Goal: Task Accomplishment & Management: Manage account settings

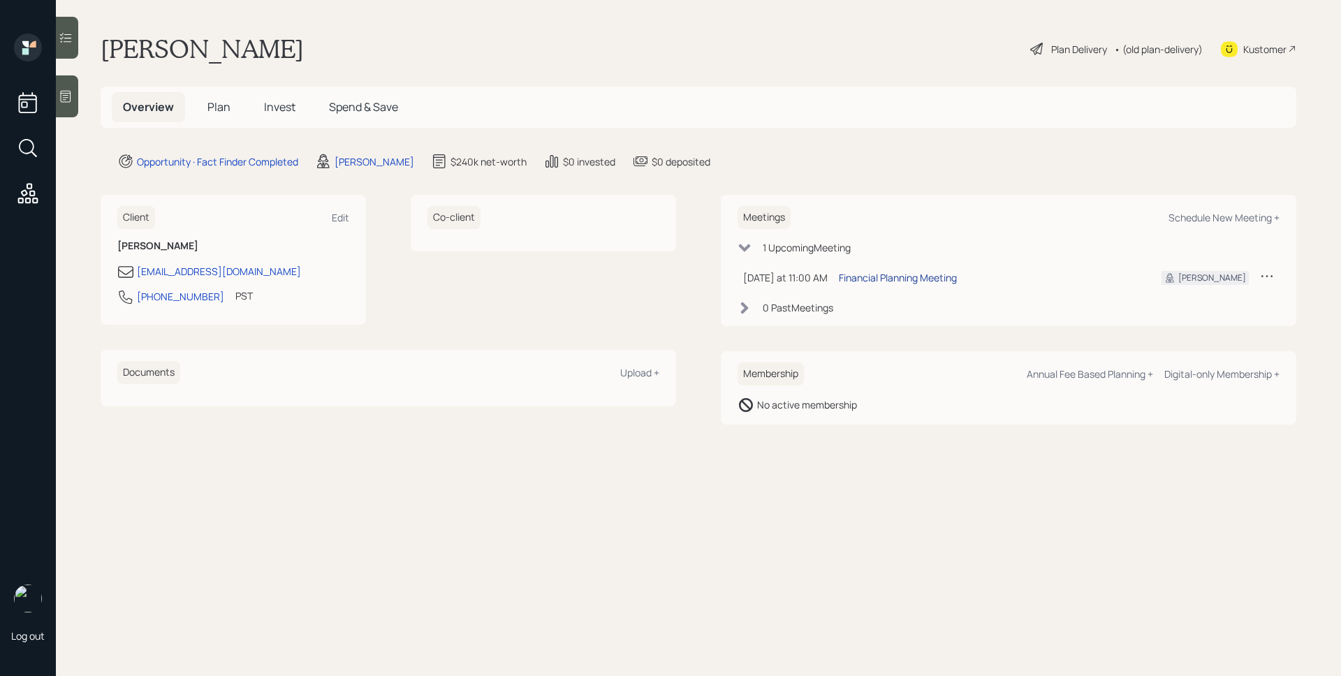
click at [914, 277] on div "Financial Planning Meeting" at bounding box center [898, 277] width 118 height 15
click at [75, 94] on div at bounding box center [67, 96] width 22 height 42
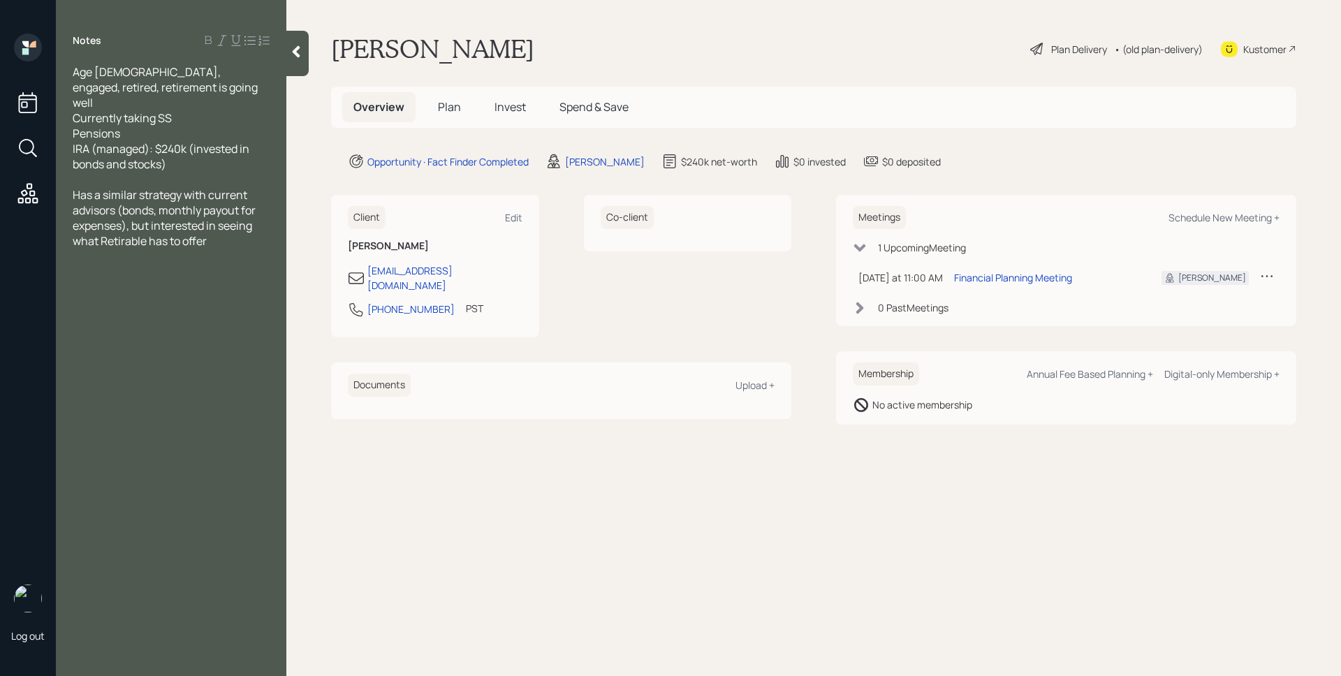
click at [742, 42] on div "[PERSON_NAME] Plan Delivery • (old plan-delivery) Kustomer" at bounding box center [813, 49] width 965 height 31
click at [455, 109] on span "Plan" at bounding box center [449, 106] width 23 height 15
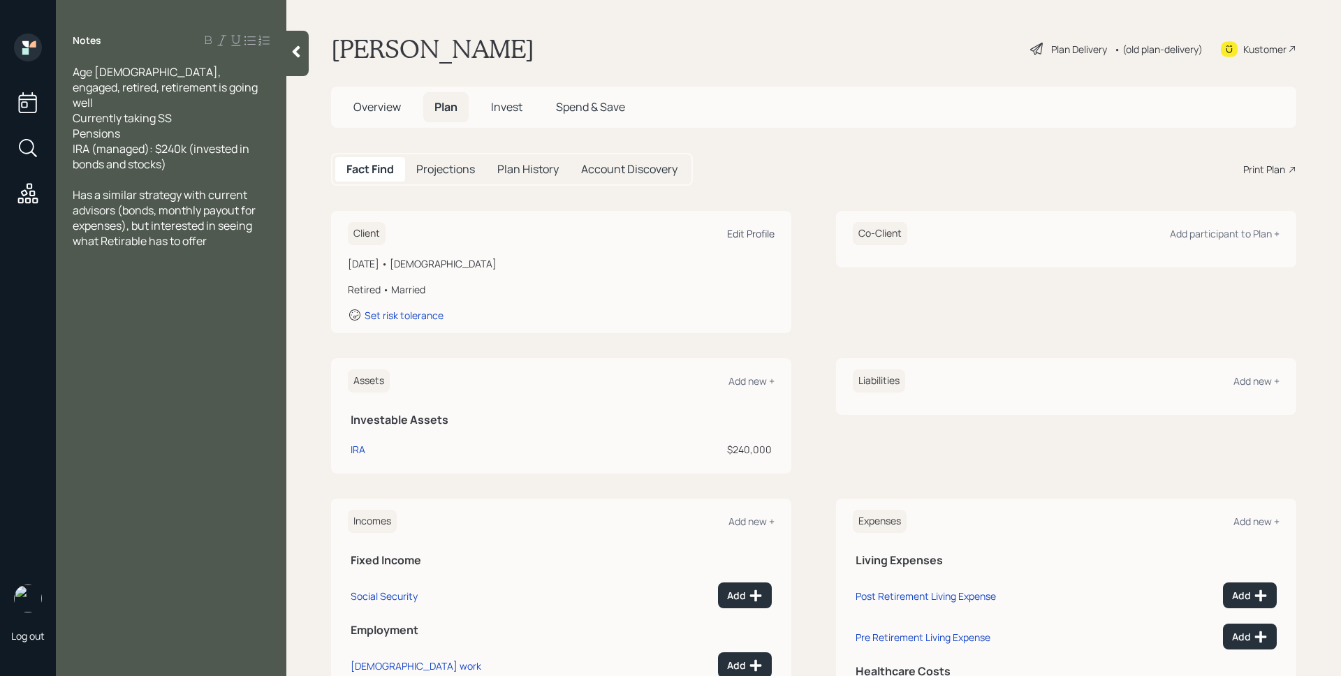
click at [747, 237] on div "Edit Profile" at bounding box center [750, 233] width 47 height 13
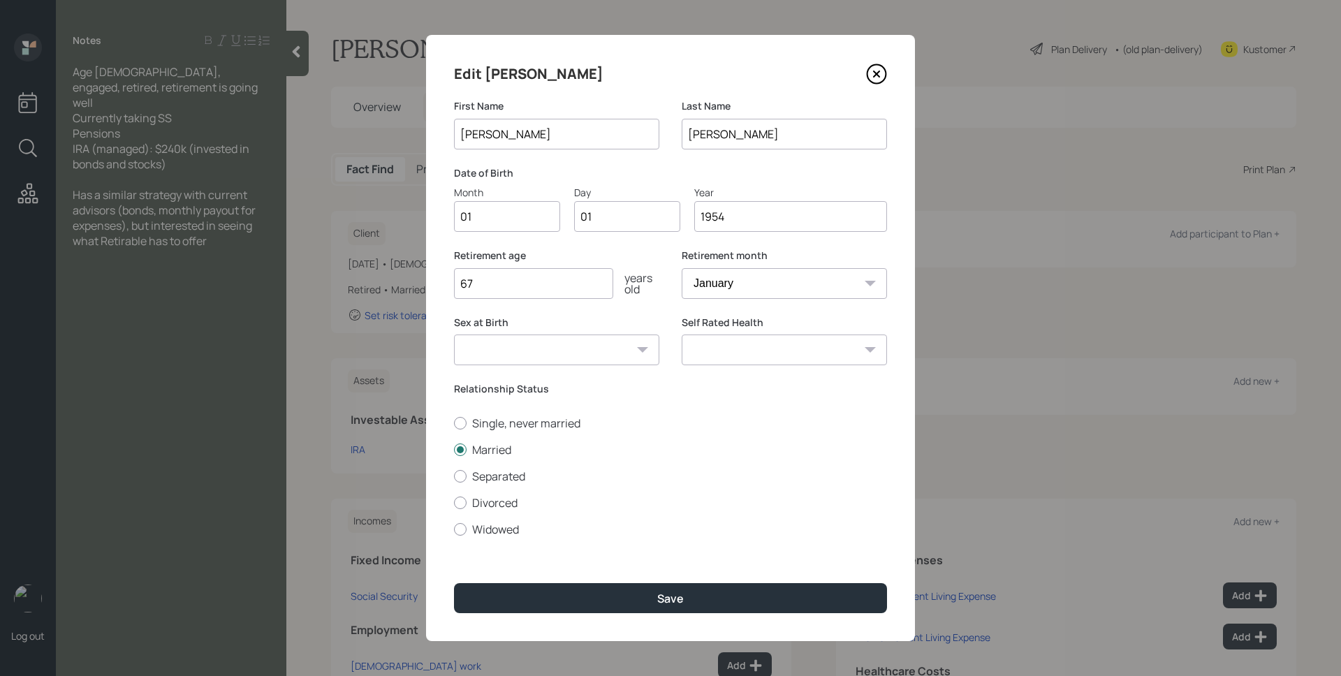
click at [488, 219] on input "01" at bounding box center [507, 216] width 106 height 31
click at [489, 219] on input "01" at bounding box center [507, 216] width 106 height 31
type input "02"
type input "0"
type input "05"
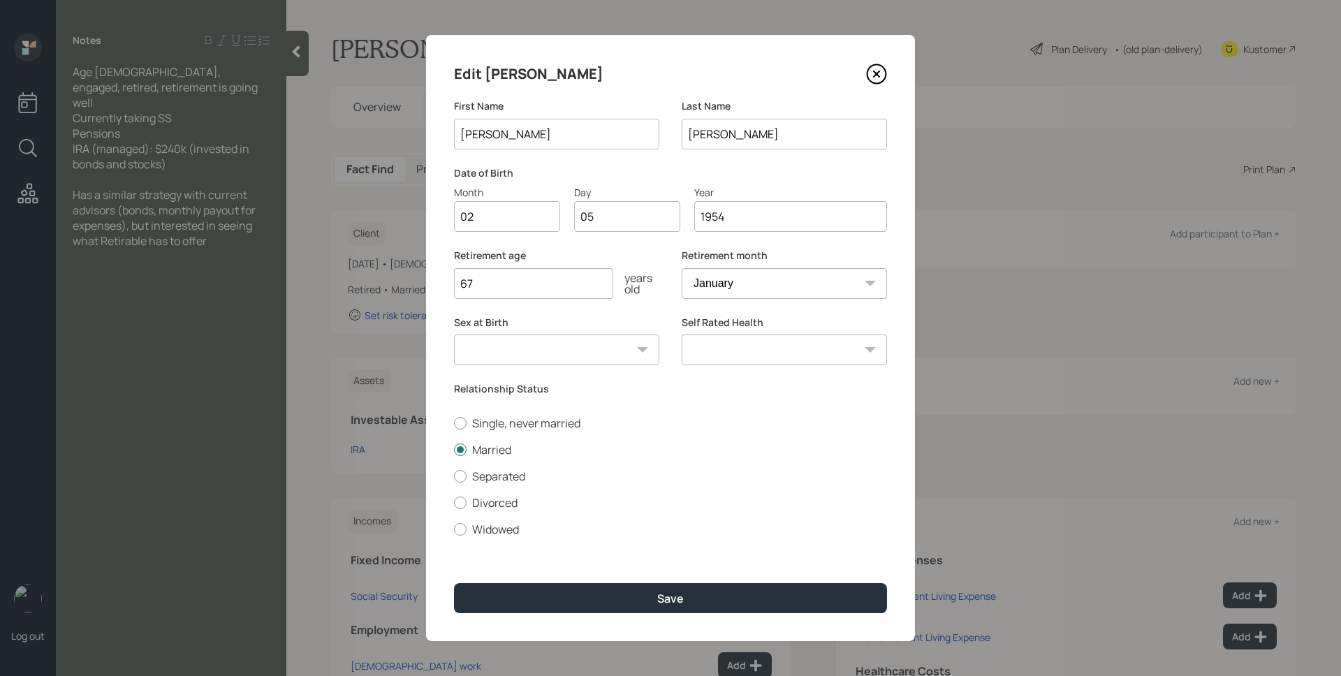
click at [728, 274] on select "January February March April May June July August September October November De…" at bounding box center [784, 283] width 205 height 31
select select "2"
click at [682, 268] on select "January February March April May June July August September October November De…" at bounding box center [784, 283] width 205 height 31
click at [652, 265] on div "Retirement age [DEMOGRAPHIC_DATA] years old" at bounding box center [556, 274] width 205 height 50
click at [558, 278] on input "67" at bounding box center [533, 283] width 159 height 31
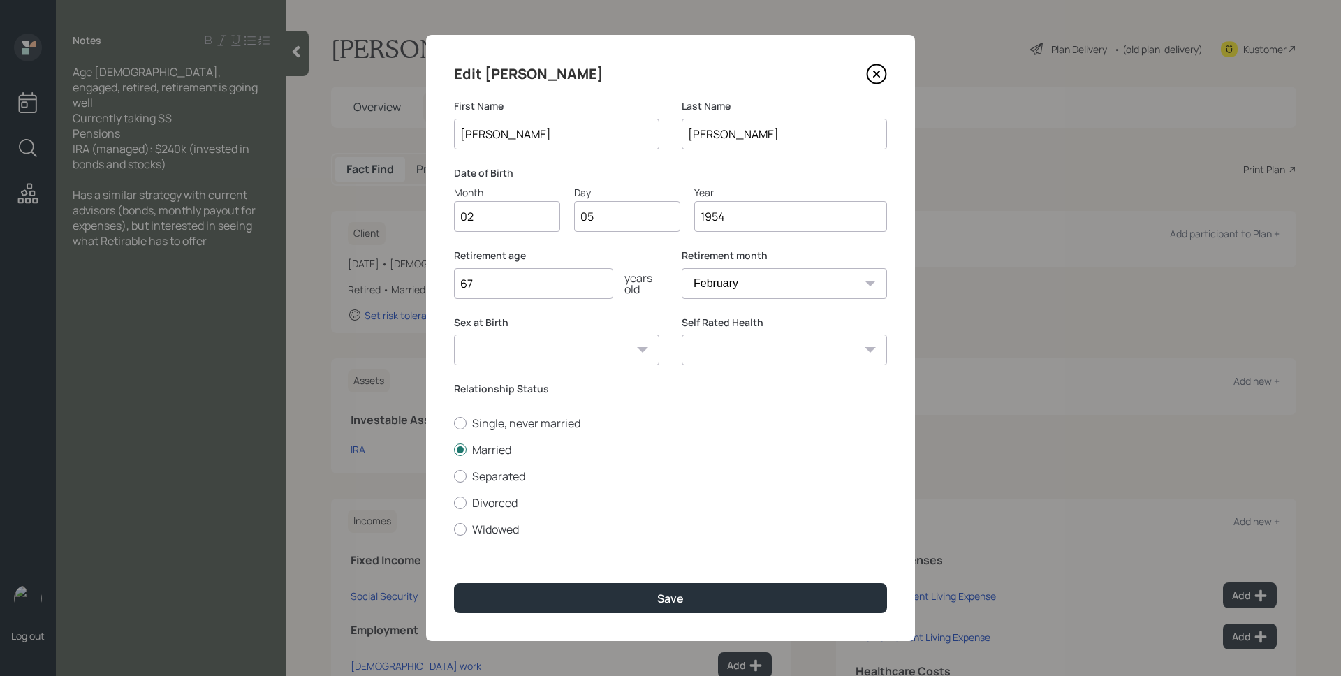
click at [558, 278] on input "67" at bounding box center [533, 283] width 159 height 31
click at [557, 278] on input "67" at bounding box center [533, 283] width 159 height 31
type input "65"
click at [671, 393] on label "Relationship Status" at bounding box center [670, 389] width 433 height 14
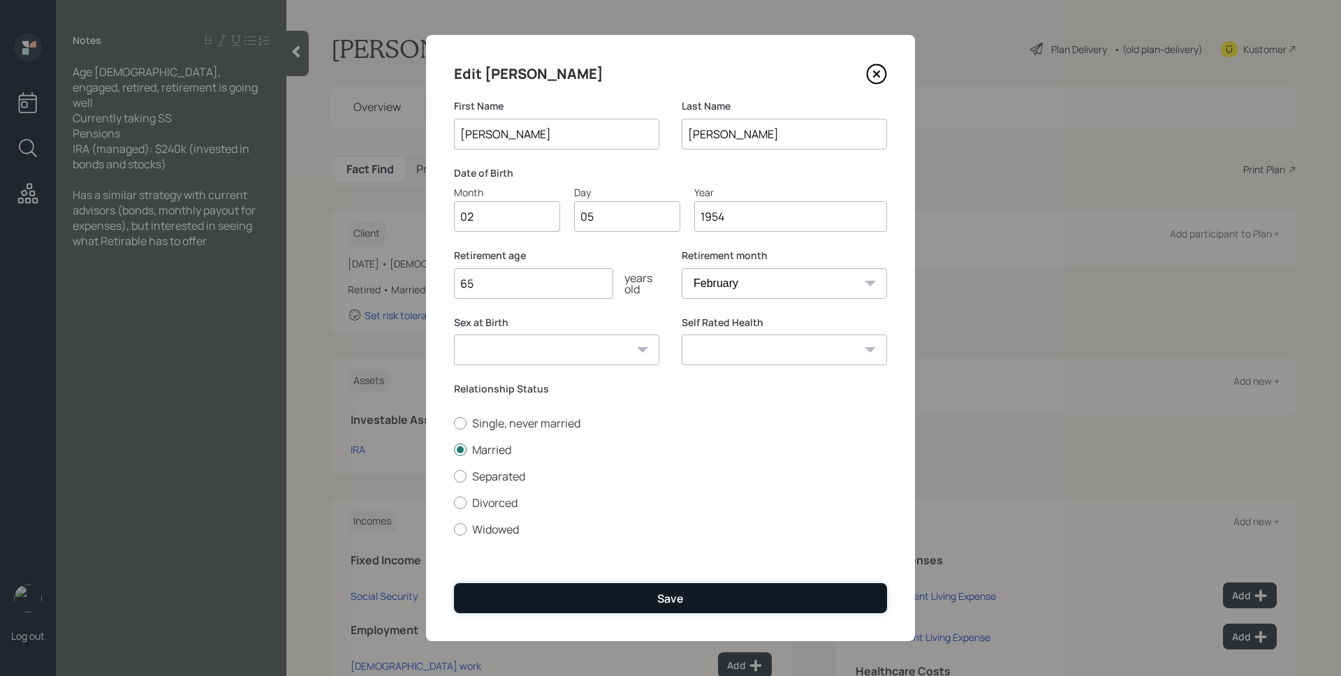
click at [662, 603] on div "Save" at bounding box center [670, 598] width 27 height 15
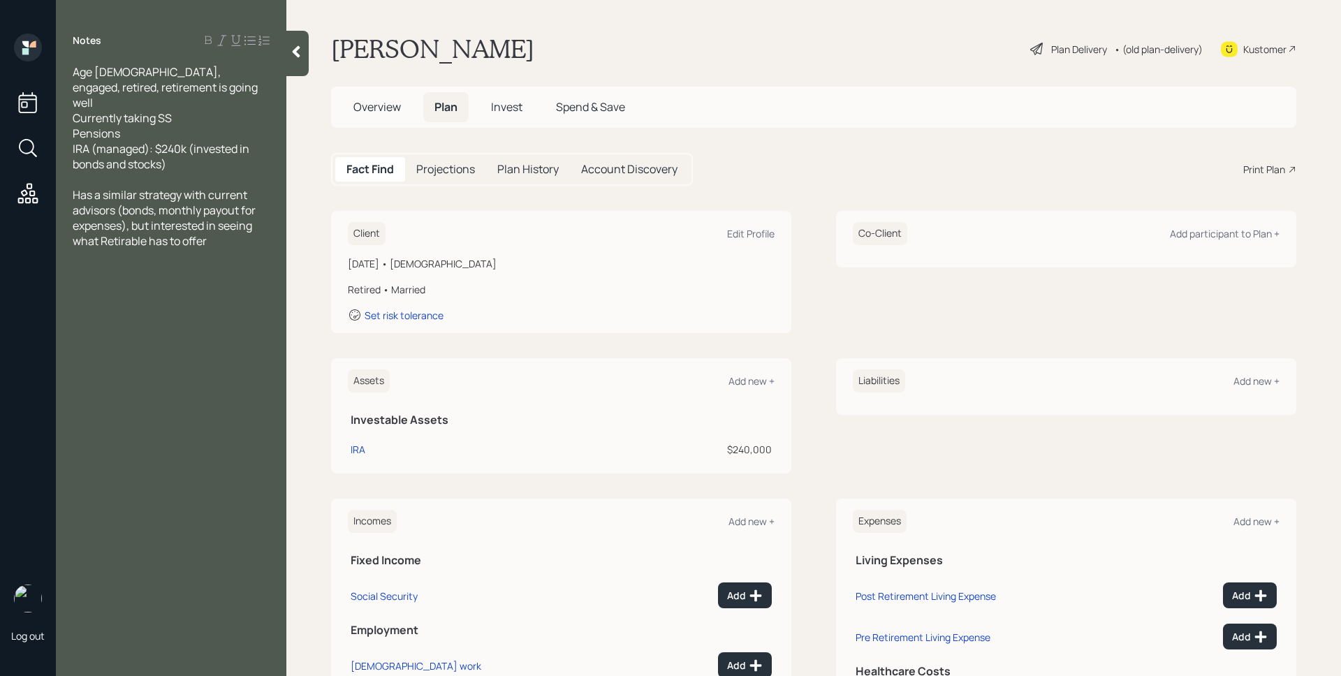
click at [814, 258] on div "Client Edit Profile [DATE] • [DEMOGRAPHIC_DATA] Retired • Married Set risk tole…" at bounding box center [813, 272] width 965 height 122
click at [1051, 46] on div "Plan Delivery" at bounding box center [1079, 49] width 56 height 15
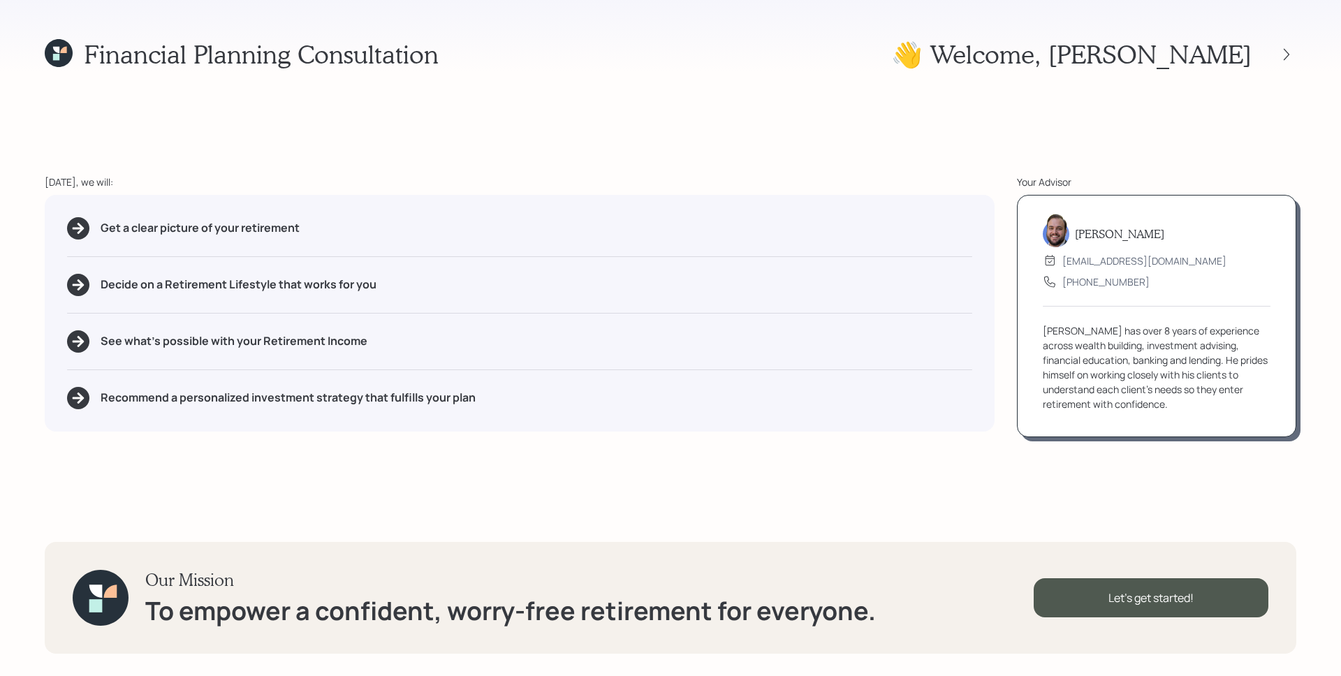
click at [860, 161] on div "Financial Planning Consultation 👋 Welcome , [PERSON_NAME] [DATE], we will: Get …" at bounding box center [670, 338] width 1341 height 676
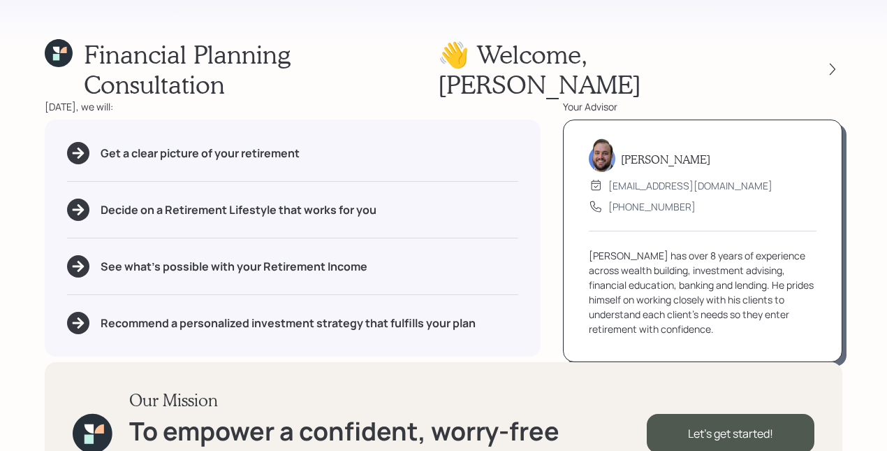
click at [756, 376] on div "Our Mission To empower a confident, worry-free retirement for everyone. Let's g…" at bounding box center [444, 433] width 798 height 142
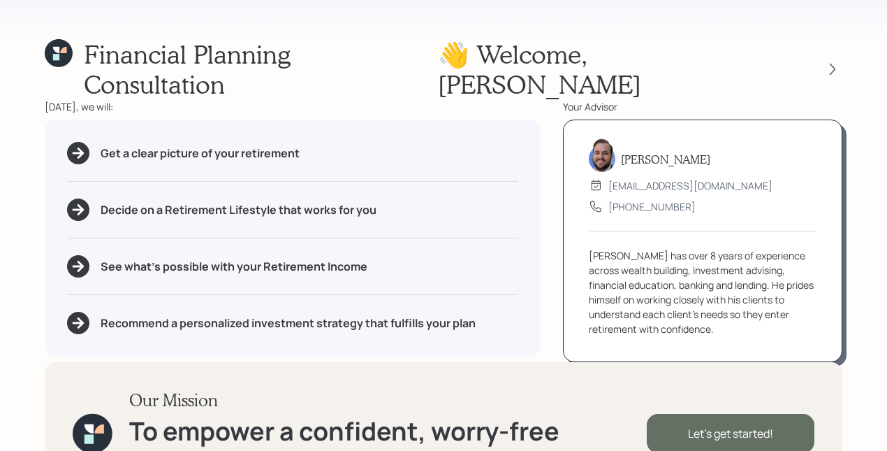
click at [755, 413] on div "Let's get started!" at bounding box center [731, 432] width 168 height 39
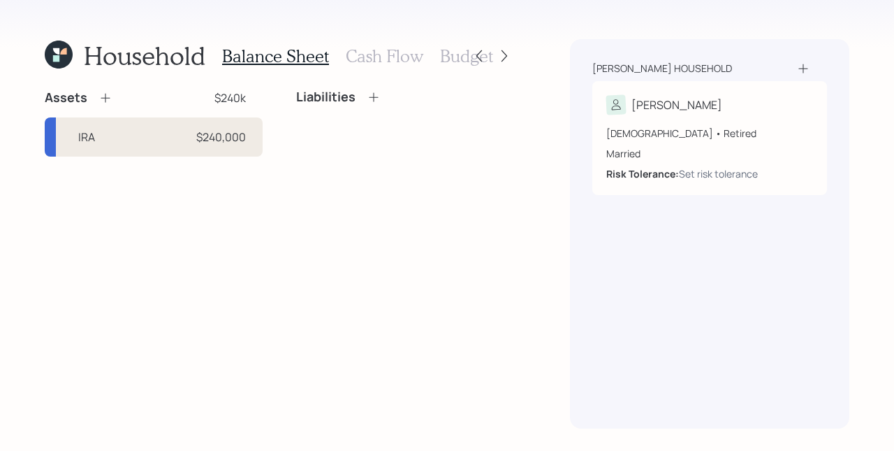
click at [205, 146] on div "IRA $240,000" at bounding box center [154, 136] width 218 height 39
select select "ira"
select select "balanced"
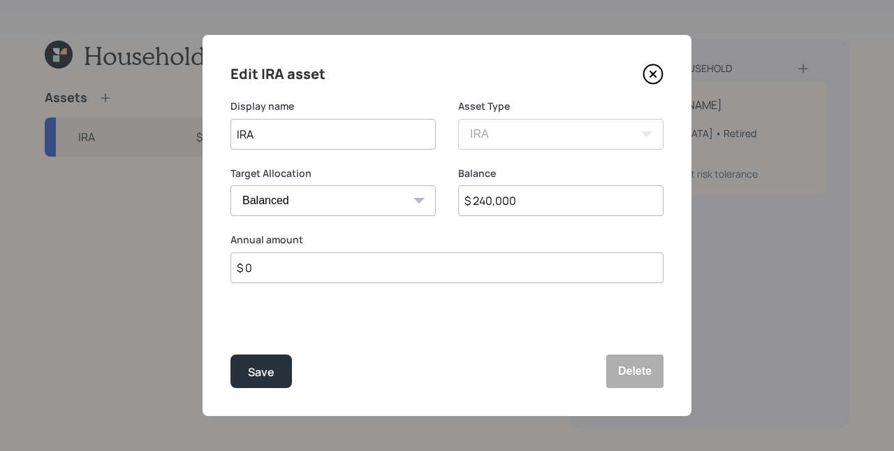
click at [235, 133] on input "IRA" at bounding box center [332, 134] width 205 height 31
type input "LLP IRA"
click at [299, 321] on div "Edit IRA asset Display name LLP IRA Asset Type SEP [PERSON_NAME] IRA 401(k) [PE…" at bounding box center [447, 225] width 489 height 381
click at [259, 369] on div "Save" at bounding box center [261, 372] width 27 height 19
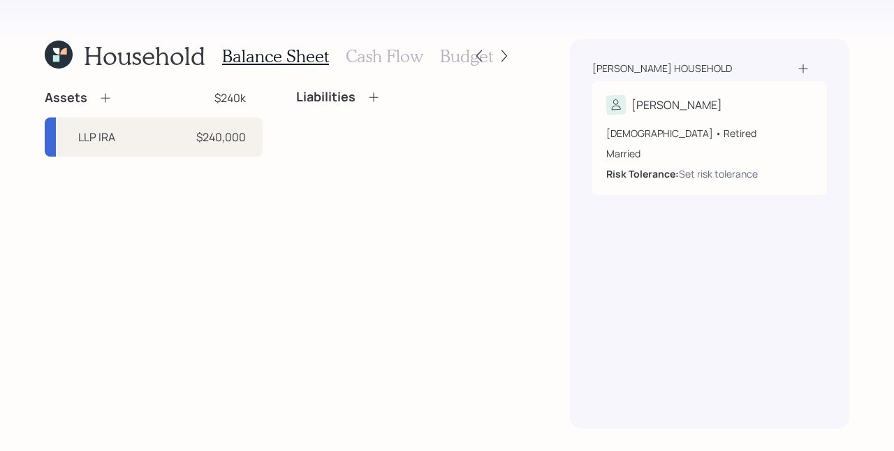
click at [102, 100] on icon at bounding box center [105, 98] width 14 height 14
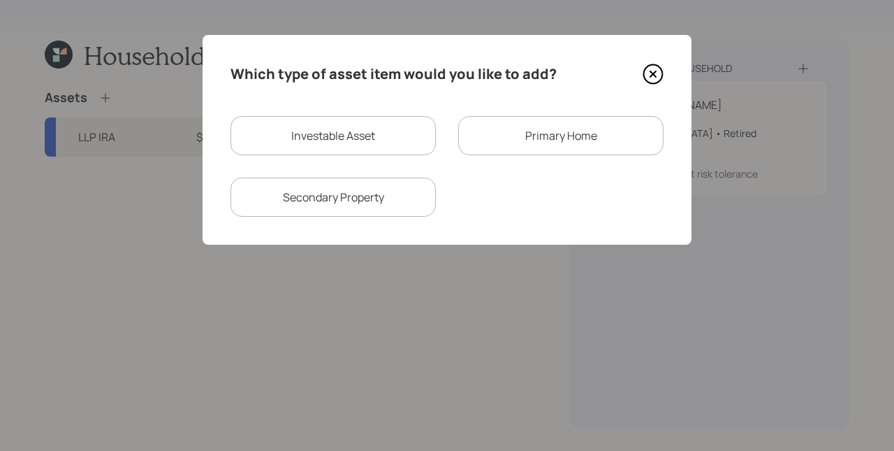
click at [366, 140] on div "Investable Asset" at bounding box center [332, 135] width 205 height 39
select select "taxable"
select select "balanced"
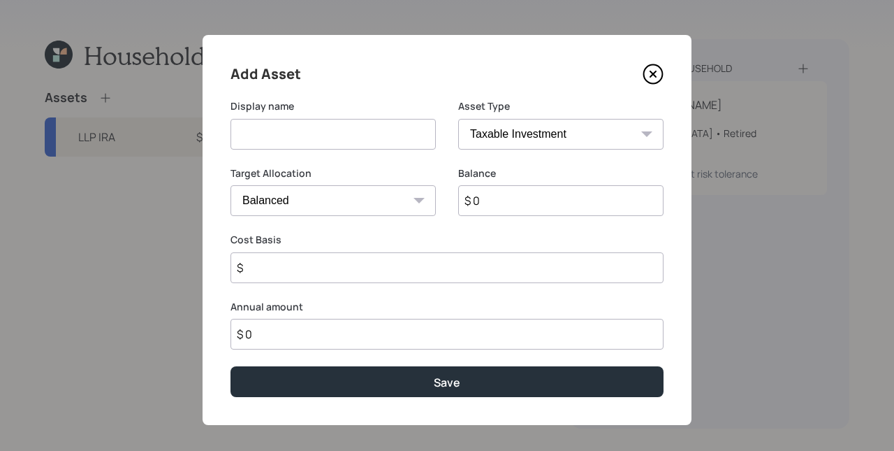
click at [343, 132] on input at bounding box center [332, 134] width 205 height 31
type input "Checking/Savings"
click at [529, 122] on select "SEP [PERSON_NAME] IRA 401(k) [PERSON_NAME] 401(k) 403(b) [PERSON_NAME] 403(b) 4…" at bounding box center [560, 134] width 205 height 31
click at [458, 119] on select "SEP [PERSON_NAME] IRA 401(k) [PERSON_NAME] 401(k) 403(b) [PERSON_NAME] 403(b) 4…" at bounding box center [560, 134] width 205 height 31
click at [507, 205] on input "$ 0" at bounding box center [560, 200] width 205 height 31
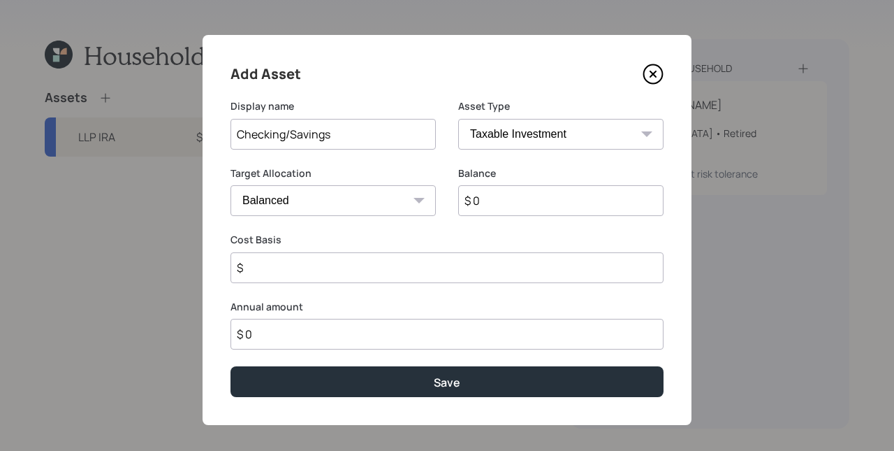
click at [507, 205] on input "$ 0" at bounding box center [560, 200] width 205 height 31
type input "$ 40,000"
click at [569, 141] on select "SEP [PERSON_NAME] IRA 401(k) [PERSON_NAME] 401(k) 403(b) [PERSON_NAME] 403(b) 4…" at bounding box center [560, 134] width 205 height 31
select select "cash"
click at [458, 119] on select "SEP [PERSON_NAME] IRA 401(k) [PERSON_NAME] 401(k) 403(b) [PERSON_NAME] 403(b) 4…" at bounding box center [560, 134] width 205 height 31
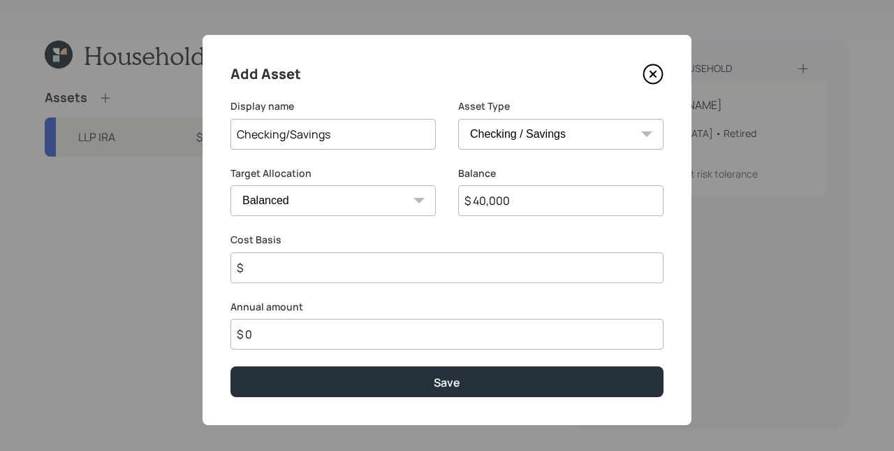
type input "$"
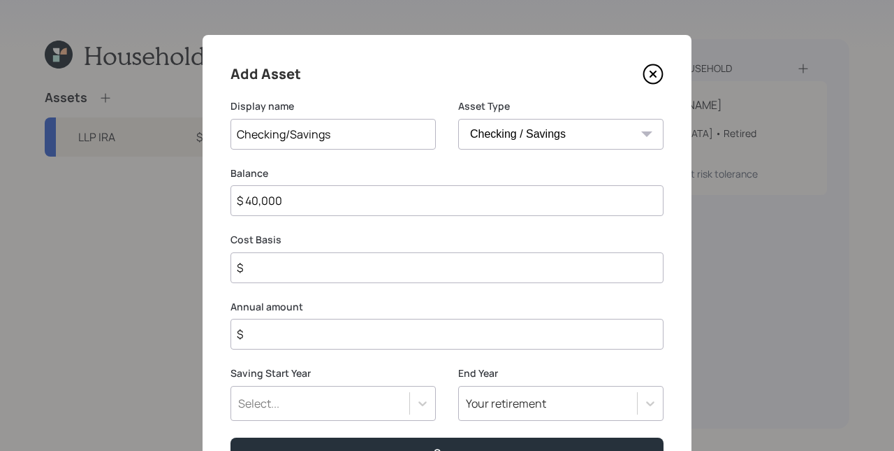
click at [434, 268] on input "$" at bounding box center [446, 267] width 433 height 31
type input "$ 40,000"
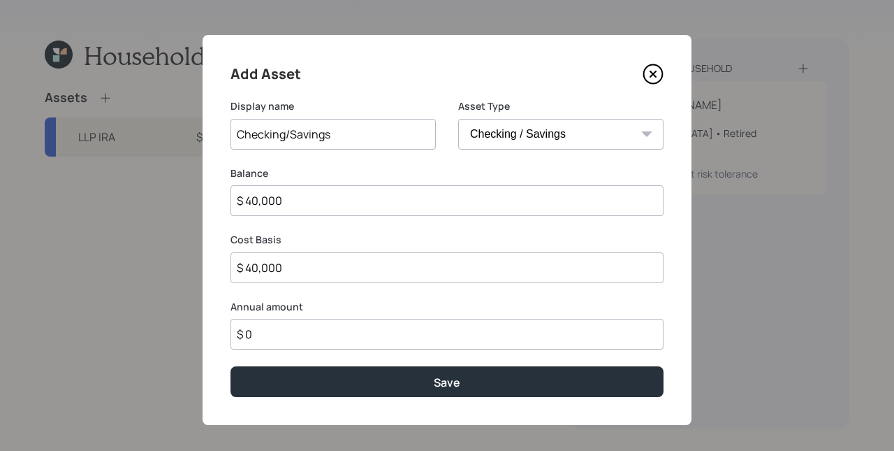
type input "$ 0"
click at [230, 366] on button "Save" at bounding box center [446, 381] width 433 height 30
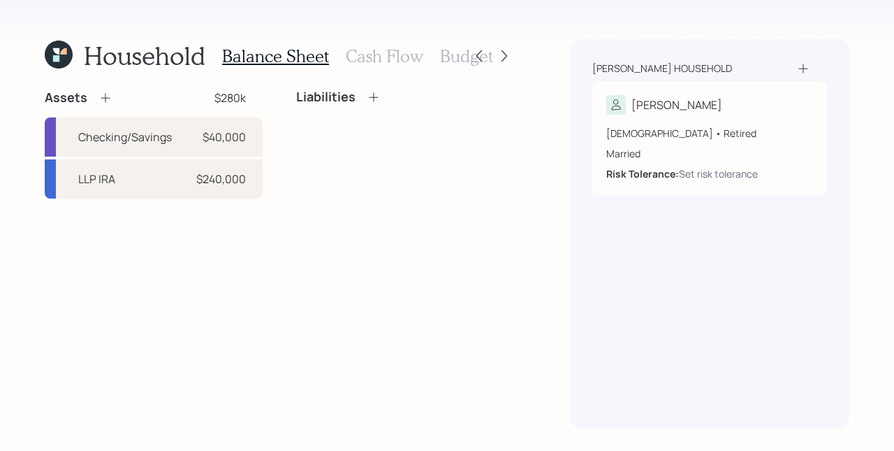
click at [104, 91] on icon at bounding box center [105, 98] width 14 height 14
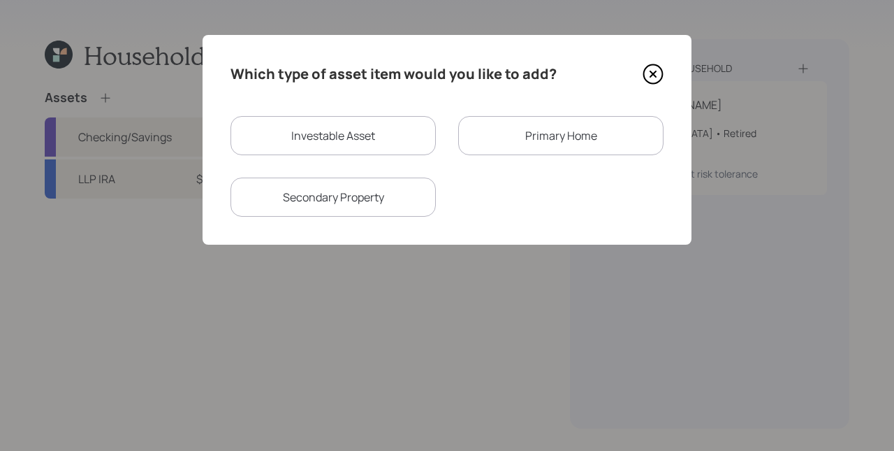
click at [507, 137] on div "Primary Home" at bounding box center [560, 135] width 205 height 39
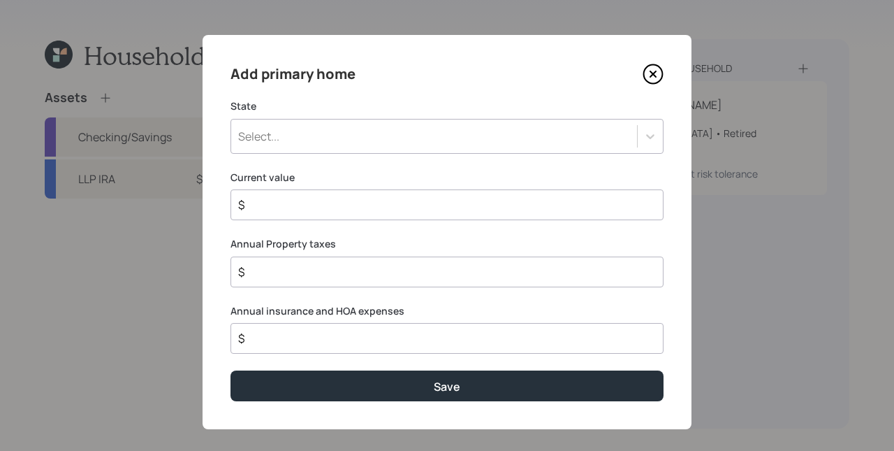
click at [397, 138] on div "Select..." at bounding box center [434, 136] width 406 height 24
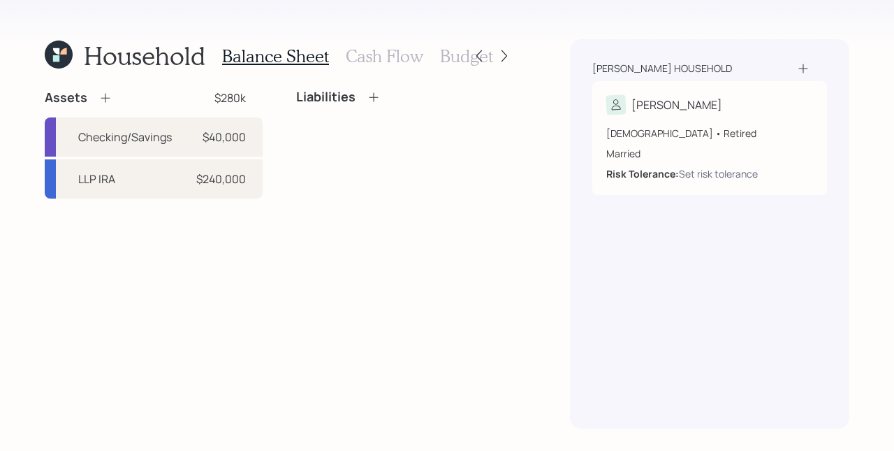
click at [57, 45] on icon at bounding box center [59, 55] width 28 height 28
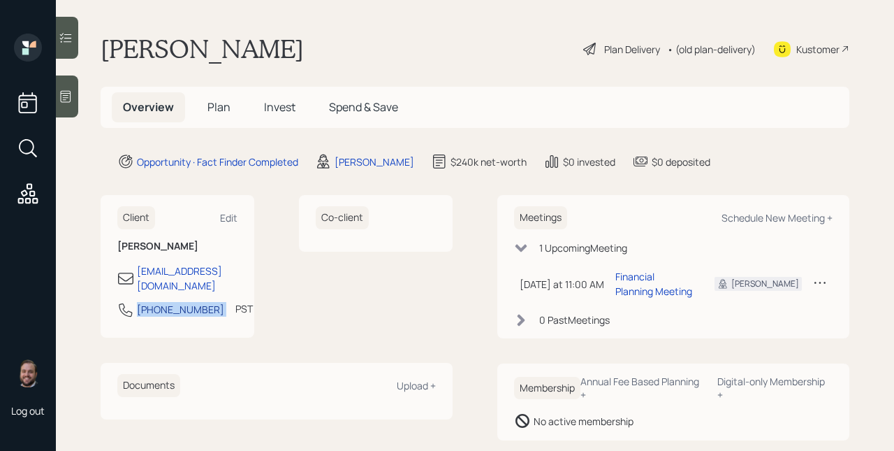
drag, startPoint x: 206, startPoint y: 301, endPoint x: 138, endPoint y: 299, distance: 68.5
click at [138, 301] on div "[PHONE_NUMBER] PST Currently 8:11 AM" at bounding box center [177, 313] width 120 height 25
click at [810, 135] on main "[PERSON_NAME] Plan Delivery • (old plan-delivery) Kustomer Overview Plan Invest…" at bounding box center [475, 225] width 838 height 451
click at [627, 44] on div "Plan Delivery" at bounding box center [632, 49] width 56 height 15
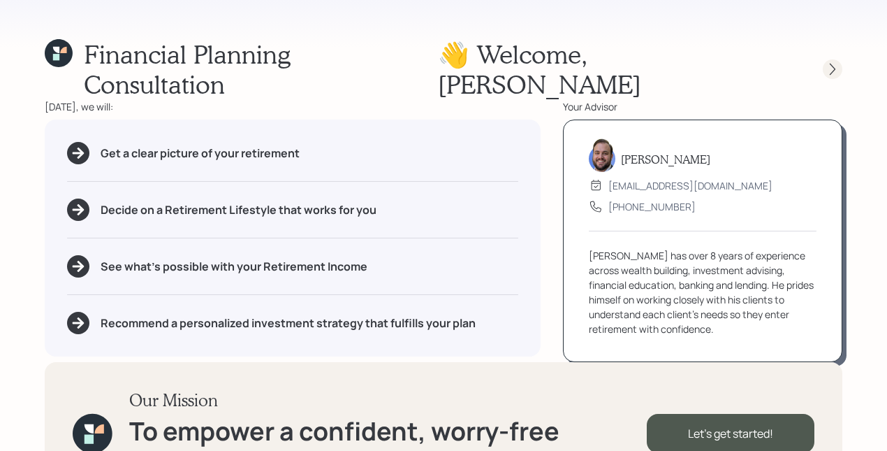
click at [830, 62] on icon at bounding box center [833, 69] width 14 height 14
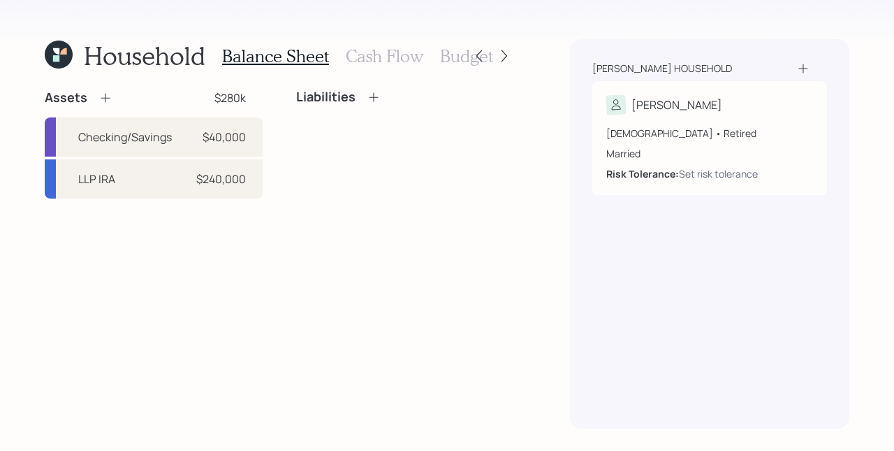
click at [102, 98] on icon at bounding box center [105, 98] width 14 height 14
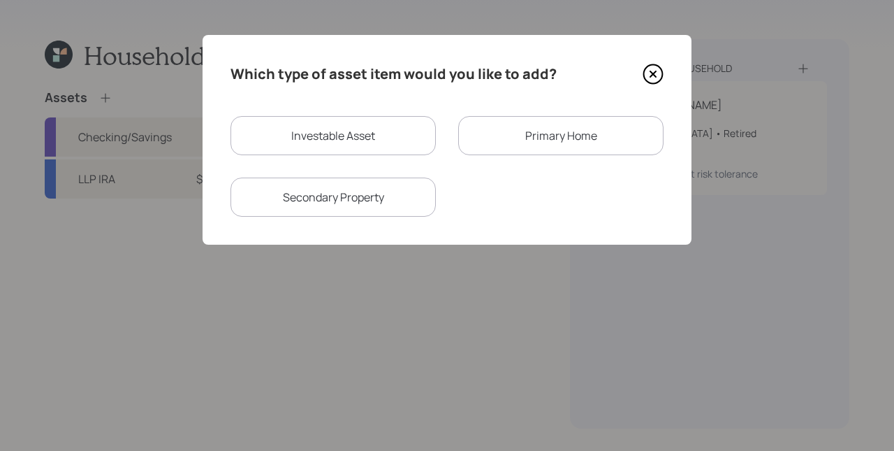
click at [513, 133] on div "Primary Home" at bounding box center [560, 135] width 205 height 39
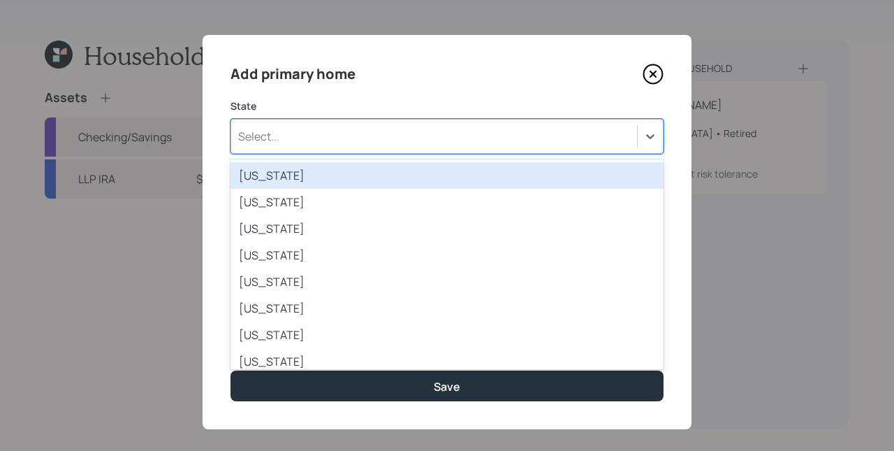
click at [454, 136] on div "Select..." at bounding box center [434, 136] width 406 height 24
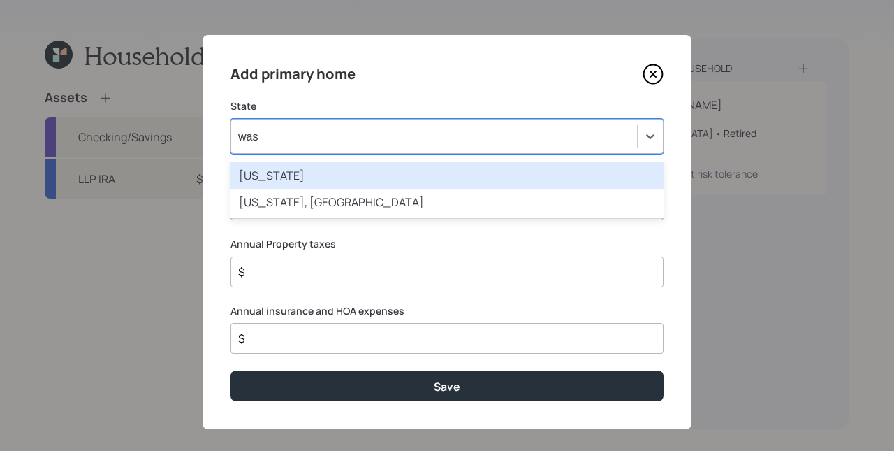
type input "wash"
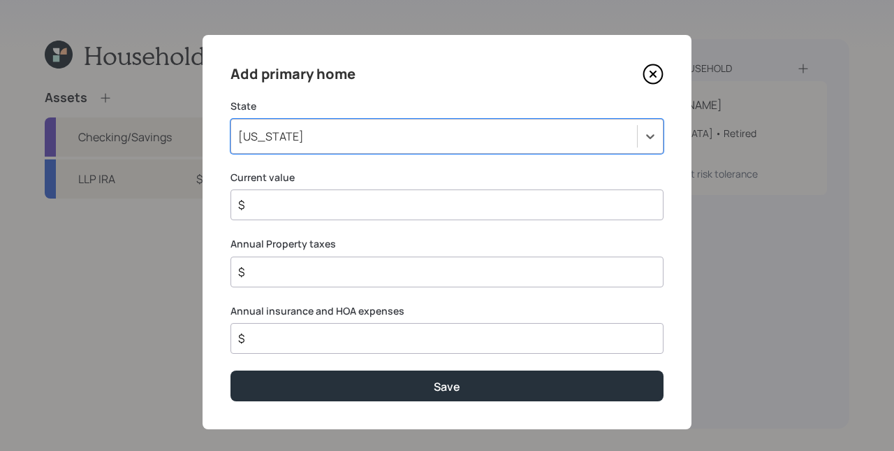
click at [411, 205] on input "$" at bounding box center [441, 204] width 409 height 17
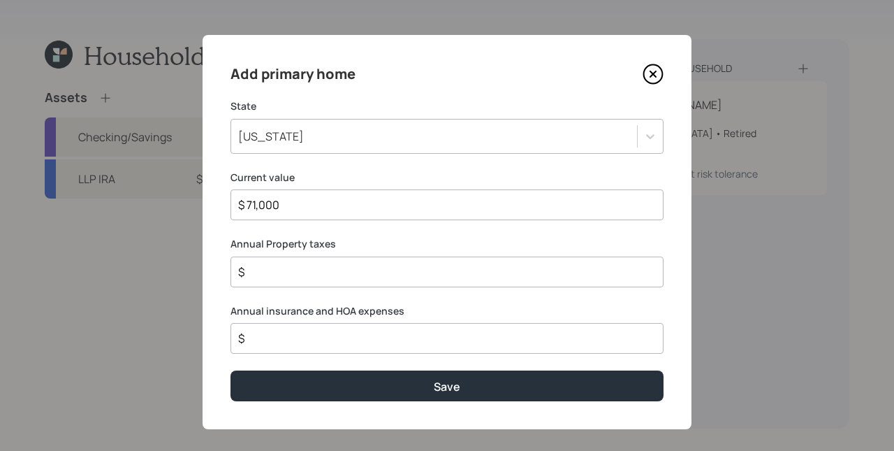
type input "$ 71,000"
type input "$ 713"
click at [404, 276] on input "$" at bounding box center [441, 271] width 409 height 17
click at [422, 291] on div "Add primary home State [US_STATE] Current value $ 71,000 Annual Property taxes …" at bounding box center [447, 232] width 489 height 394
click at [423, 275] on input "$" at bounding box center [441, 271] width 409 height 17
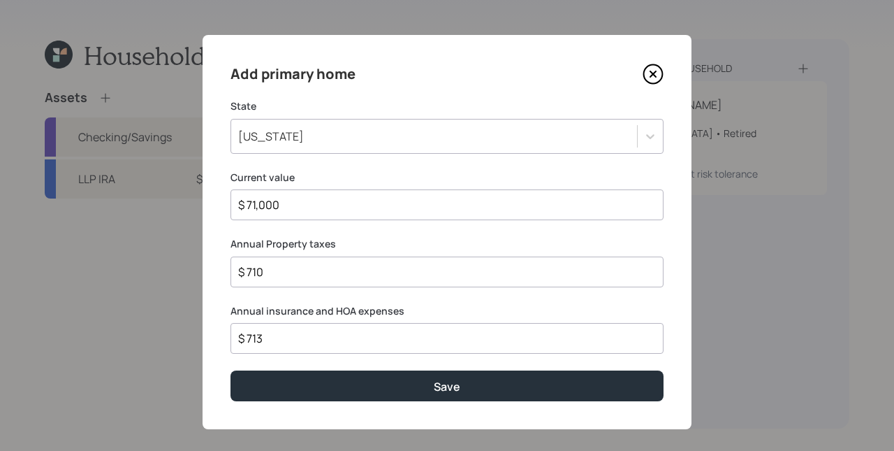
type input "$ 710"
click at [230, 370] on button "Save" at bounding box center [446, 385] width 433 height 30
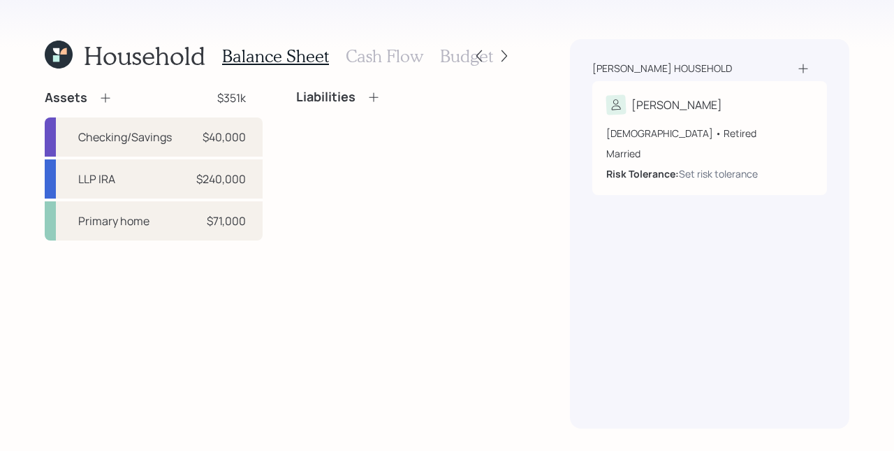
drag, startPoint x: 277, startPoint y: 295, endPoint x: 277, endPoint y: 281, distance: 14.0
click at [277, 295] on div "Assets $351k Checking/Savings $40,000 LLP IRA $240,000 Primary home $71,000 Lia…" at bounding box center [279, 258] width 469 height 339
click at [438, 196] on div "Liabilities" at bounding box center [405, 164] width 218 height 151
click at [374, 98] on icon at bounding box center [374, 97] width 14 height 14
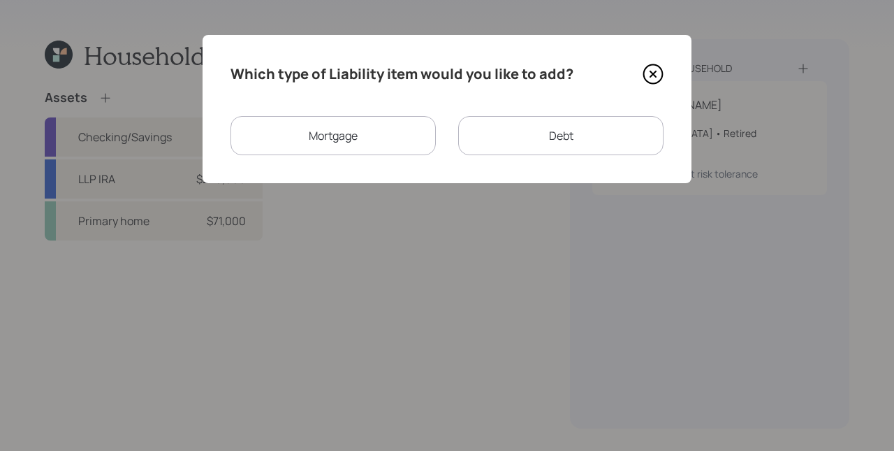
click at [539, 139] on div "Debt" at bounding box center [560, 135] width 205 height 39
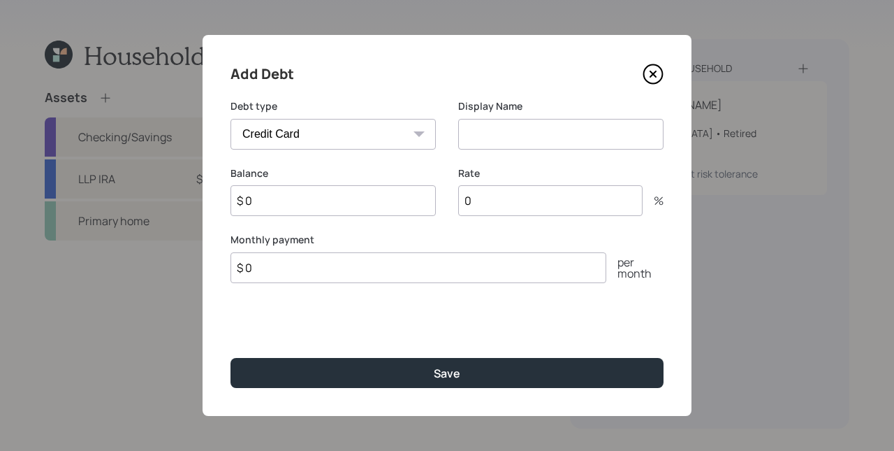
click at [349, 140] on select "Car Credit Card Medical Student Other" at bounding box center [332, 134] width 205 height 31
select select "car"
click at [230, 119] on select "Car Credit Card Medical Student Other" at bounding box center [332, 134] width 205 height 31
click at [508, 131] on input at bounding box center [560, 134] width 205 height 31
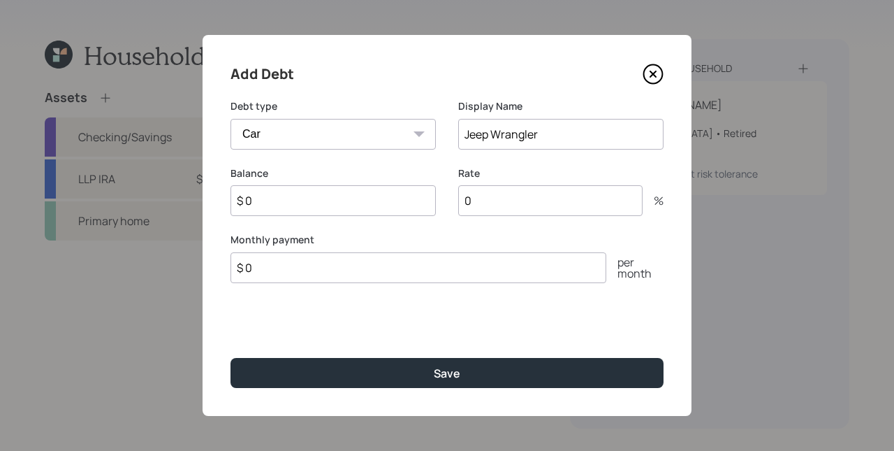
type input "Jeep Wrangler"
click at [293, 198] on input "$ 0" at bounding box center [332, 200] width 205 height 31
type input "$ 14,500"
type input "7"
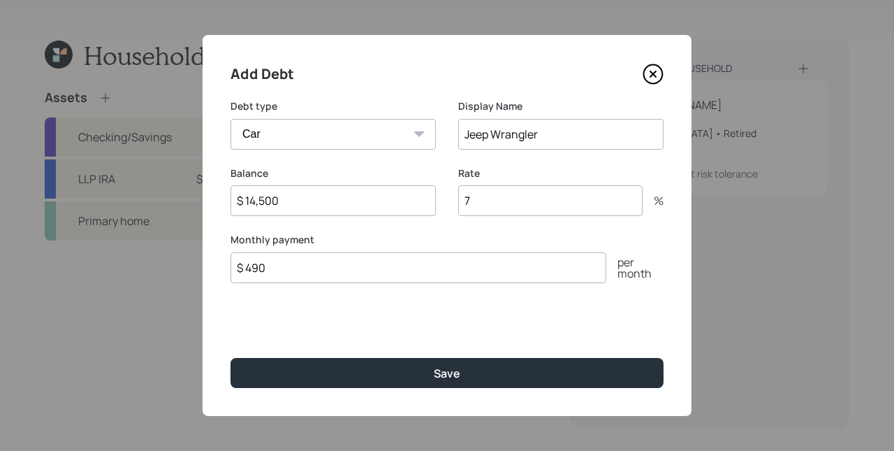
type input "$ 490"
click at [230, 358] on button "Save" at bounding box center [446, 373] width 433 height 30
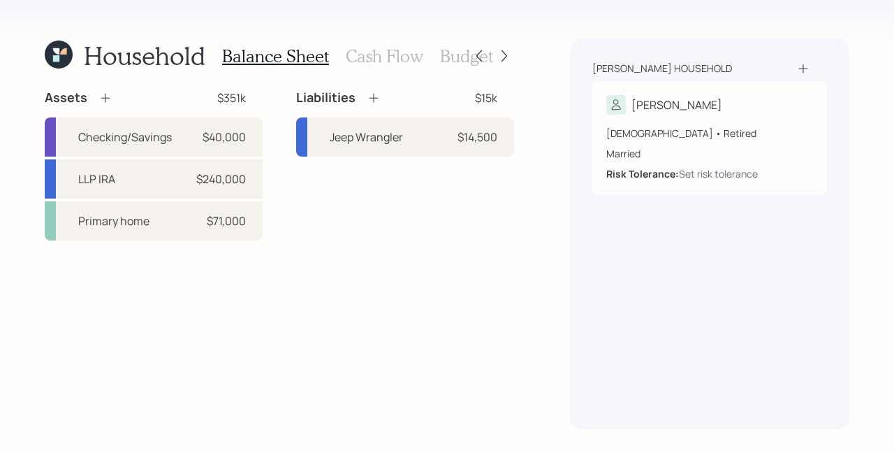
click at [396, 207] on div "Liabilities $15k Jeep Wrangler $14,500" at bounding box center [405, 164] width 218 height 151
click at [389, 57] on h3 "Cash Flow" at bounding box center [385, 56] width 78 height 20
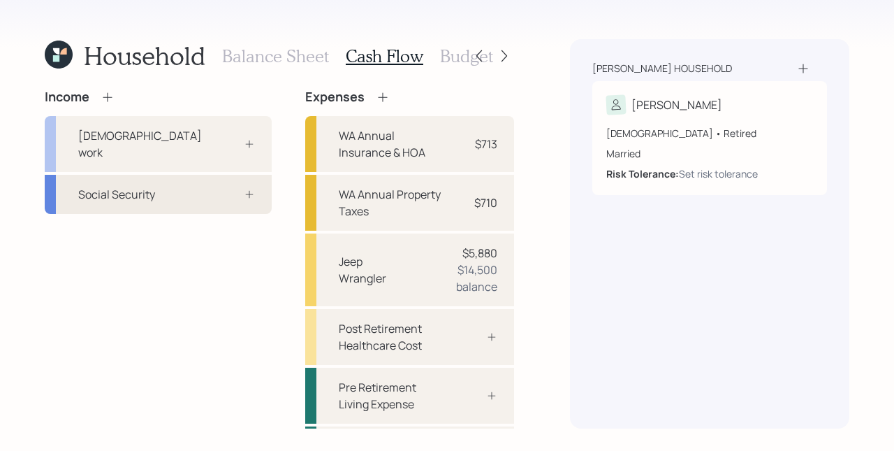
click at [230, 186] on div "Social Security" at bounding box center [158, 194] width 227 height 39
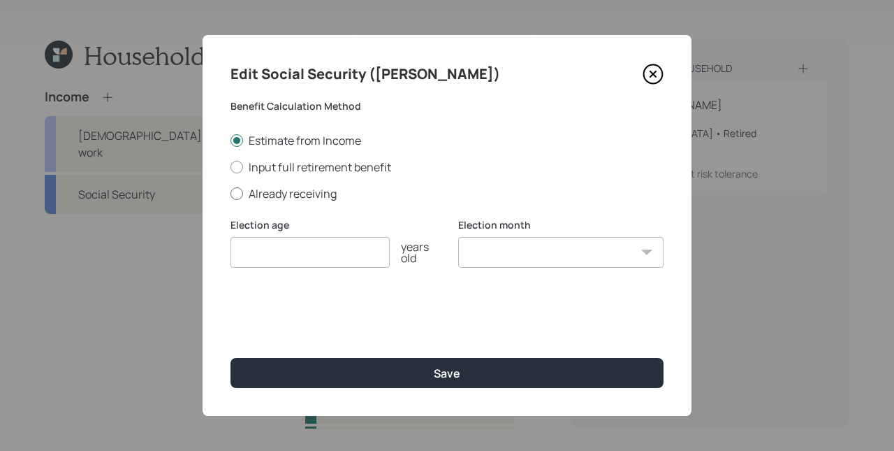
click at [286, 189] on label "Already receiving" at bounding box center [446, 193] width 433 height 15
click at [230, 193] on input "Already receiving" at bounding box center [230, 193] width 1 height 1
radio input "true"
click at [346, 302] on div "Current Monthly Amount $" at bounding box center [446, 309] width 433 height 50
click at [344, 317] on input "$" at bounding box center [446, 319] width 433 height 31
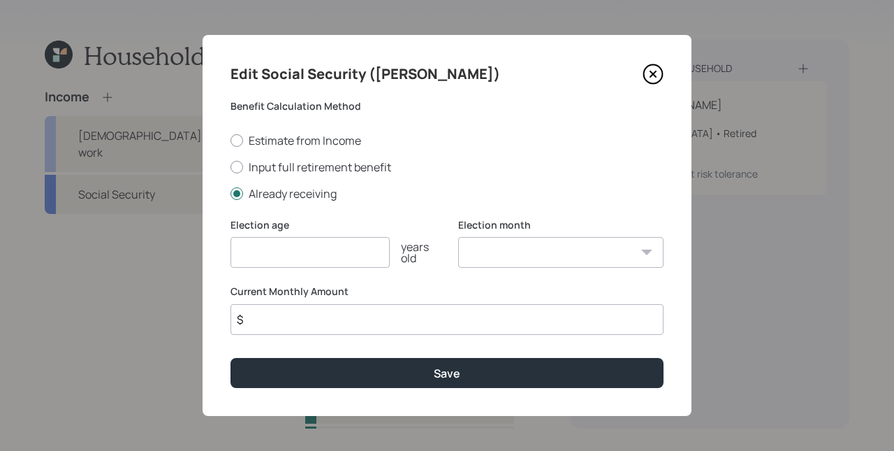
click at [344, 317] on input "$" at bounding box center [446, 319] width 433 height 31
click at [343, 317] on input "$" at bounding box center [446, 319] width 433 height 31
type input "$ 2,350"
click at [297, 259] on input "number" at bounding box center [309, 252] width 159 height 31
type input "70"
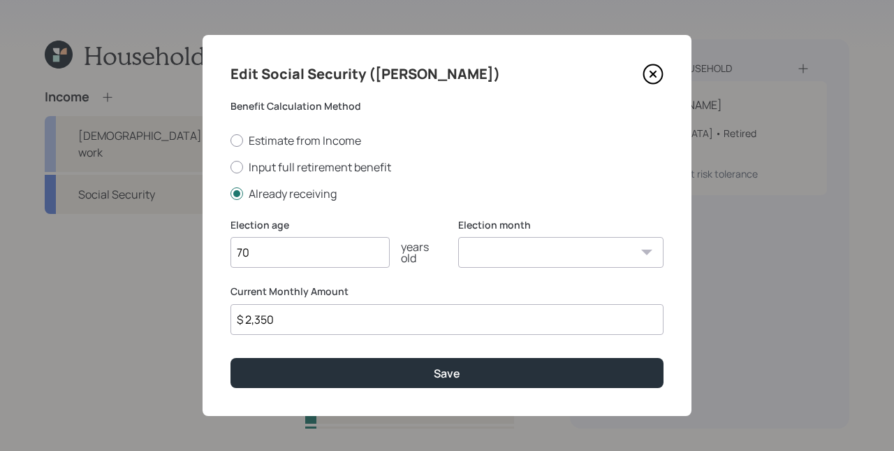
select select "2"
click at [458, 237] on select "January February March April May June July August September October November De…" at bounding box center [560, 252] width 205 height 31
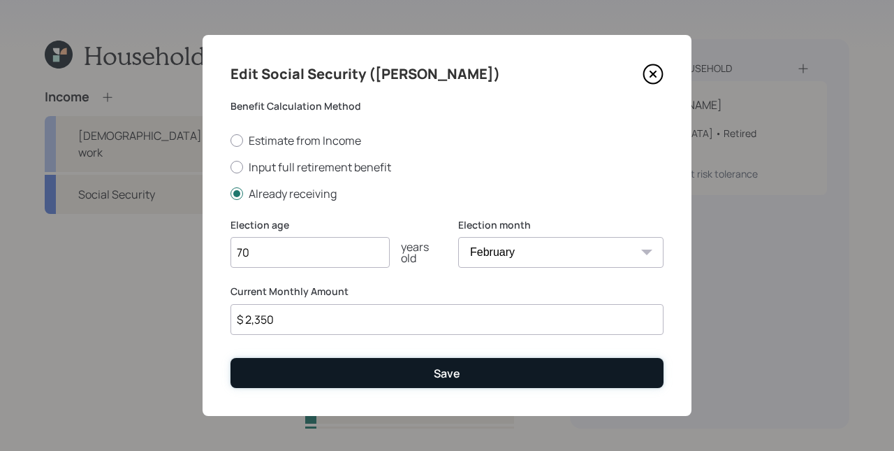
click at [342, 371] on button "Save" at bounding box center [446, 373] width 433 height 30
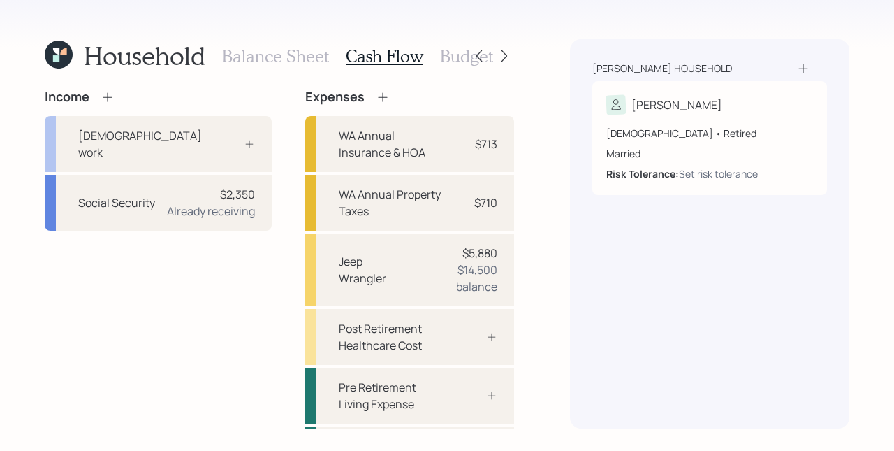
click at [112, 94] on icon at bounding box center [108, 97] width 14 height 14
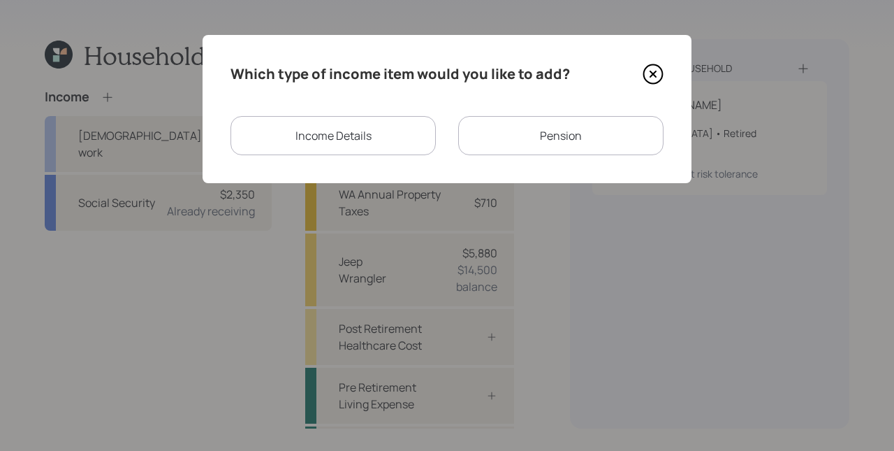
click at [569, 134] on div "Pension" at bounding box center [560, 135] width 205 height 39
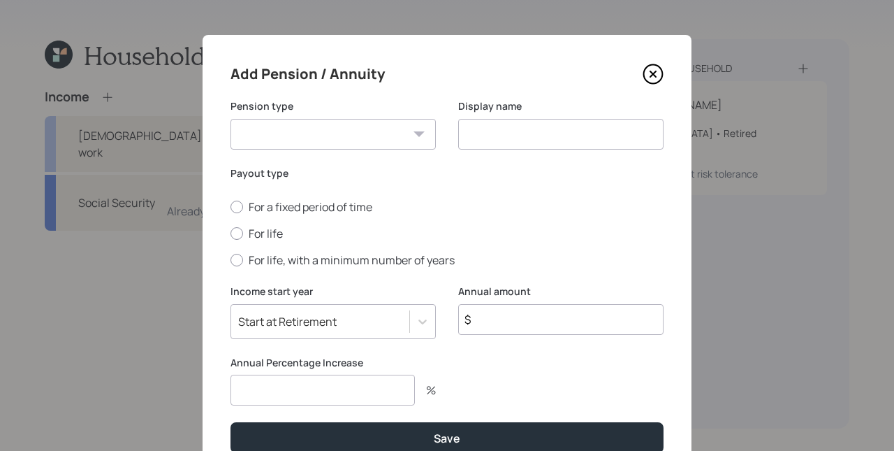
click at [386, 149] on select "Pension Annuity" at bounding box center [332, 134] width 205 height 31
select select "pension"
click at [230, 119] on select "Pension Annuity" at bounding box center [332, 134] width 205 height 31
click at [482, 136] on input at bounding box center [560, 134] width 205 height 31
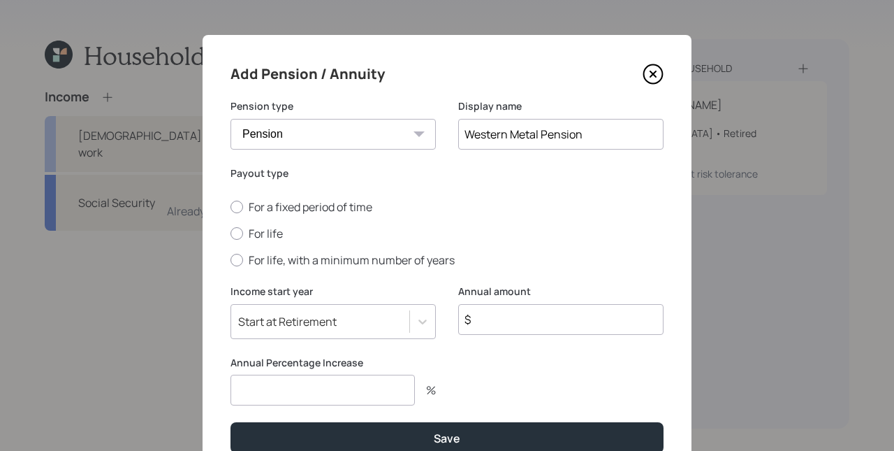
type input "Western Metal Pension"
click at [237, 221] on div "For a fixed period of time For life For life, with a minimum number of years" at bounding box center [446, 233] width 433 height 68
click at [240, 227] on label "For life" at bounding box center [446, 233] width 433 height 15
click at [230, 233] on input "For life" at bounding box center [230, 233] width 1 height 1
radio input "true"
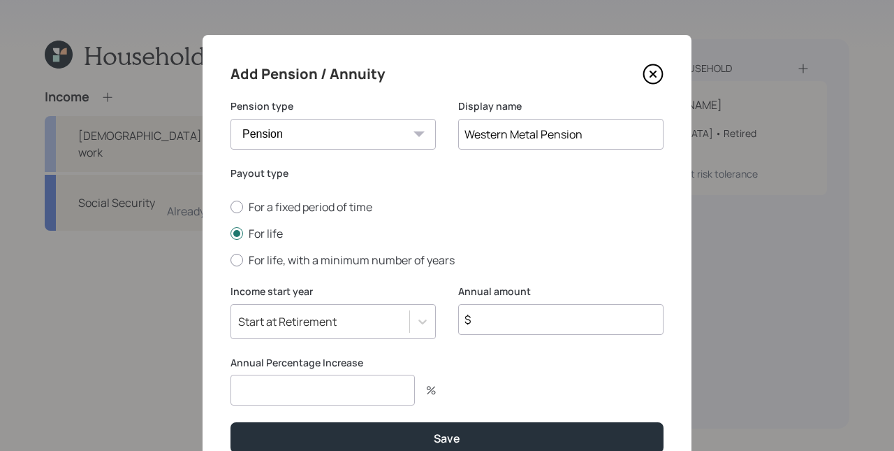
click at [504, 328] on input "$" at bounding box center [560, 319] width 205 height 31
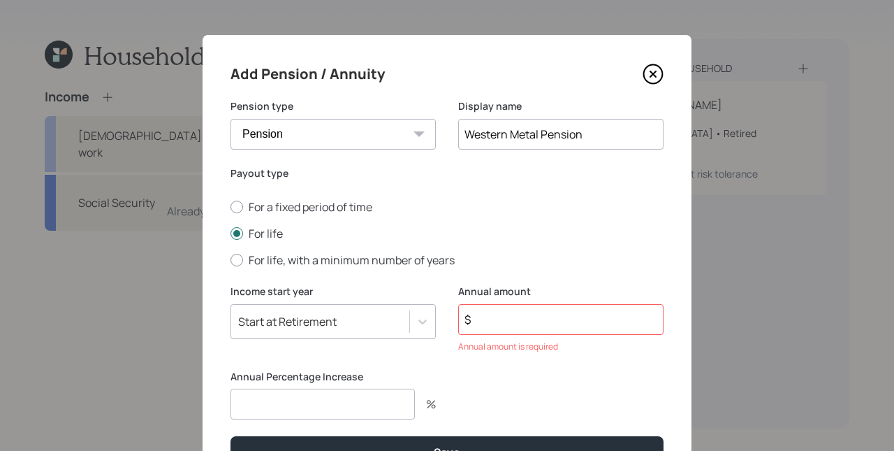
click at [520, 322] on input "$" at bounding box center [560, 319] width 205 height 31
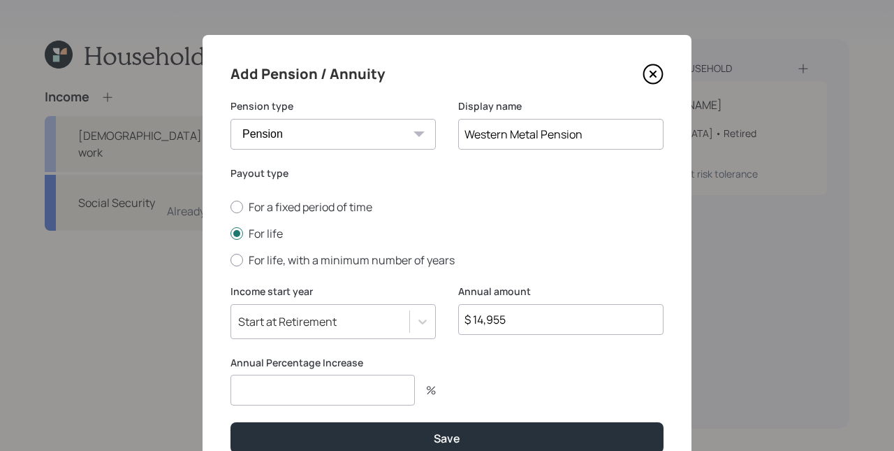
type input "$ 14,955"
click at [379, 391] on input "number" at bounding box center [322, 389] width 184 height 31
click at [316, 393] on input "number" at bounding box center [322, 389] width 184 height 31
type input "0"
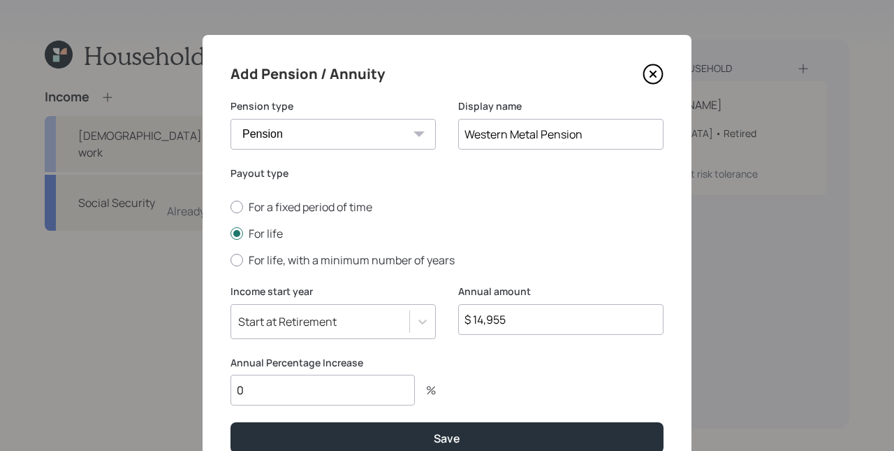
click at [230, 422] on button "Save" at bounding box center [446, 437] width 433 height 30
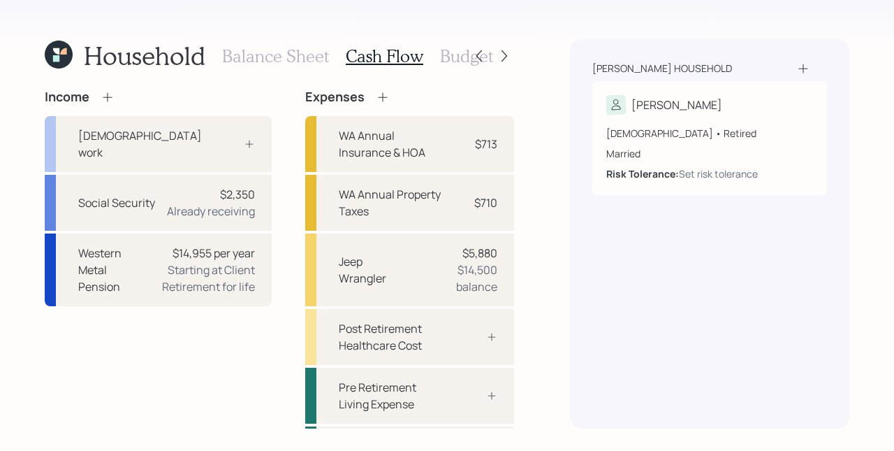
click at [219, 358] on div "Income [DEMOGRAPHIC_DATA] work Social Security $2,350 Already receiving Western…" at bounding box center [158, 285] width 227 height 393
click at [107, 93] on icon at bounding box center [108, 97] width 14 height 14
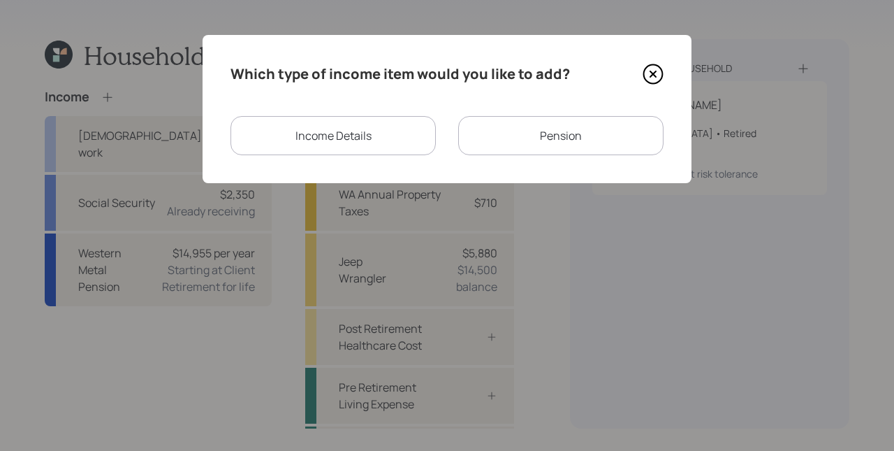
click at [479, 133] on div "Pension" at bounding box center [560, 135] width 205 height 39
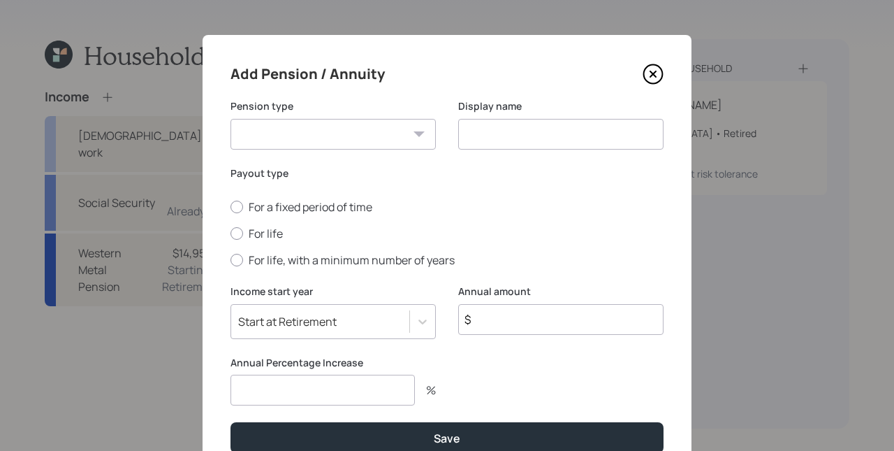
click at [389, 124] on select "Pension Annuity" at bounding box center [332, 134] width 205 height 31
select select "pension"
click at [230, 119] on select "Pension Annuity" at bounding box center [332, 134] width 205 height 31
click at [550, 203] on label "For a fixed period of time" at bounding box center [446, 206] width 433 height 15
click at [230, 207] on input "For a fixed period of time" at bounding box center [230, 207] width 1 height 1
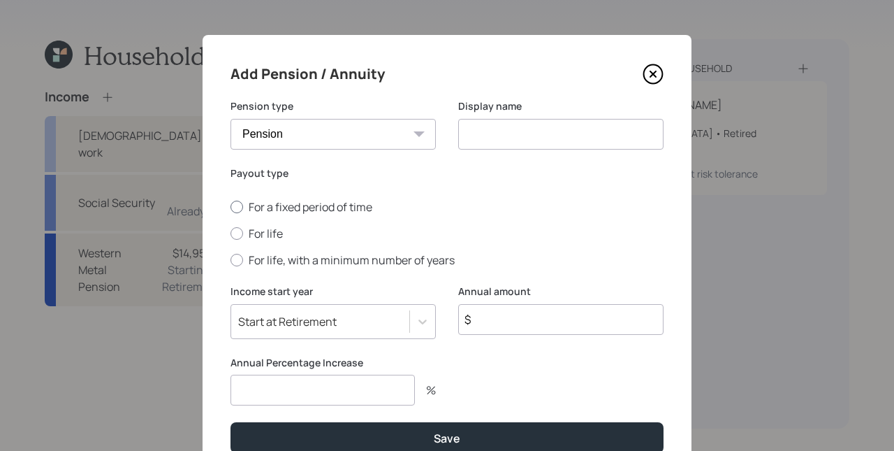
radio input "true"
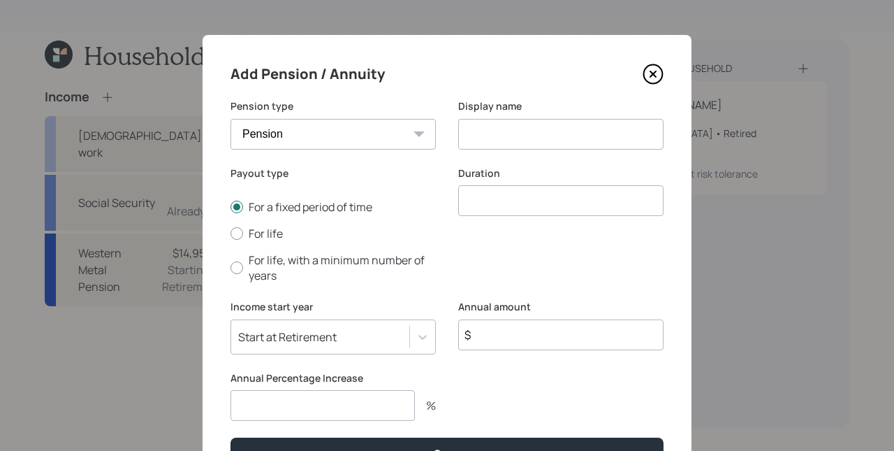
click at [538, 132] on input at bounding box center [560, 134] width 205 height 31
click at [266, 230] on label "For life" at bounding box center [332, 233] width 205 height 15
click at [230, 233] on input "For life" at bounding box center [230, 233] width 1 height 1
radio input "true"
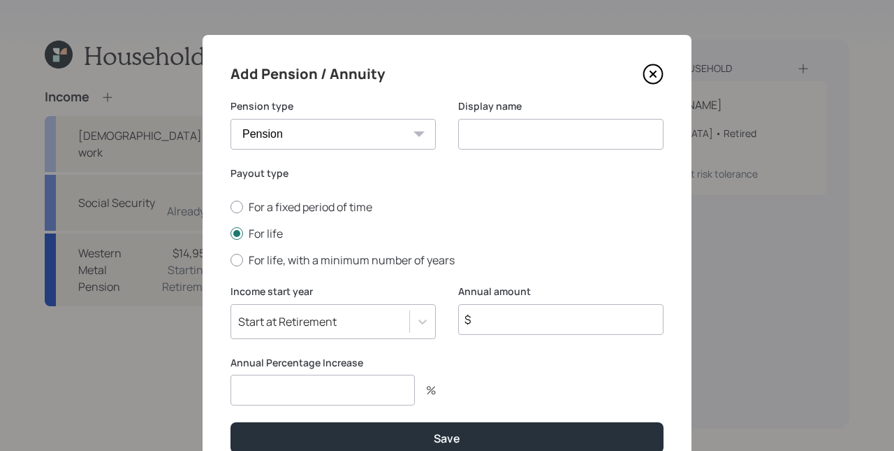
click at [499, 126] on input at bounding box center [560, 134] width 205 height 31
type input "Catpillar Pension"
click at [522, 318] on input "$" at bounding box center [560, 319] width 205 height 31
type input "$ 3,749"
click at [377, 395] on input "number" at bounding box center [322, 389] width 184 height 31
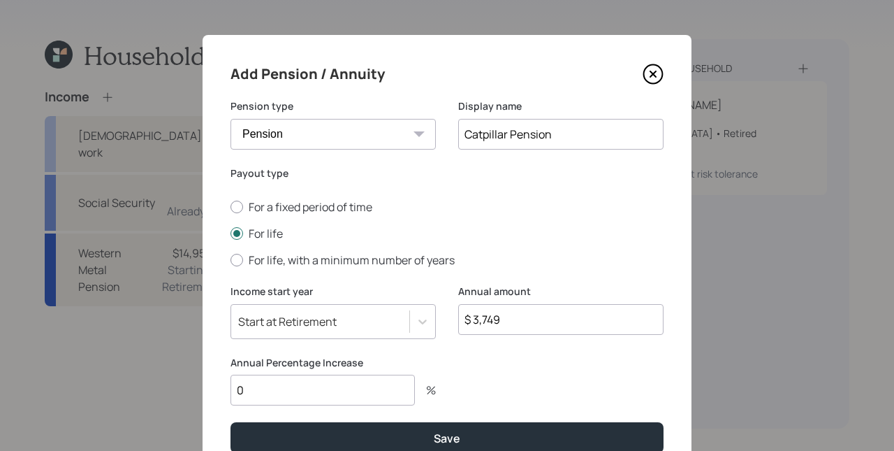
type input "0"
click at [480, 130] on input "Catpillar Pension" at bounding box center [560, 134] width 205 height 31
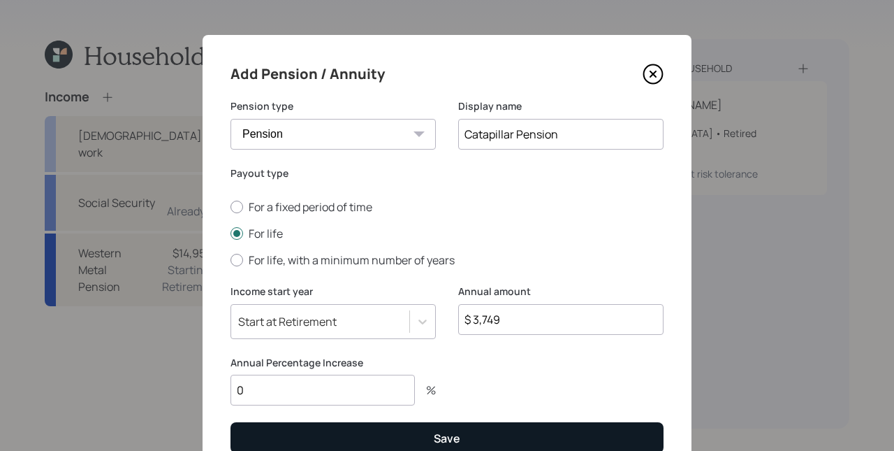
type input "Catapillar Pension"
click at [506, 427] on button "Save" at bounding box center [446, 437] width 433 height 30
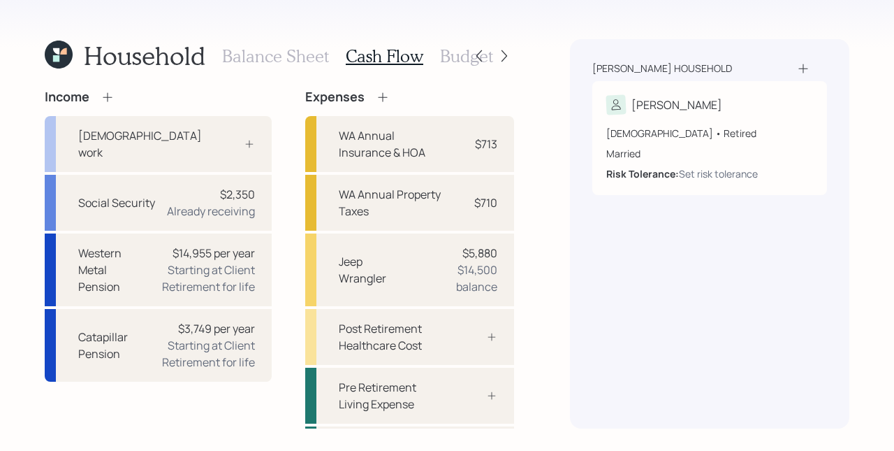
click at [108, 96] on icon at bounding box center [107, 96] width 9 height 9
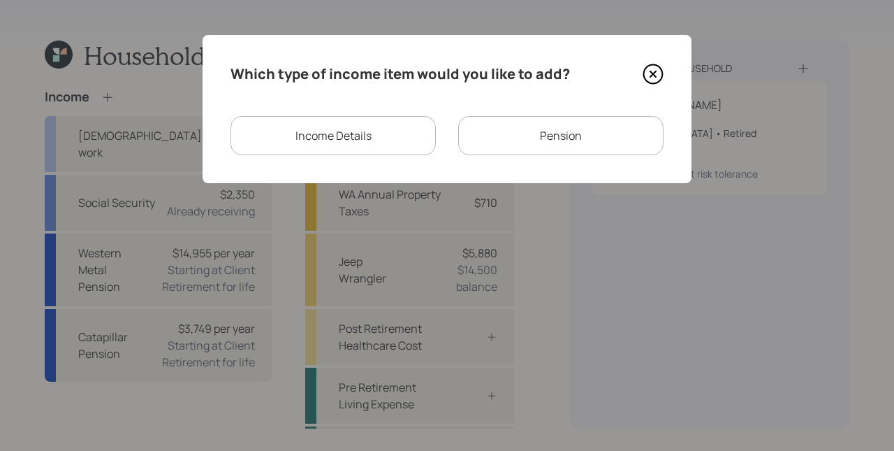
drag, startPoint x: 393, startPoint y: 139, endPoint x: 448, endPoint y: 101, distance: 66.7
click at [448, 101] on div "Which type of income item would you like to add? Income Details Pension" at bounding box center [447, 109] width 489 height 148
click at [452, 98] on div "Which type of income item would you like to add? Income Details Pension" at bounding box center [447, 109] width 489 height 148
click at [511, 139] on div "Pension" at bounding box center [560, 135] width 205 height 39
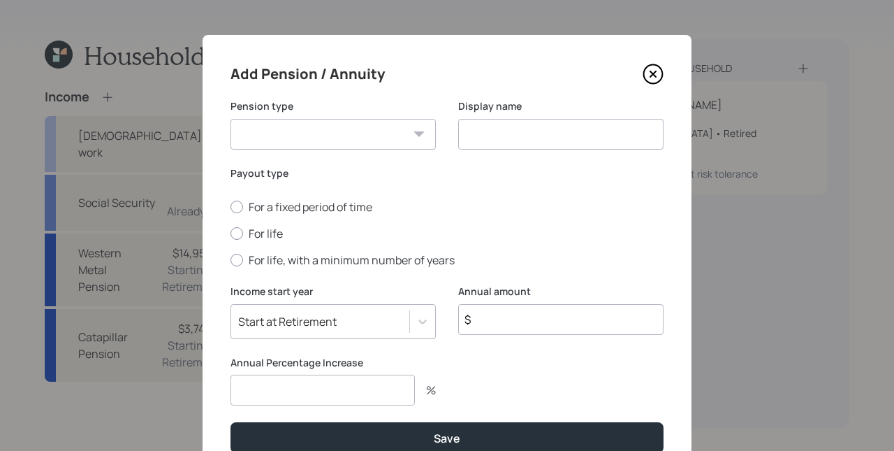
click at [410, 131] on div "Pension Annuity" at bounding box center [332, 134] width 205 height 31
click at [279, 232] on label "For life" at bounding box center [446, 233] width 433 height 15
click at [230, 233] on input "For life" at bounding box center [230, 233] width 1 height 1
radio input "true"
click at [344, 132] on select "Pension Annuity" at bounding box center [332, 134] width 205 height 31
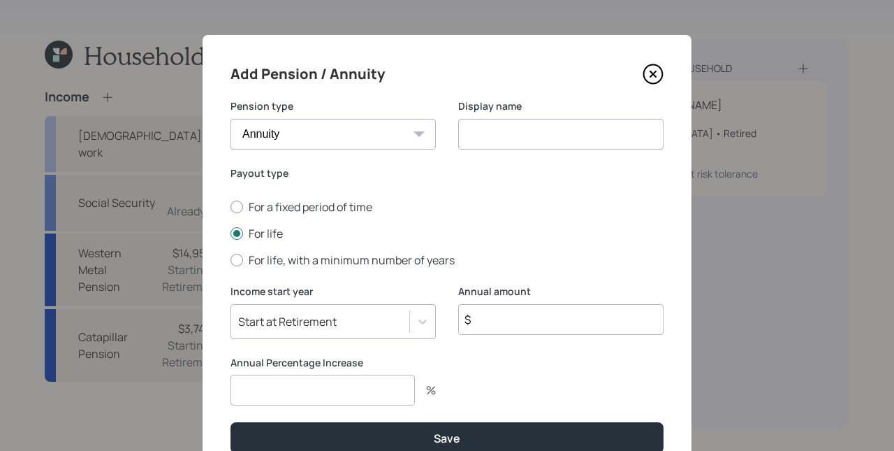
click at [230, 119] on select "Pension Annuity" at bounding box center [332, 134] width 205 height 31
click at [312, 131] on select "Pension Annuity" at bounding box center [332, 134] width 205 height 31
select select "pension"
click at [230, 119] on select "Pension Annuity" at bounding box center [332, 134] width 205 height 31
click at [531, 129] on input at bounding box center [560, 134] width 205 height 31
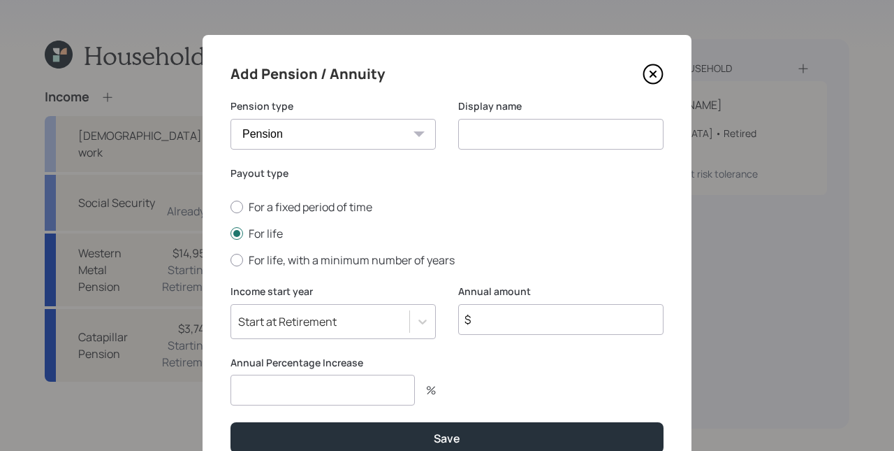
click at [531, 129] on input at bounding box center [560, 134] width 205 height 31
click at [501, 133] on input at bounding box center [560, 134] width 205 height 31
click at [650, 73] on icon at bounding box center [653, 74] width 6 height 6
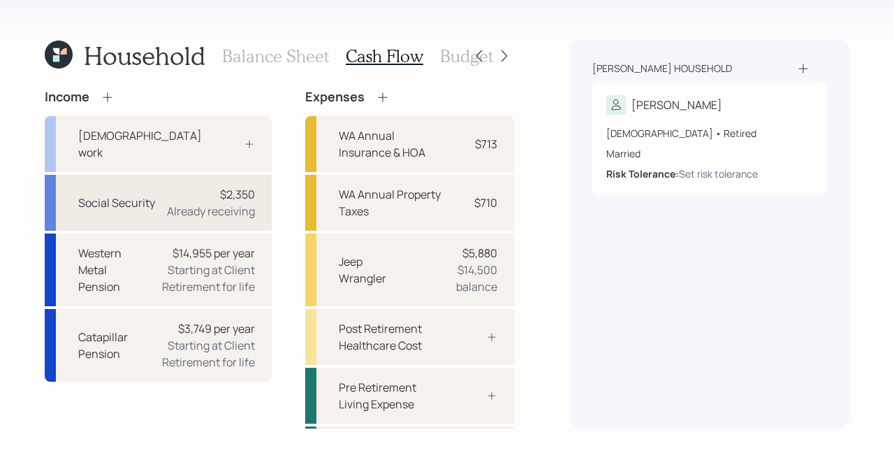
click at [143, 200] on div "Social Security" at bounding box center [116, 202] width 77 height 17
select select "2"
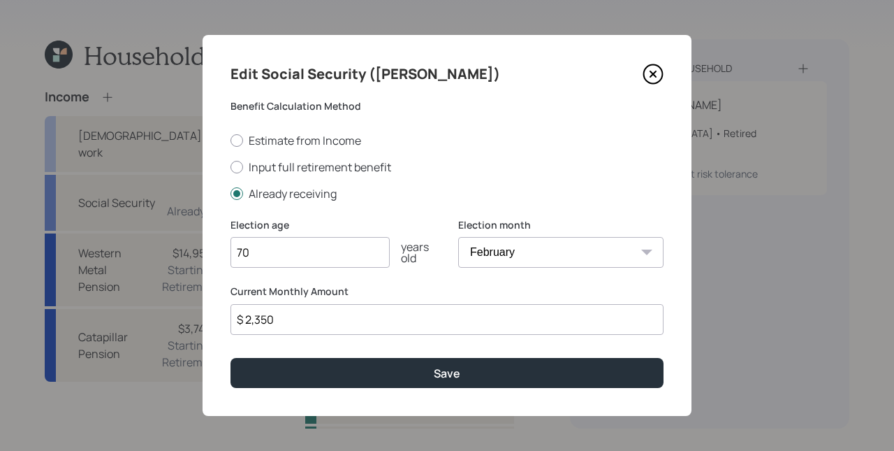
click at [349, 323] on input "$ 2,350" at bounding box center [446, 319] width 433 height 31
click at [348, 323] on input "$ 2,350" at bounding box center [446, 319] width 433 height 31
type input "$ 2,379"
click at [386, 388] on div "Edit Social Security ([PERSON_NAME]) Benefit Calculation Method Estimate from I…" at bounding box center [447, 225] width 489 height 381
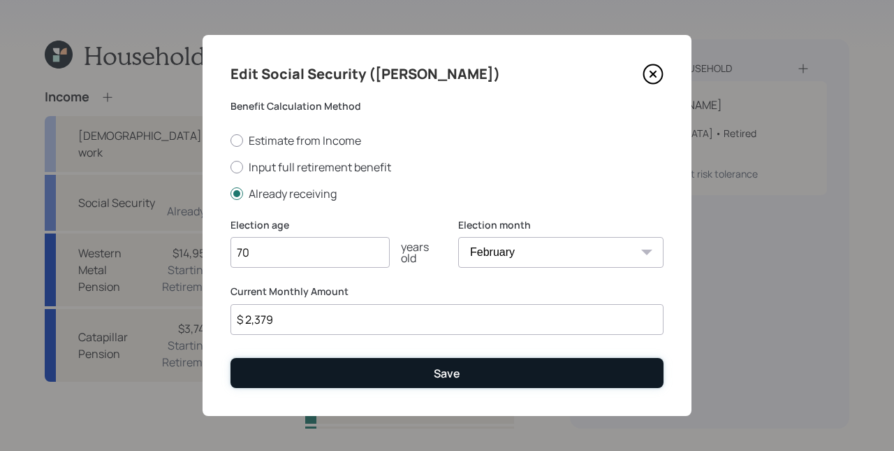
click at [392, 372] on button "Save" at bounding box center [446, 373] width 433 height 30
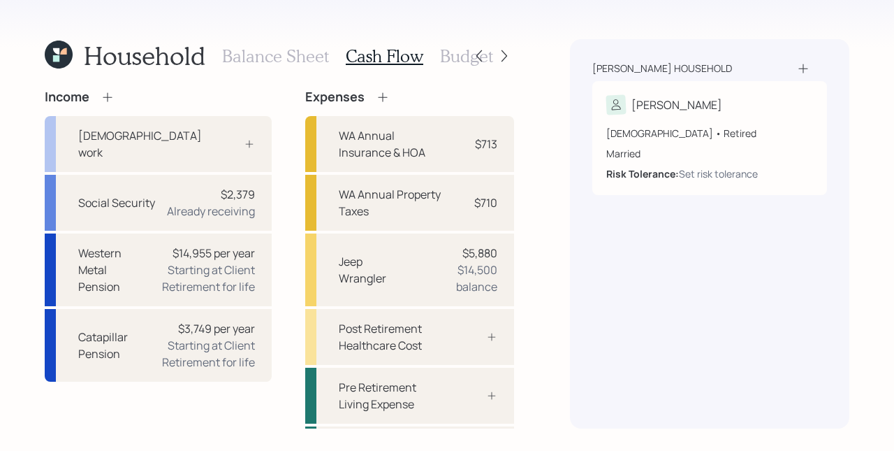
click at [453, 57] on h3 "Budget" at bounding box center [466, 56] width 53 height 20
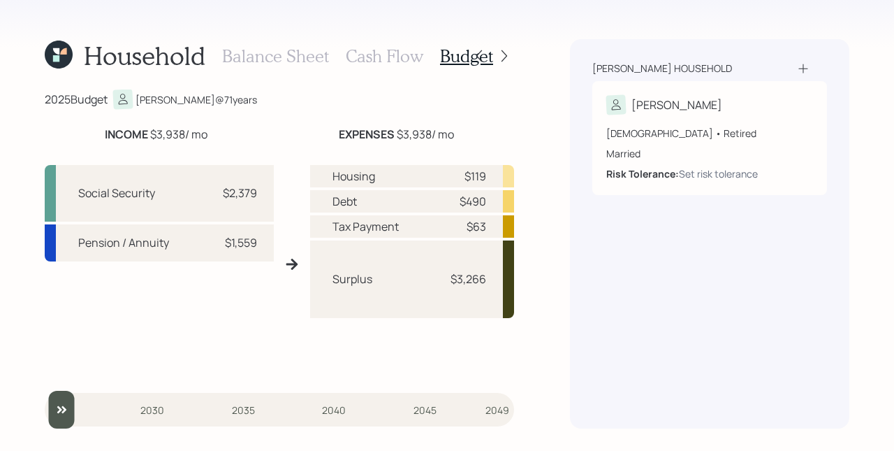
click at [366, 55] on h3 "Cash Flow" at bounding box center [385, 56] width 78 height 20
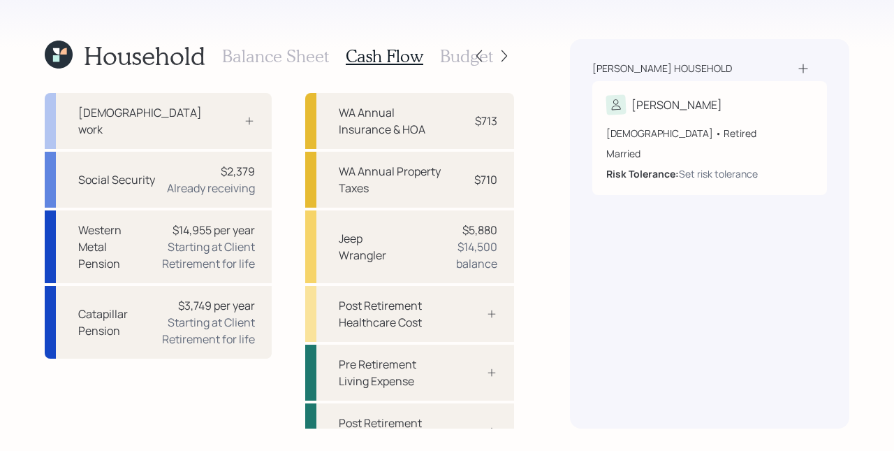
scroll to position [21, 0]
click at [444, 54] on h3 "Budget" at bounding box center [466, 56] width 53 height 20
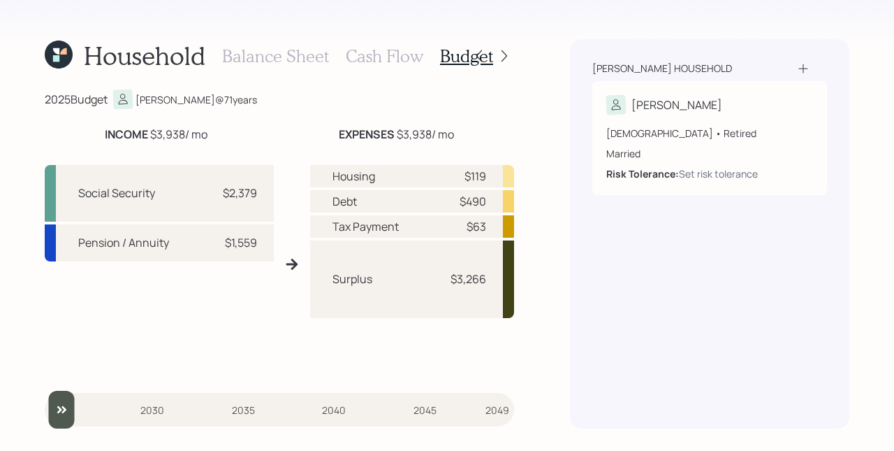
click at [386, 53] on h3 "Cash Flow" at bounding box center [385, 56] width 78 height 20
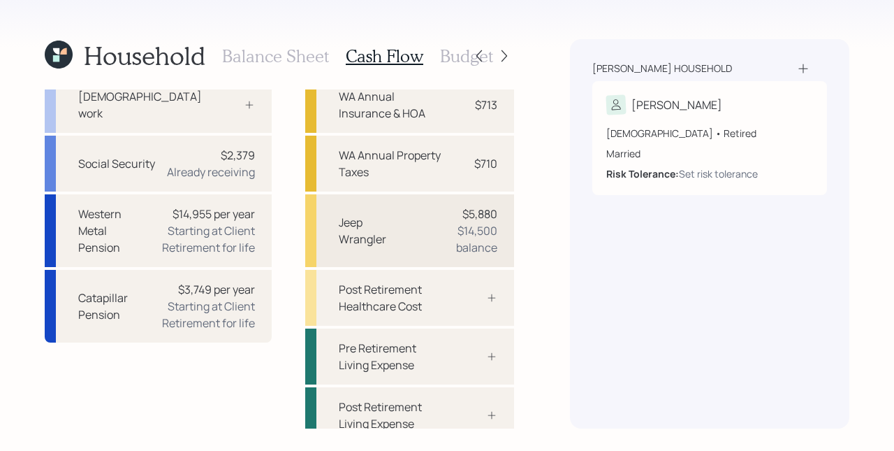
scroll to position [53, 0]
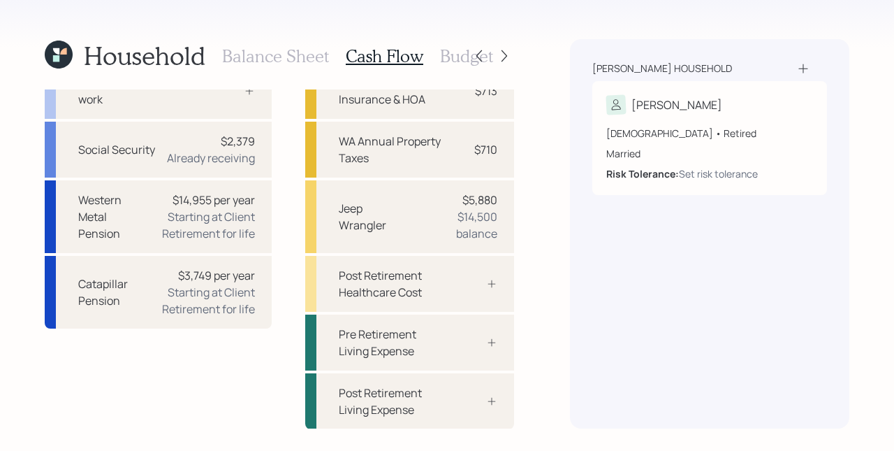
click at [457, 62] on h3 "Budget" at bounding box center [466, 56] width 53 height 20
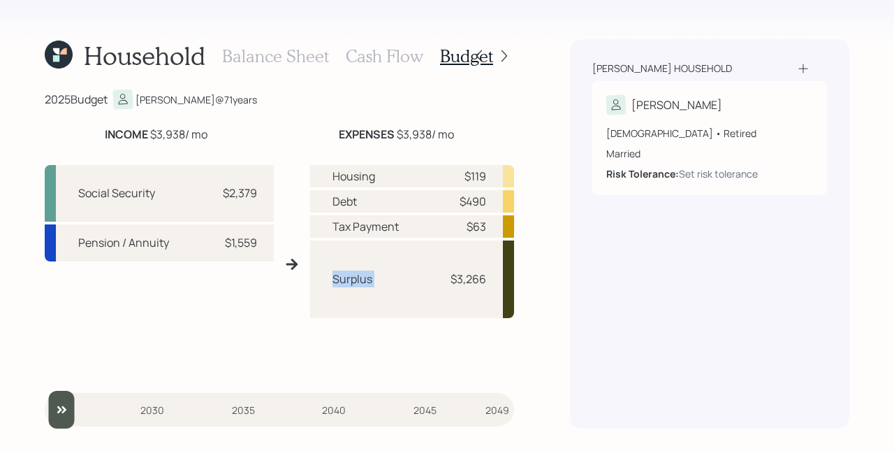
drag, startPoint x: 335, startPoint y: 283, endPoint x: 409, endPoint y: 278, distance: 73.5
click at [409, 278] on div "Surplus $3,266" at bounding box center [412, 279] width 205 height 78
click at [473, 286] on div "$3,266" at bounding box center [469, 278] width 36 height 17
click at [397, 59] on h3 "Cash Flow" at bounding box center [385, 56] width 78 height 20
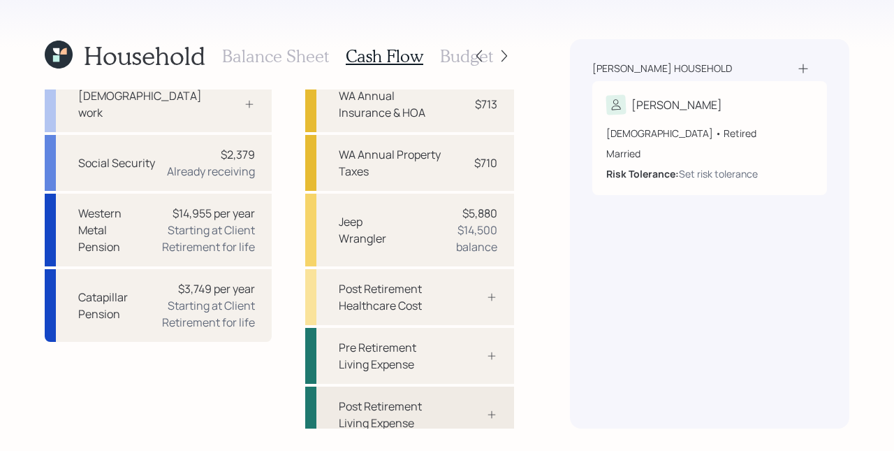
scroll to position [53, 0]
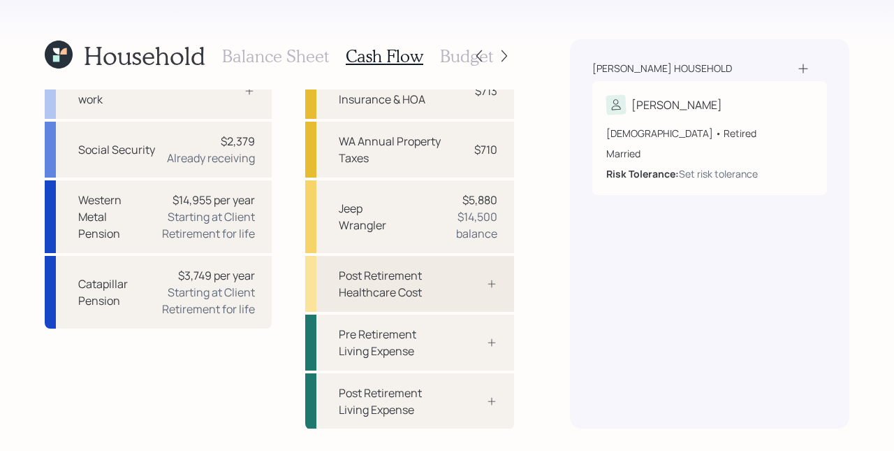
click at [455, 284] on div at bounding box center [476, 283] width 42 height 11
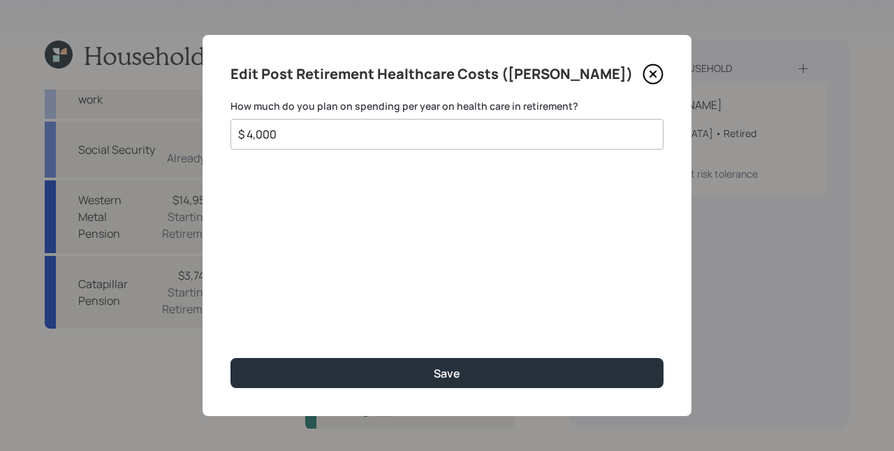
type input "$ 4,000"
click at [230, 358] on button "Save" at bounding box center [446, 373] width 433 height 30
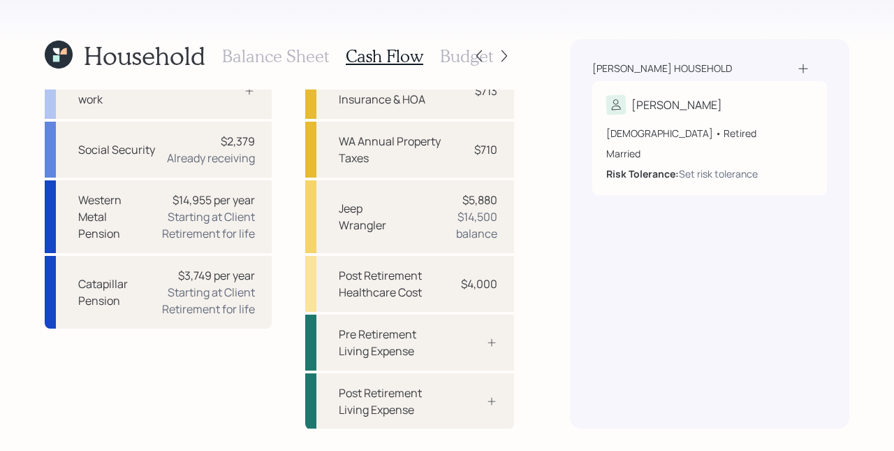
click at [455, 47] on h3 "Budget" at bounding box center [466, 56] width 53 height 20
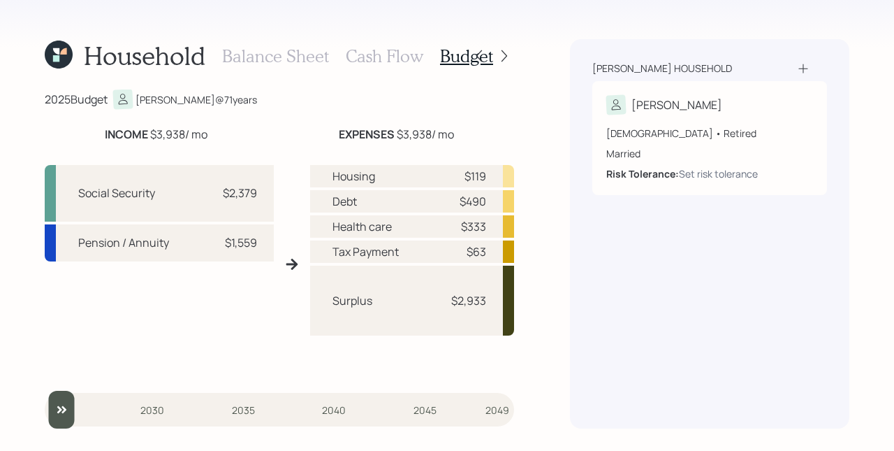
click at [390, 58] on h3 "Cash Flow" at bounding box center [385, 56] width 78 height 20
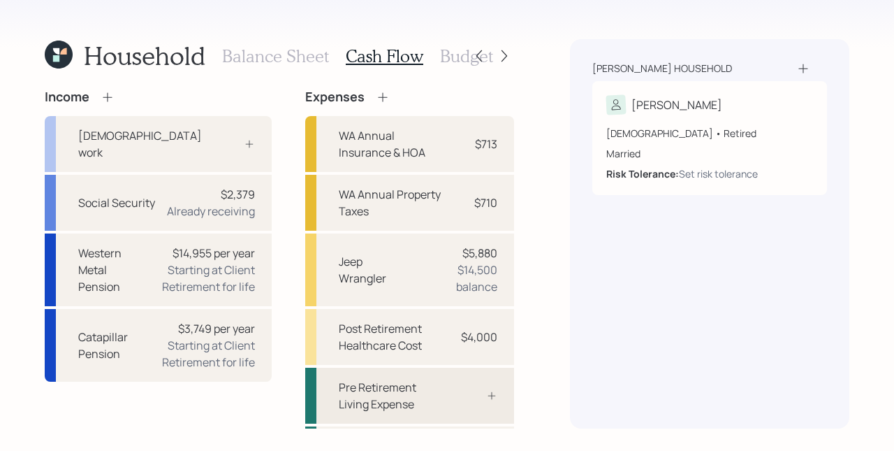
click at [440, 407] on div "Pre Retirement Living Expense" at bounding box center [409, 395] width 209 height 56
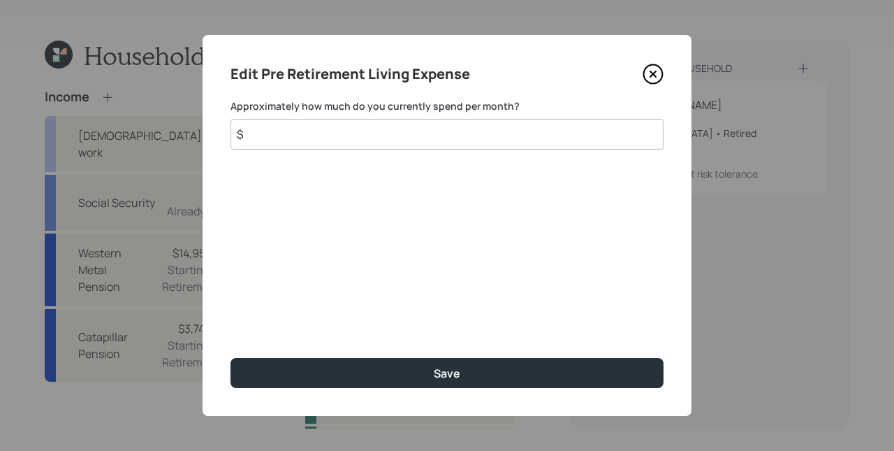
click at [369, 143] on input "$" at bounding box center [446, 134] width 433 height 31
type input "$ 1,933"
click at [230, 358] on button "Save" at bounding box center [446, 373] width 433 height 30
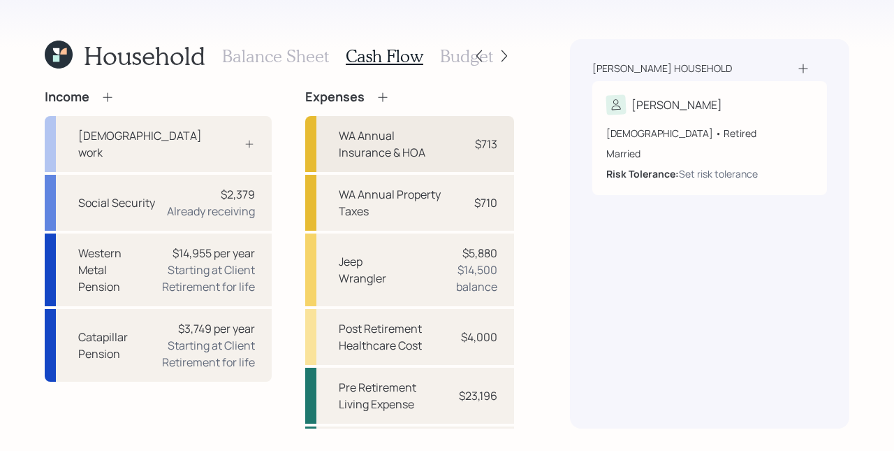
scroll to position [53, 0]
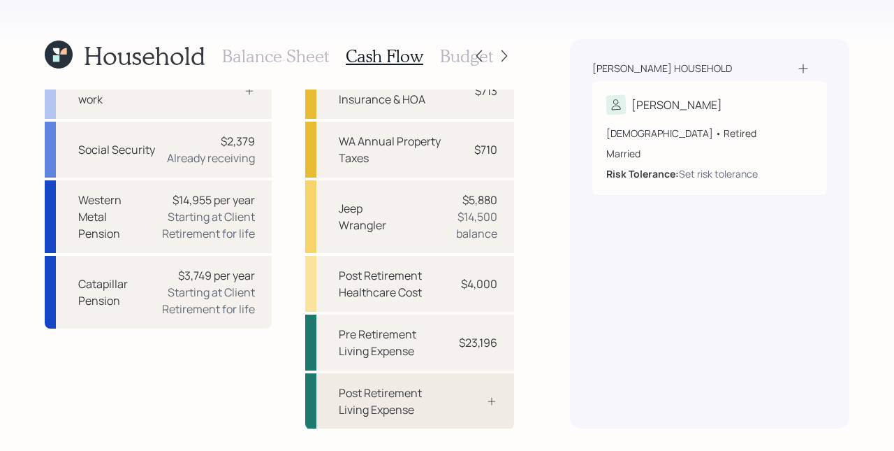
click at [472, 393] on div "Post Retirement Living Expense" at bounding box center [409, 401] width 209 height 56
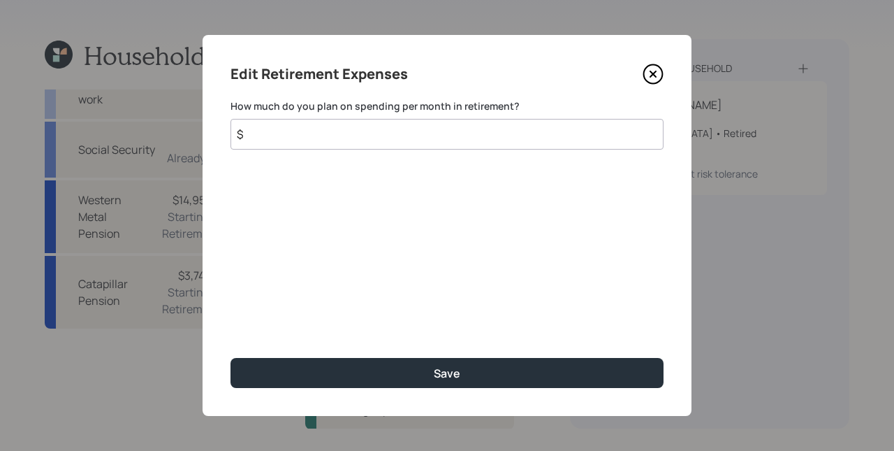
click at [371, 131] on input "$" at bounding box center [446, 134] width 433 height 31
type input "$ 1,933"
click at [230, 358] on button "Save" at bounding box center [446, 373] width 433 height 30
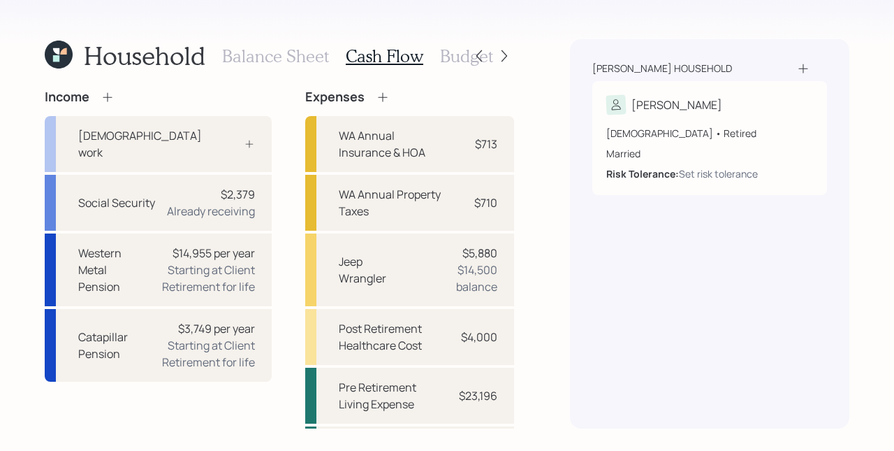
click at [444, 51] on h3 "Budget" at bounding box center [466, 56] width 53 height 20
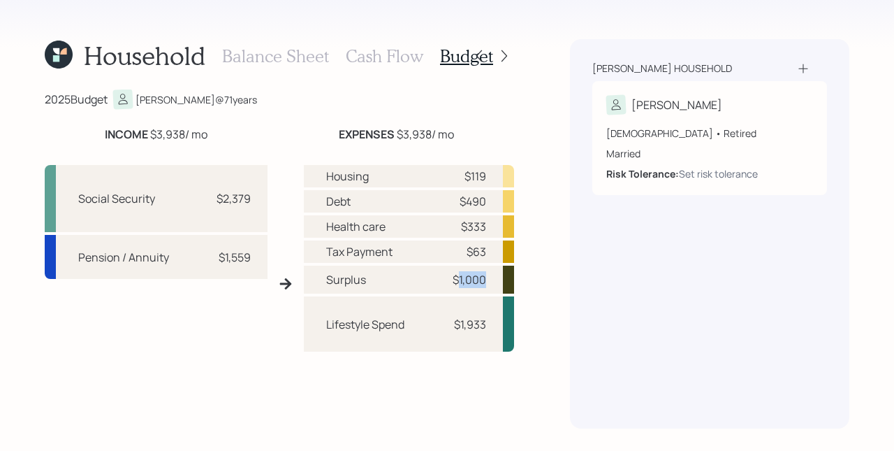
drag, startPoint x: 451, startPoint y: 279, endPoint x: 483, endPoint y: 281, distance: 32.3
click at [483, 281] on div "Surplus $1,000" at bounding box center [409, 279] width 210 height 28
click at [293, 58] on h3 "Balance Sheet" at bounding box center [275, 56] width 107 height 20
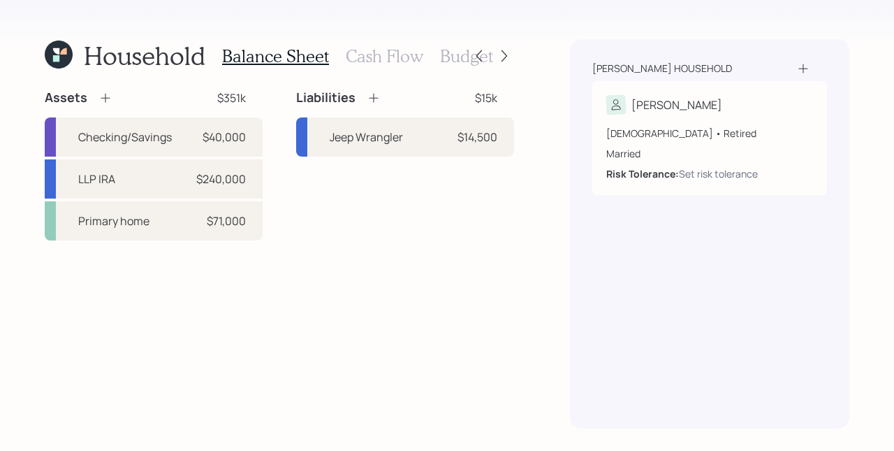
click at [458, 53] on h3 "Budget" at bounding box center [466, 56] width 53 height 20
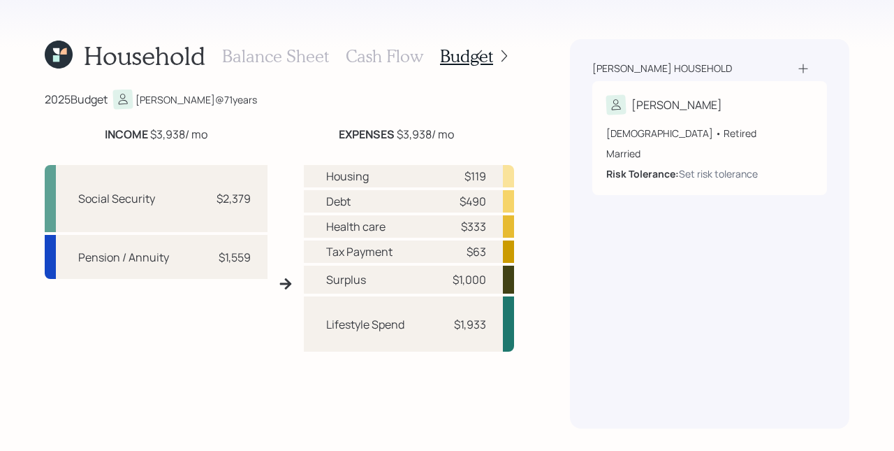
click at [395, 61] on h3 "Cash Flow" at bounding box center [385, 56] width 78 height 20
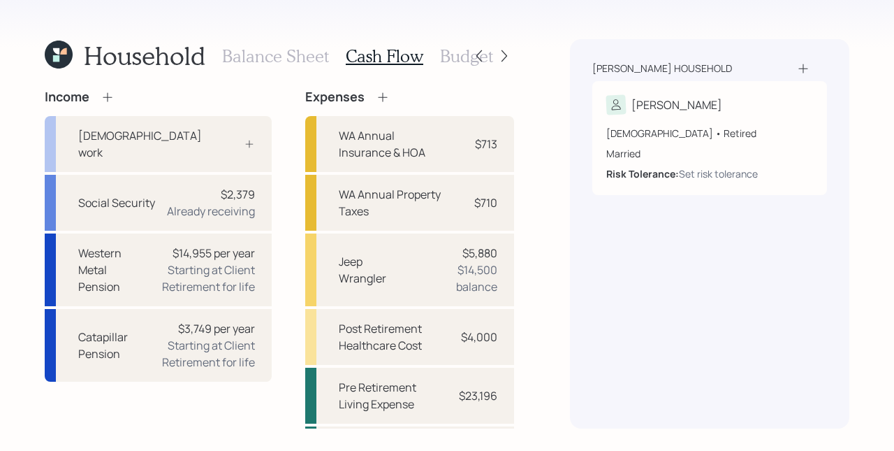
click at [272, 53] on h3 "Balance Sheet" at bounding box center [275, 56] width 107 height 20
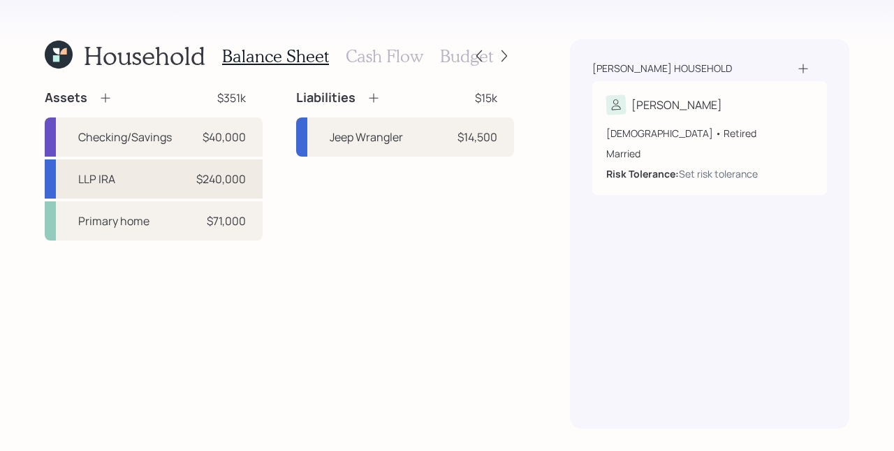
click at [201, 173] on div "$240,000" at bounding box center [221, 178] width 50 height 17
select select "ira"
select select "balanced"
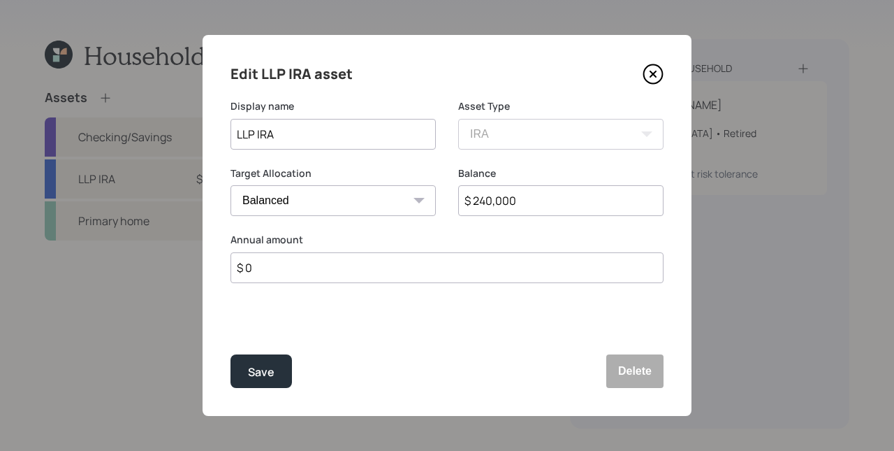
drag, startPoint x: 253, startPoint y: 131, endPoint x: 240, endPoint y: 131, distance: 12.6
click at [240, 131] on input "LLP IRA" at bounding box center [332, 134] width 205 height 31
type input "LPL IRA"
click at [266, 376] on div "Save" at bounding box center [261, 372] width 27 height 19
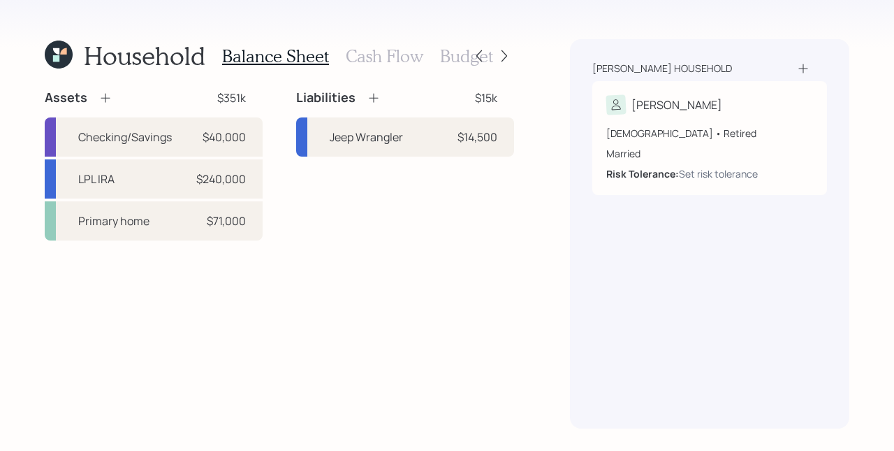
click at [423, 52] on div "Balance Sheet Cash Flow Budget" at bounding box center [357, 56] width 271 height 34
click at [407, 55] on h3 "Cash Flow" at bounding box center [385, 56] width 78 height 20
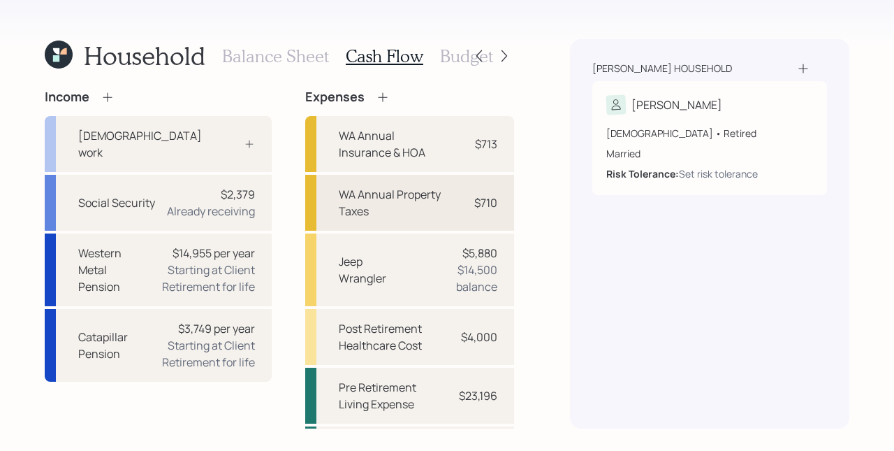
scroll to position [53, 0]
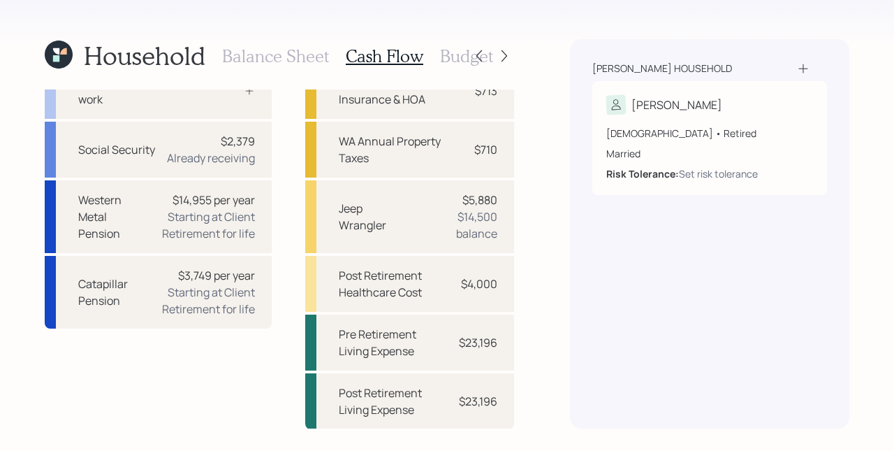
click at [580, 214] on div "[PERSON_NAME] household [PERSON_NAME] [DEMOGRAPHIC_DATA] • Retired Married Risk…" at bounding box center [709, 233] width 279 height 389
click at [448, 51] on h3 "Budget" at bounding box center [466, 56] width 53 height 20
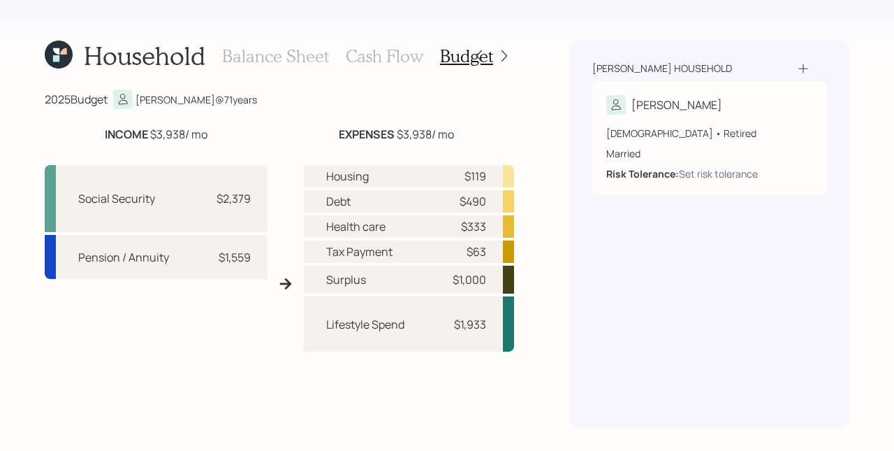
click at [390, 58] on h3 "Cash Flow" at bounding box center [385, 56] width 78 height 20
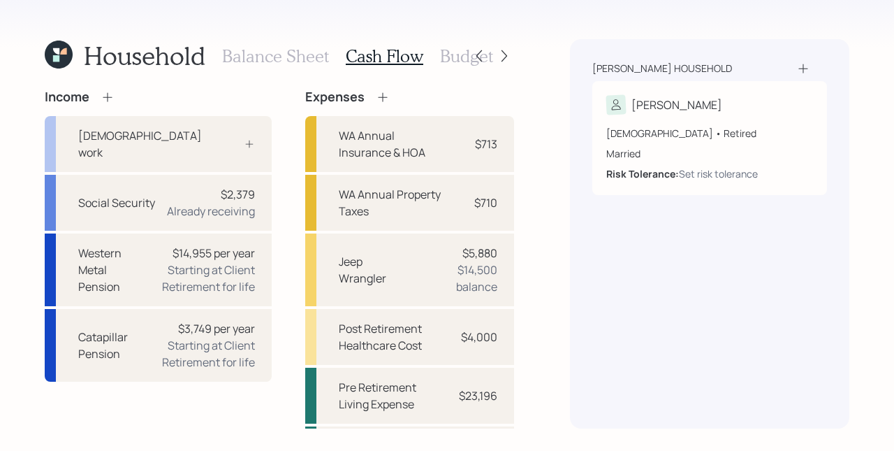
click at [108, 101] on icon at bounding box center [108, 97] width 14 height 14
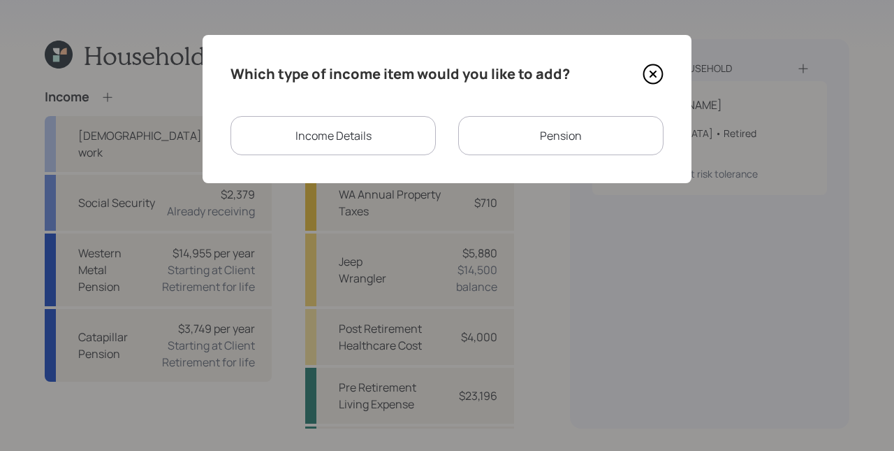
click at [318, 129] on div "Income Details" at bounding box center [332, 135] width 205 height 39
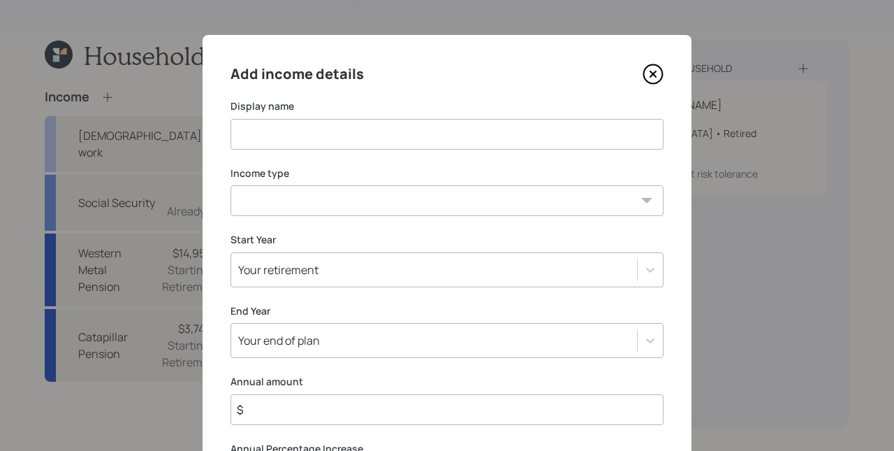
click at [647, 80] on icon at bounding box center [653, 74] width 21 height 21
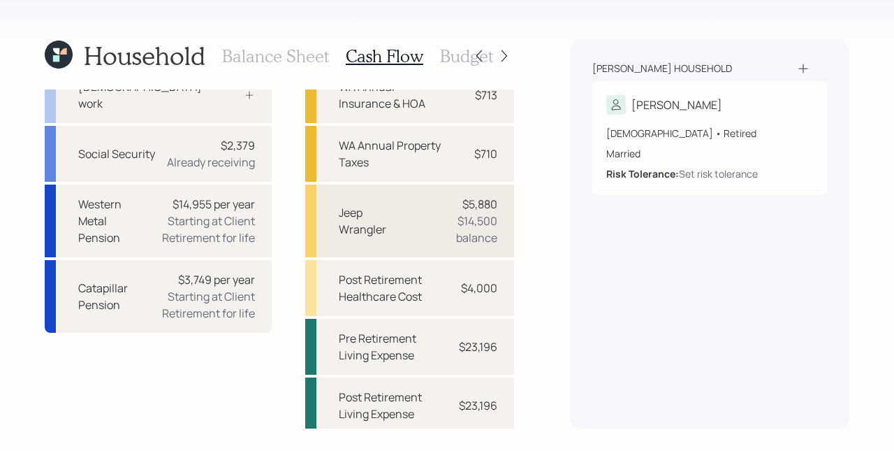
scroll to position [53, 0]
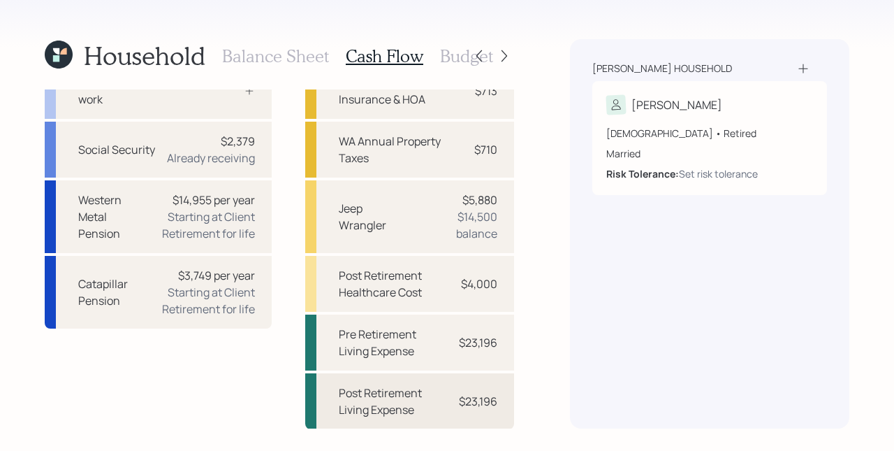
click at [418, 396] on div "Post Retirement Living Expense" at bounding box center [391, 401] width 105 height 34
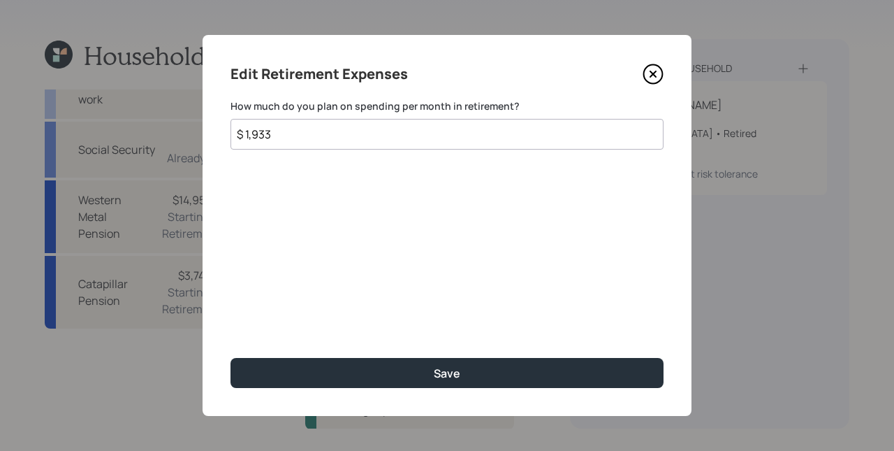
click at [247, 129] on input "$ 1,933" at bounding box center [446, 134] width 433 height 31
type input "$ 3,933"
click at [230, 358] on button "Save" at bounding box center [446, 373] width 433 height 30
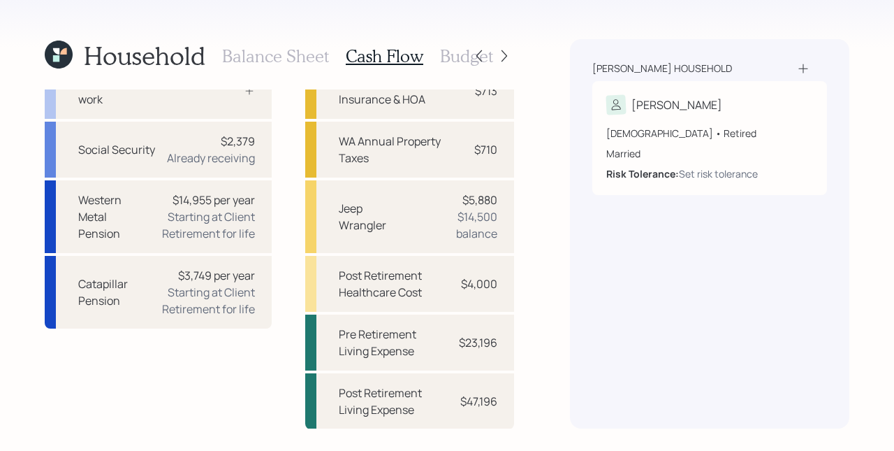
click at [468, 55] on h3 "Budget" at bounding box center [466, 56] width 53 height 20
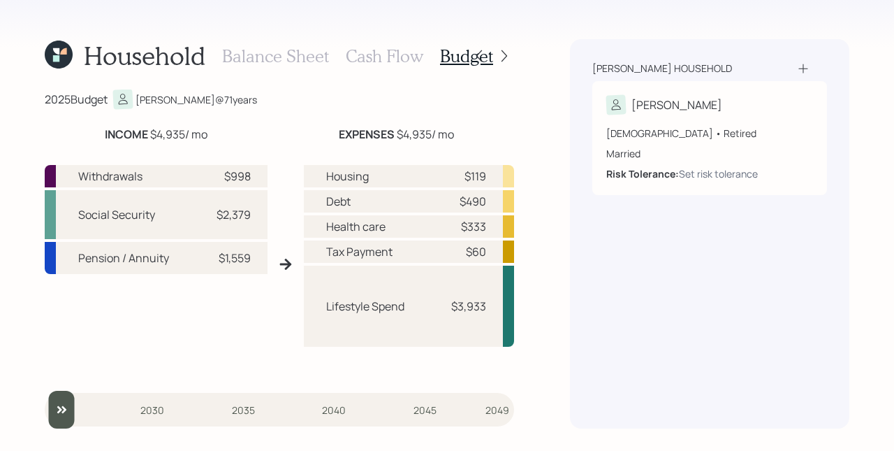
click at [395, 47] on h3 "Cash Flow" at bounding box center [385, 56] width 78 height 20
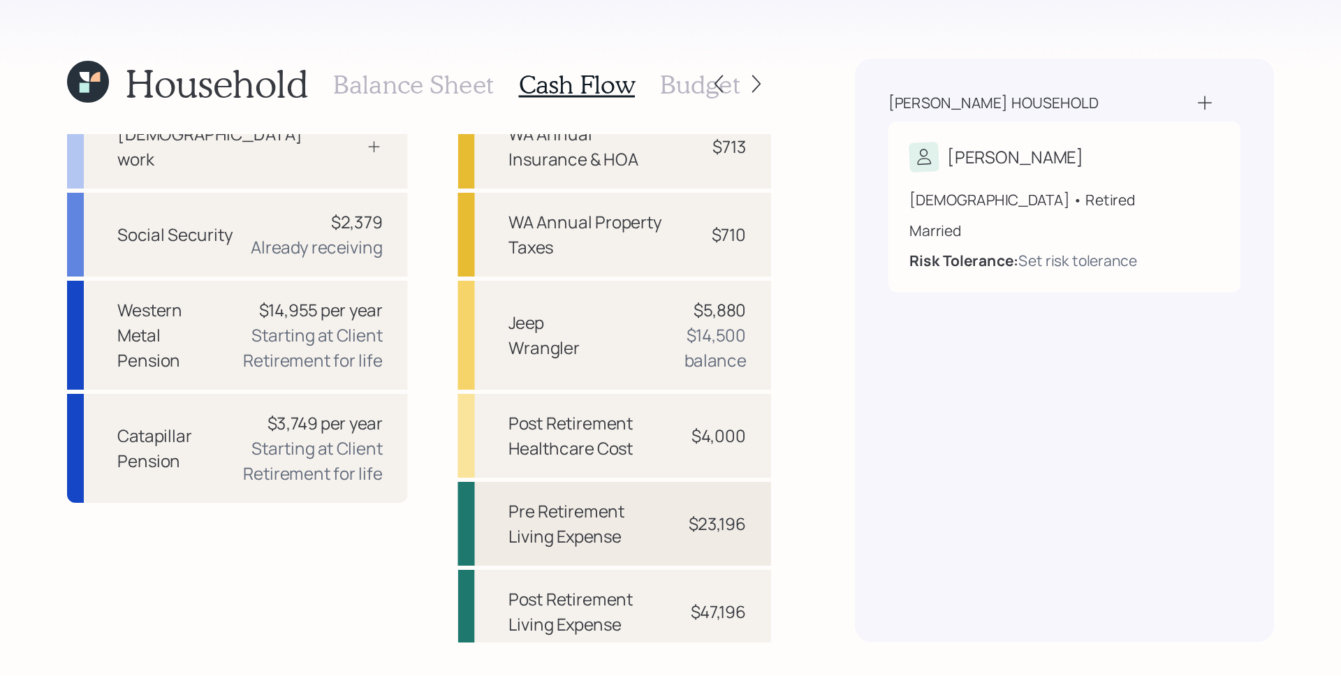
scroll to position [53, 0]
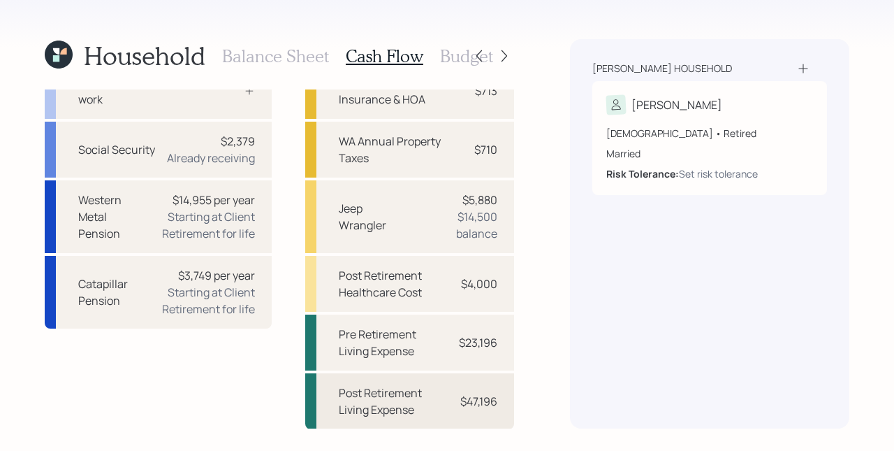
click at [479, 404] on div "$47,196" at bounding box center [478, 401] width 37 height 17
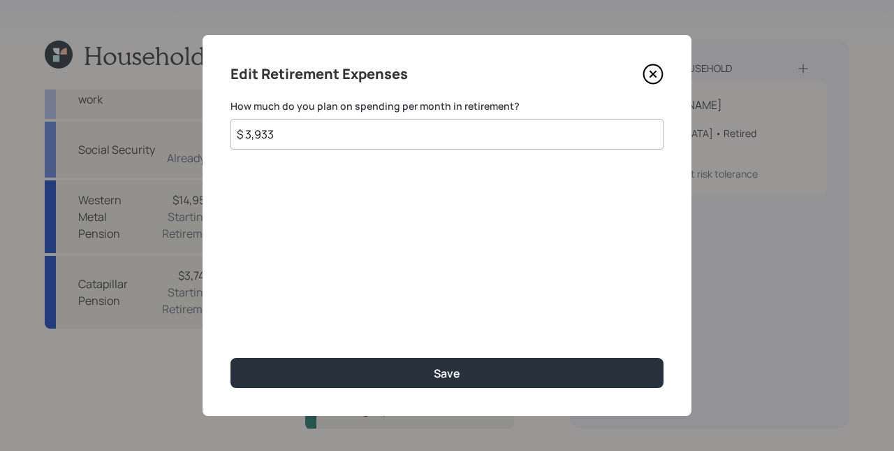
click at [245, 133] on input "$ 3,933" at bounding box center [446, 134] width 433 height 31
click at [248, 131] on input "$ 3,933" at bounding box center [446, 134] width 433 height 31
click at [249, 131] on input "$ 3,933" at bounding box center [446, 134] width 433 height 31
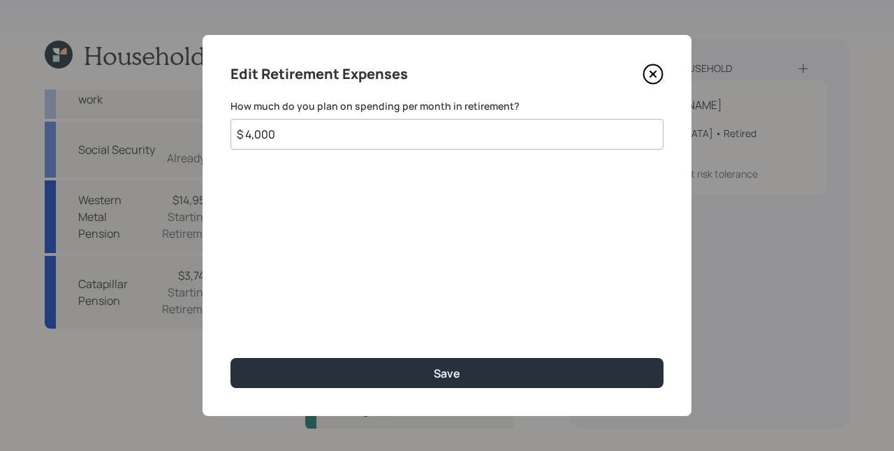
type input "$ 4,000"
click at [230, 358] on button "Save" at bounding box center [446, 373] width 433 height 30
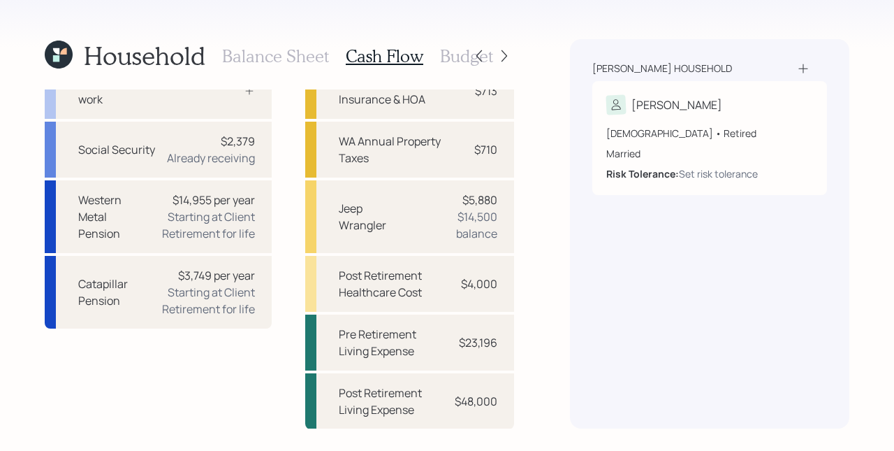
click at [453, 51] on h3 "Budget" at bounding box center [466, 56] width 53 height 20
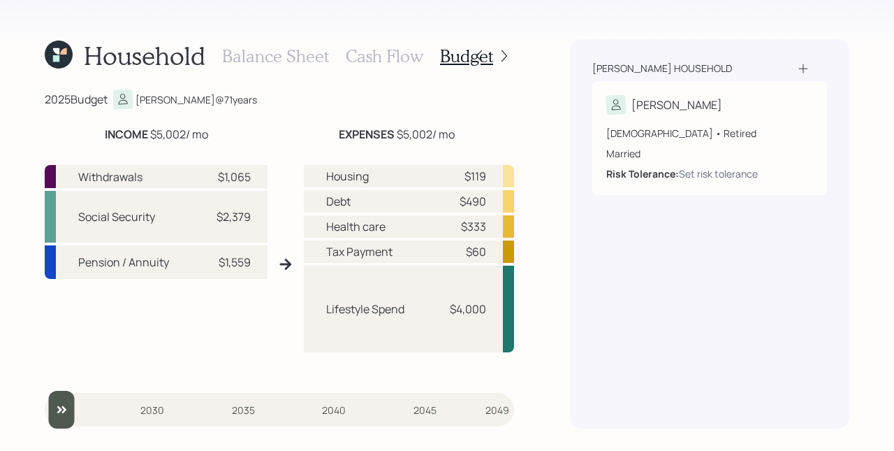
click at [359, 51] on h3 "Cash Flow" at bounding box center [385, 56] width 78 height 20
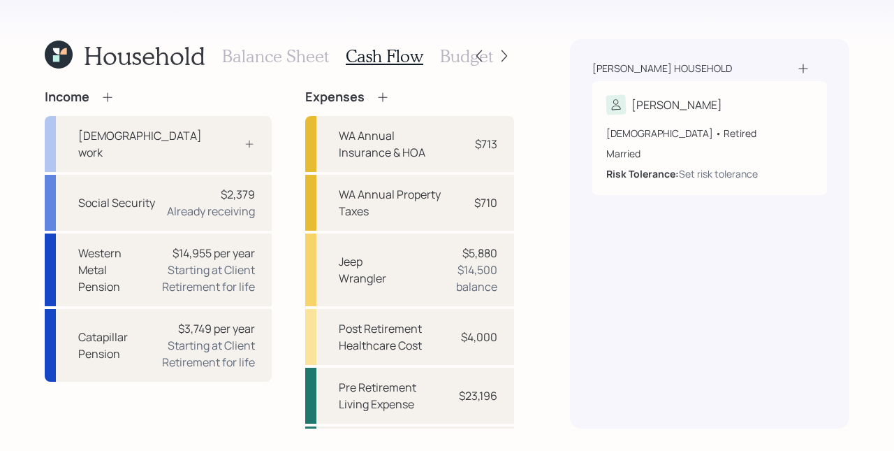
click at [448, 46] on h3 "Budget" at bounding box center [466, 56] width 53 height 20
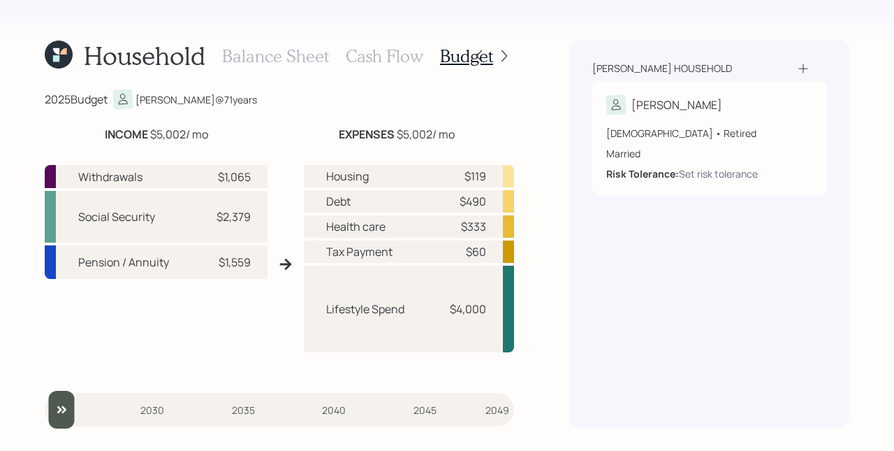
click at [541, 36] on div "Household Balance Sheet Cash Flow Budget 2025 Budget [PERSON_NAME] @ 71 years I…" at bounding box center [447, 225] width 894 height 451
click at [508, 56] on icon at bounding box center [504, 56] width 14 height 14
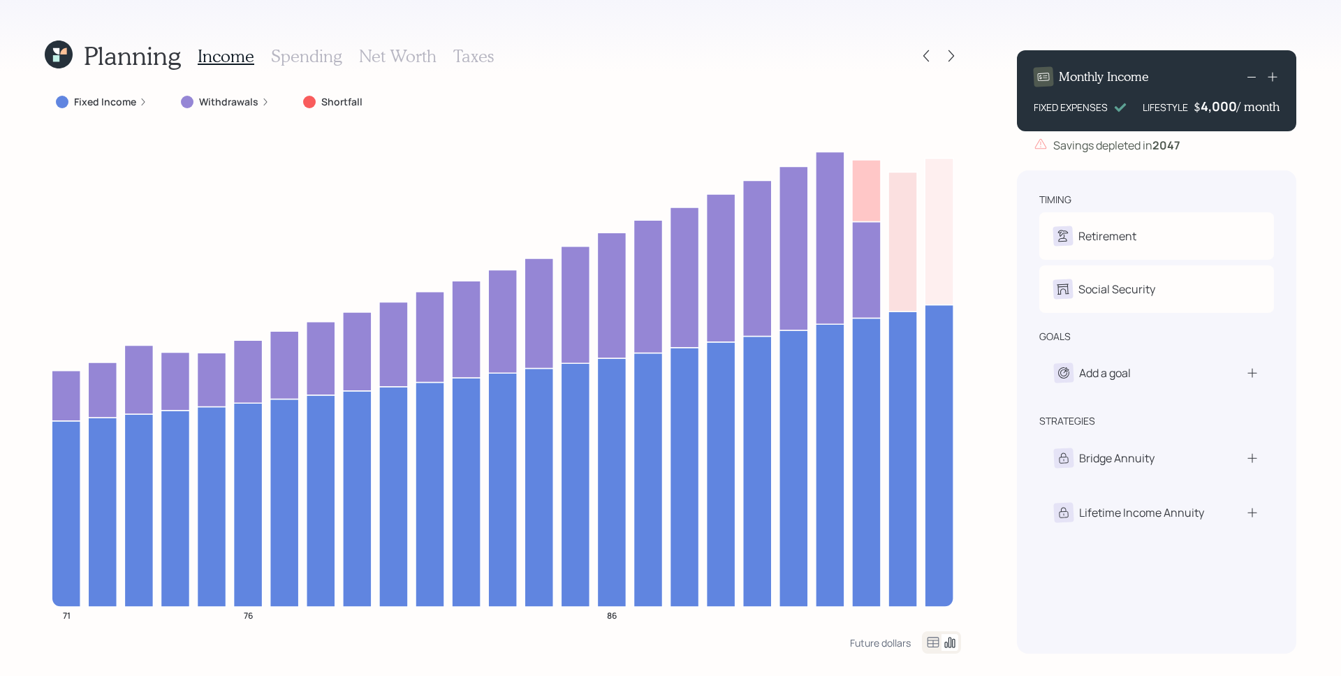
click at [97, 105] on label "Fixed Income" at bounding box center [105, 102] width 62 height 14
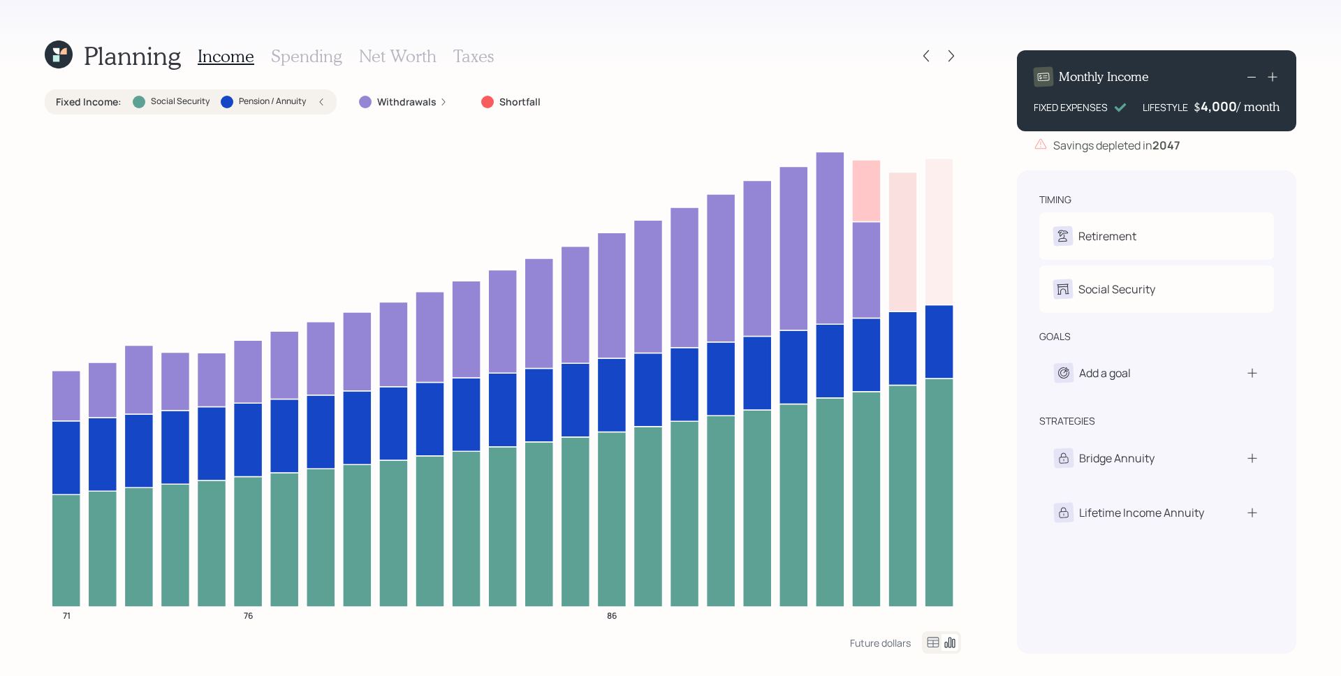
click at [304, 99] on label "Pension / Annuity" at bounding box center [272, 102] width 67 height 12
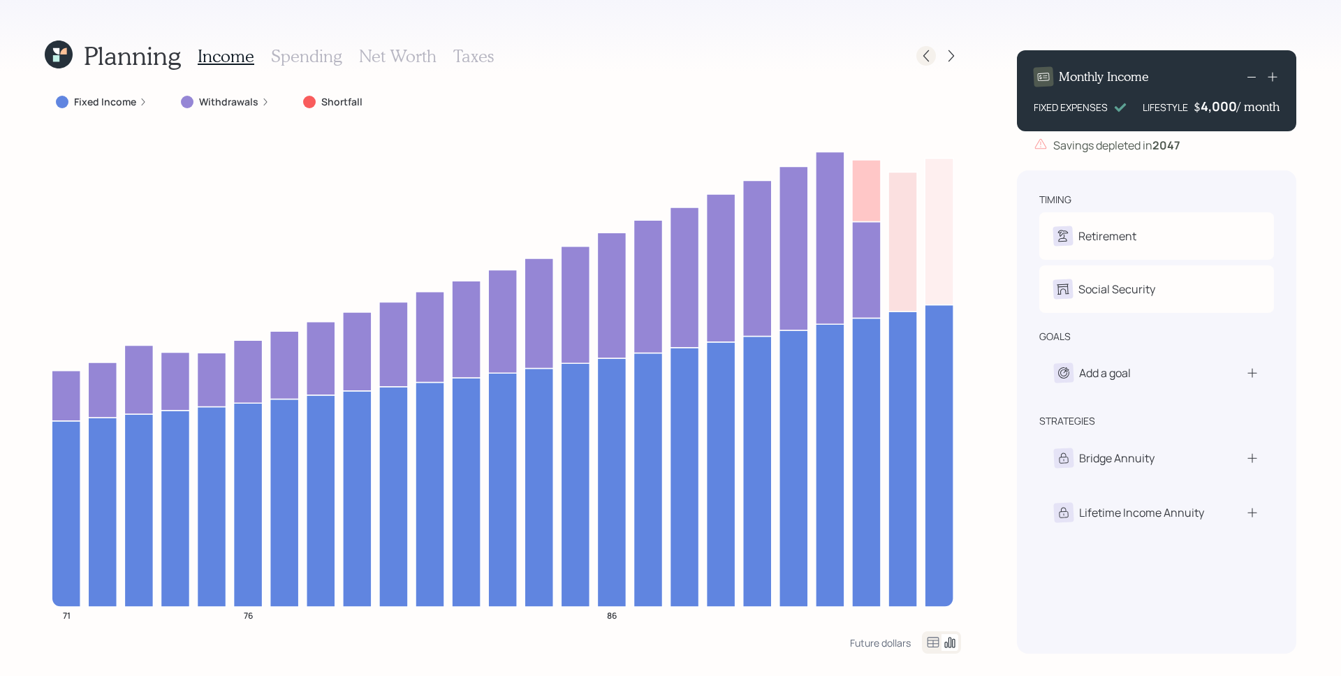
click at [931, 53] on icon at bounding box center [926, 56] width 14 height 14
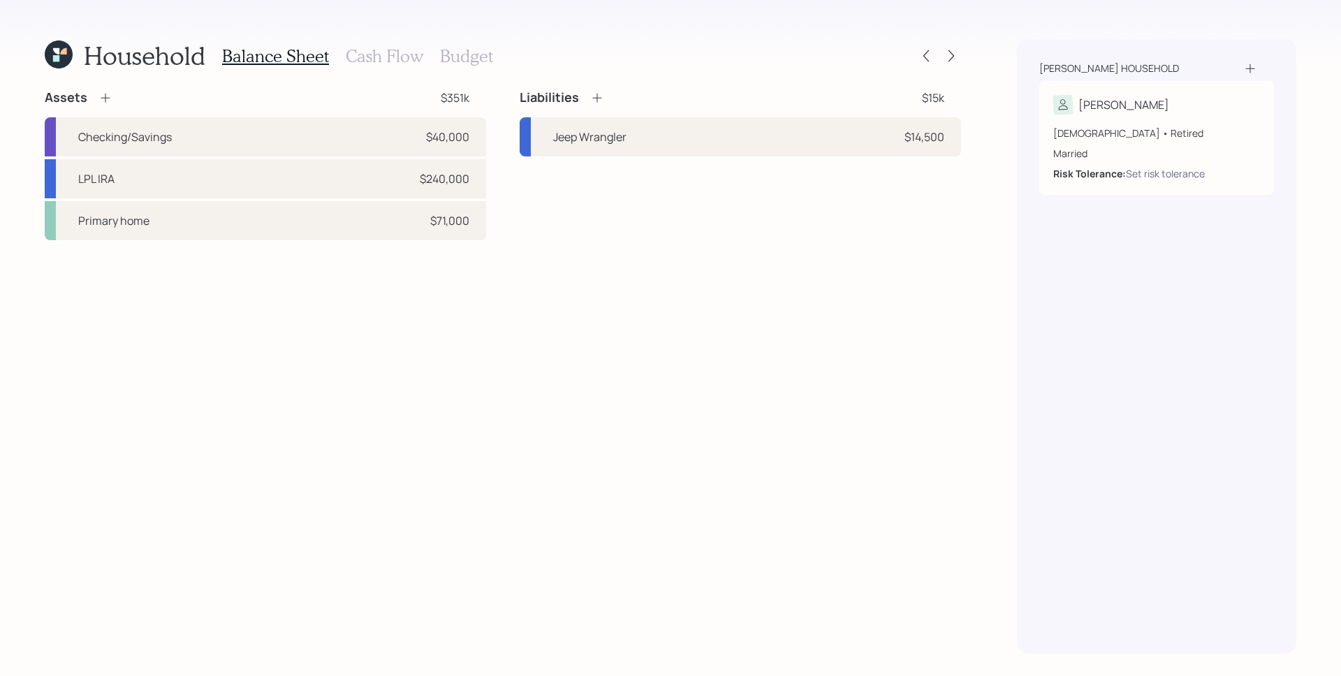
click at [404, 67] on div "Balance Sheet Cash Flow Budget" at bounding box center [357, 56] width 271 height 34
click at [405, 64] on h3 "Cash Flow" at bounding box center [385, 56] width 78 height 20
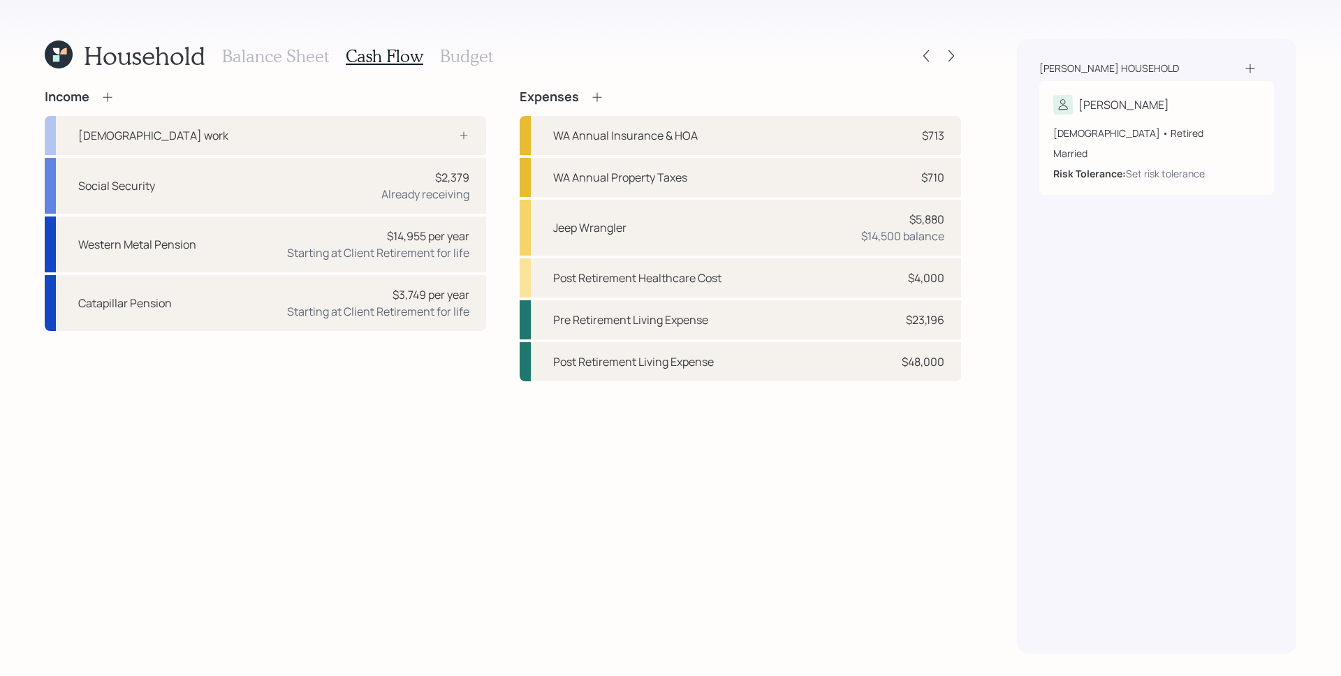
click at [111, 98] on icon at bounding box center [108, 97] width 14 height 14
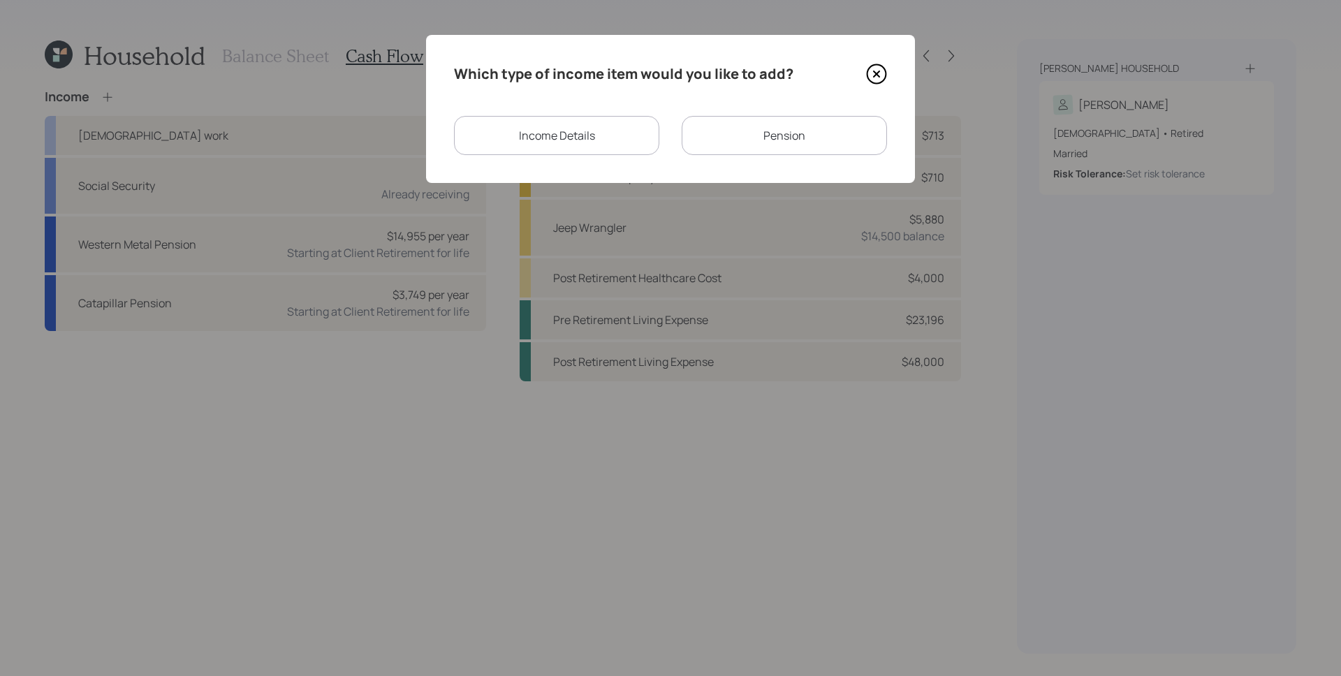
click at [747, 123] on div "Pension" at bounding box center [784, 135] width 205 height 39
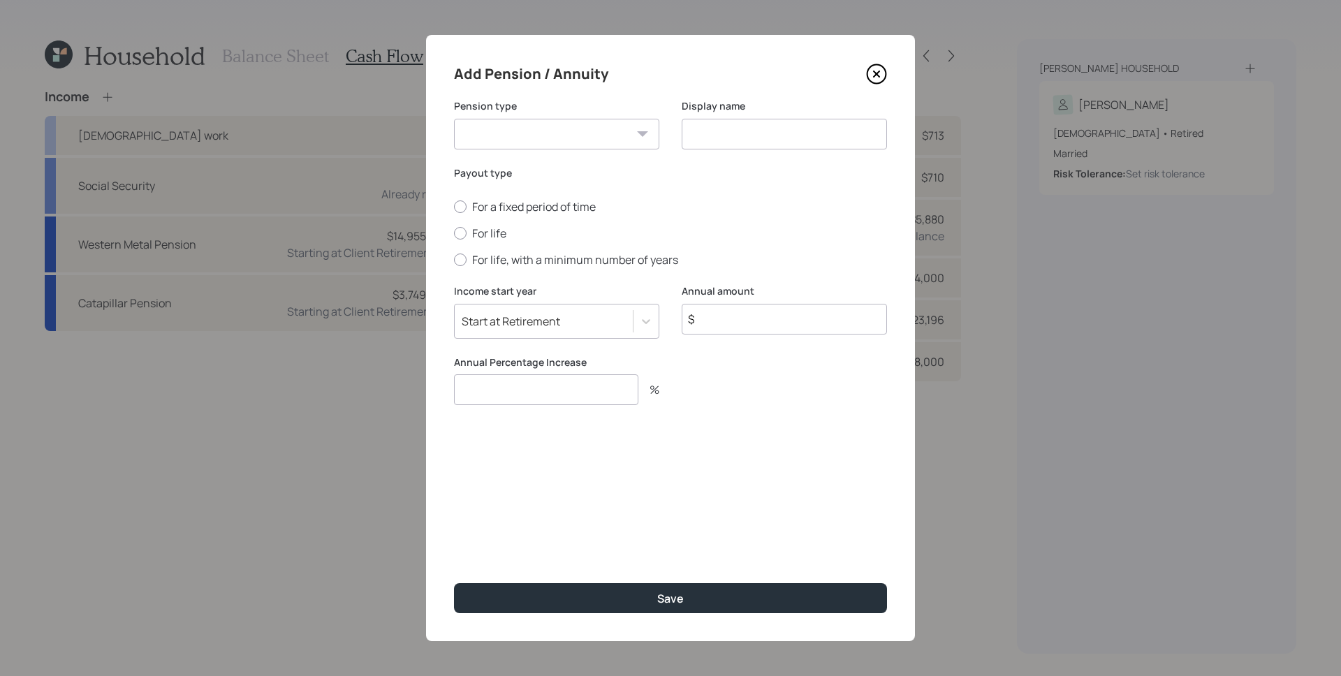
click at [522, 123] on select "Pension Annuity" at bounding box center [556, 134] width 205 height 31
select select "pension"
click at [454, 119] on select "Pension Annuity" at bounding box center [556, 134] width 205 height 31
click at [767, 133] on input at bounding box center [784, 134] width 205 height 31
type input "K"
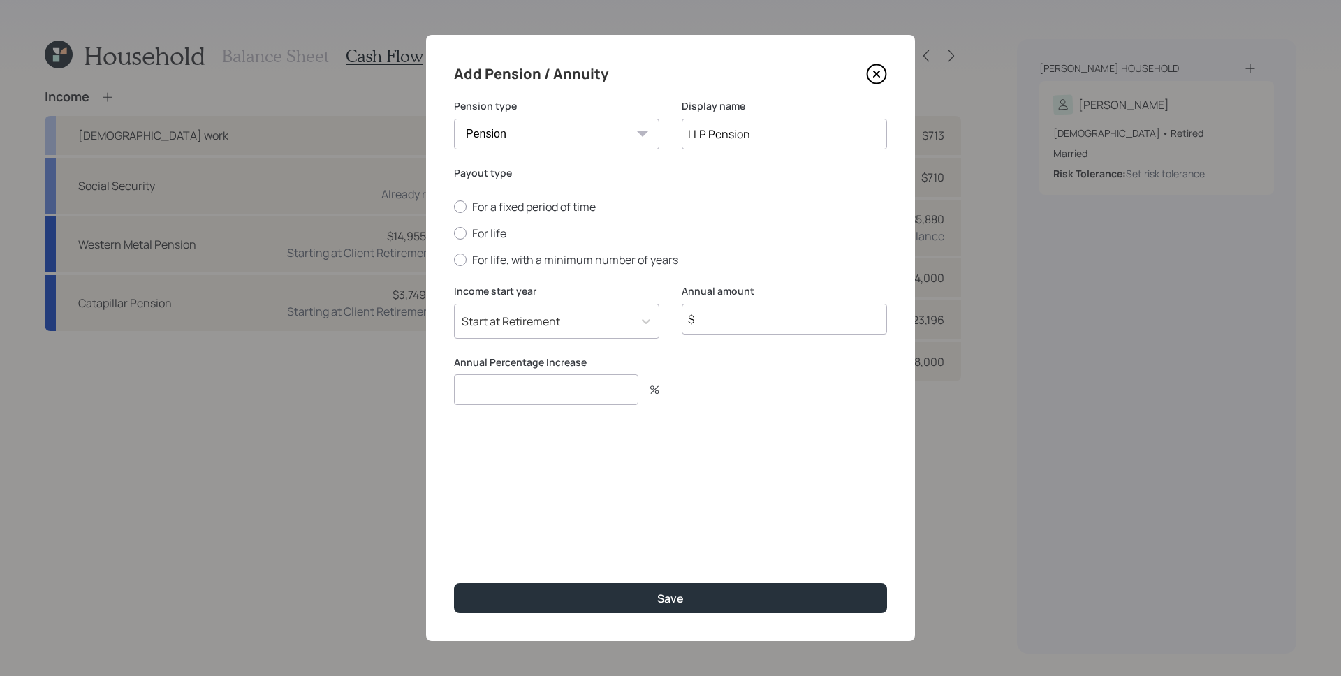
type input "LLP Pension"
click at [480, 233] on label "For life" at bounding box center [670, 233] width 433 height 15
click at [454, 233] on input "For life" at bounding box center [453, 233] width 1 height 1
radio input "true"
click at [756, 310] on input "$" at bounding box center [784, 319] width 205 height 31
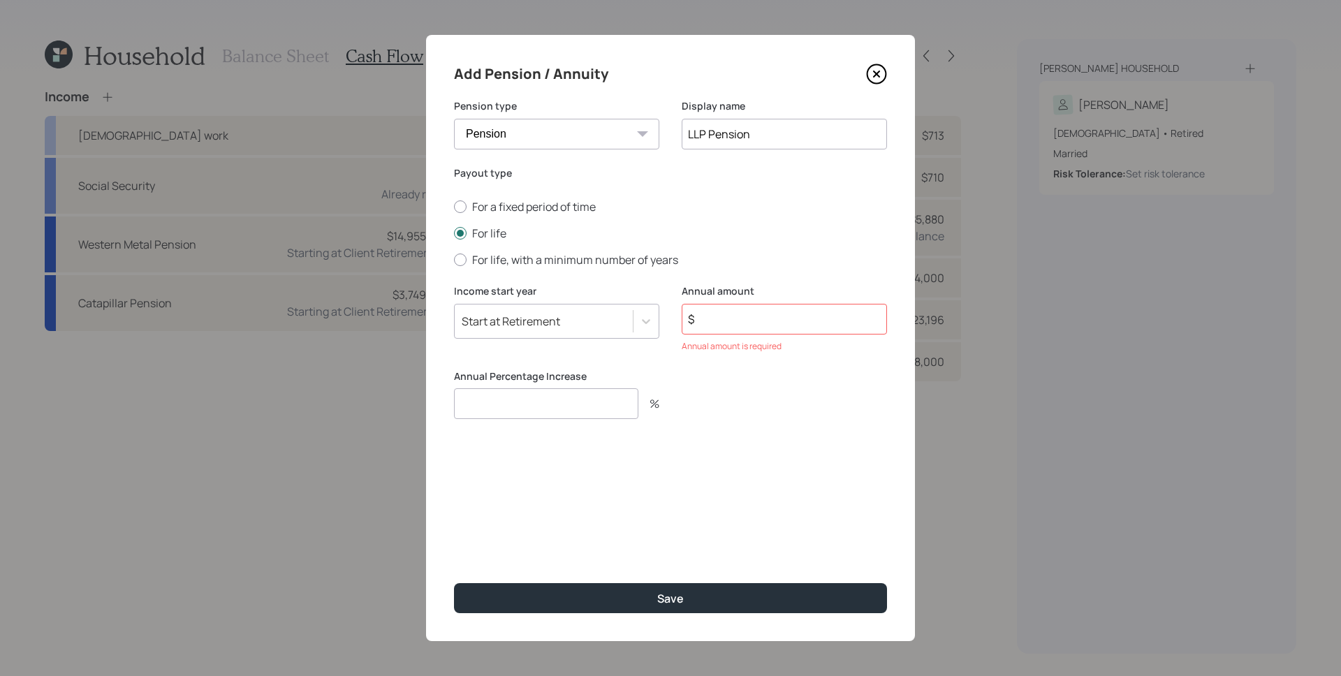
click at [707, 325] on input "$" at bounding box center [784, 319] width 205 height 31
type input "$ 14,280"
type input "0"
click at [454, 583] on button "Save" at bounding box center [670, 598] width 433 height 30
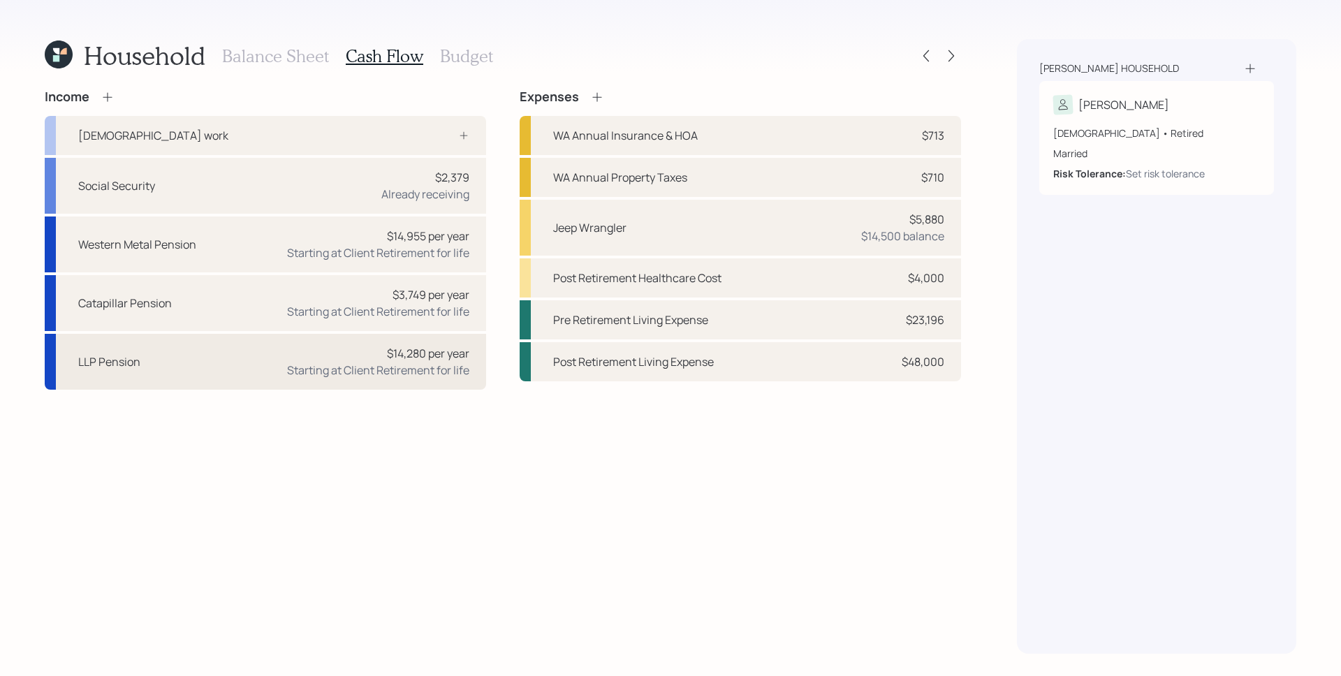
click at [404, 370] on div "Starting at Client Retirement for life" at bounding box center [378, 370] width 182 height 17
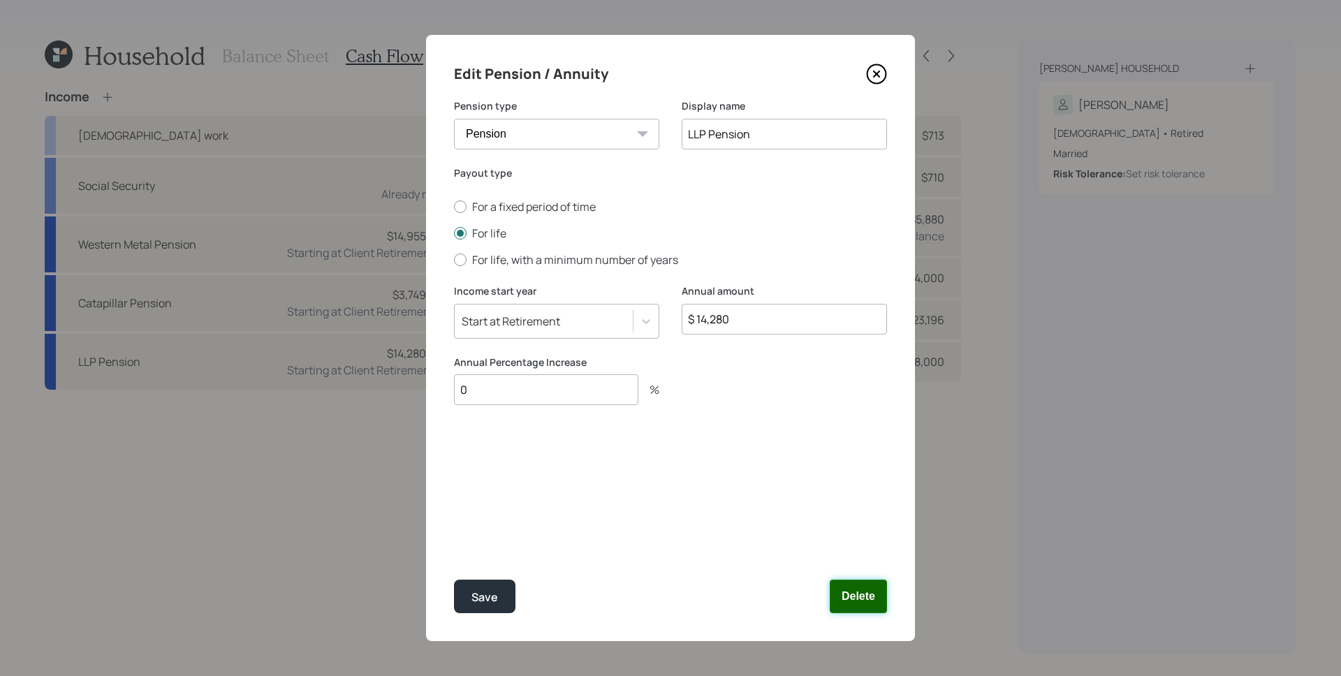
click at [868, 611] on button "Delete" at bounding box center [858, 597] width 57 height 34
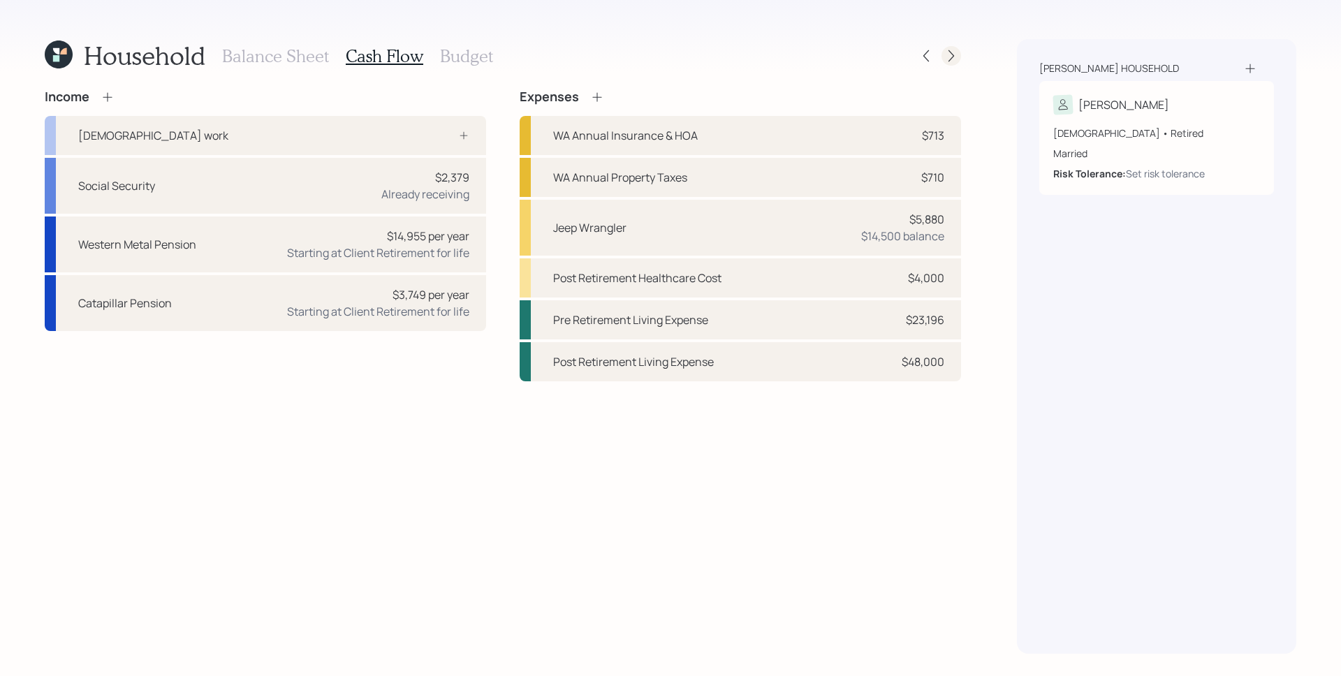
click at [958, 57] on div at bounding box center [952, 56] width 20 height 20
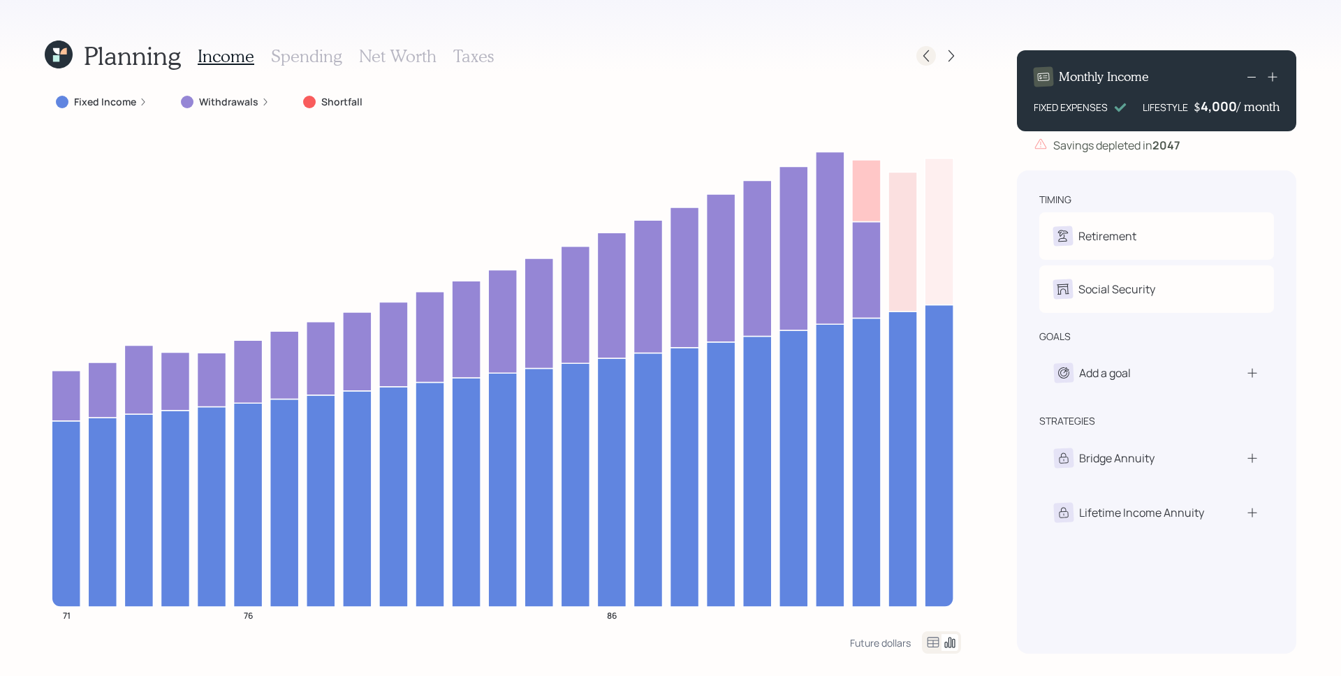
click at [921, 56] on icon at bounding box center [926, 56] width 14 height 14
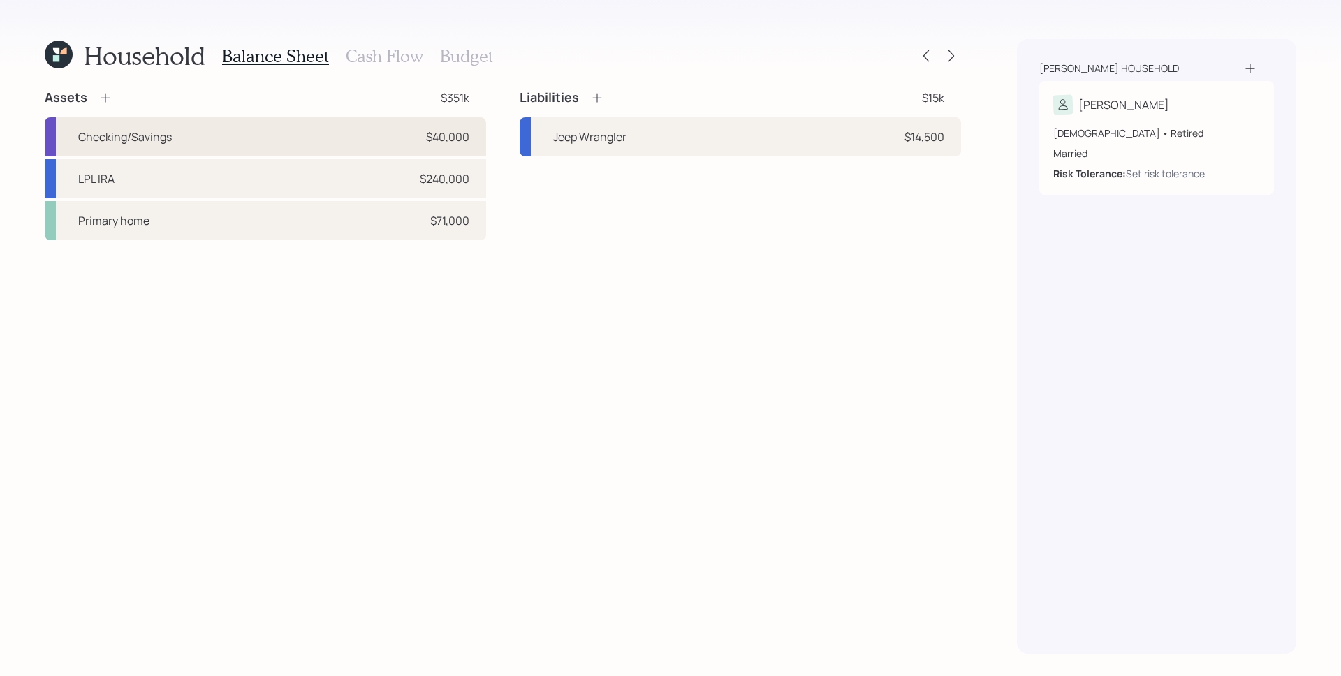
click at [342, 140] on div "Checking/Savings $40,000" at bounding box center [265, 136] width 441 height 39
select select "cash"
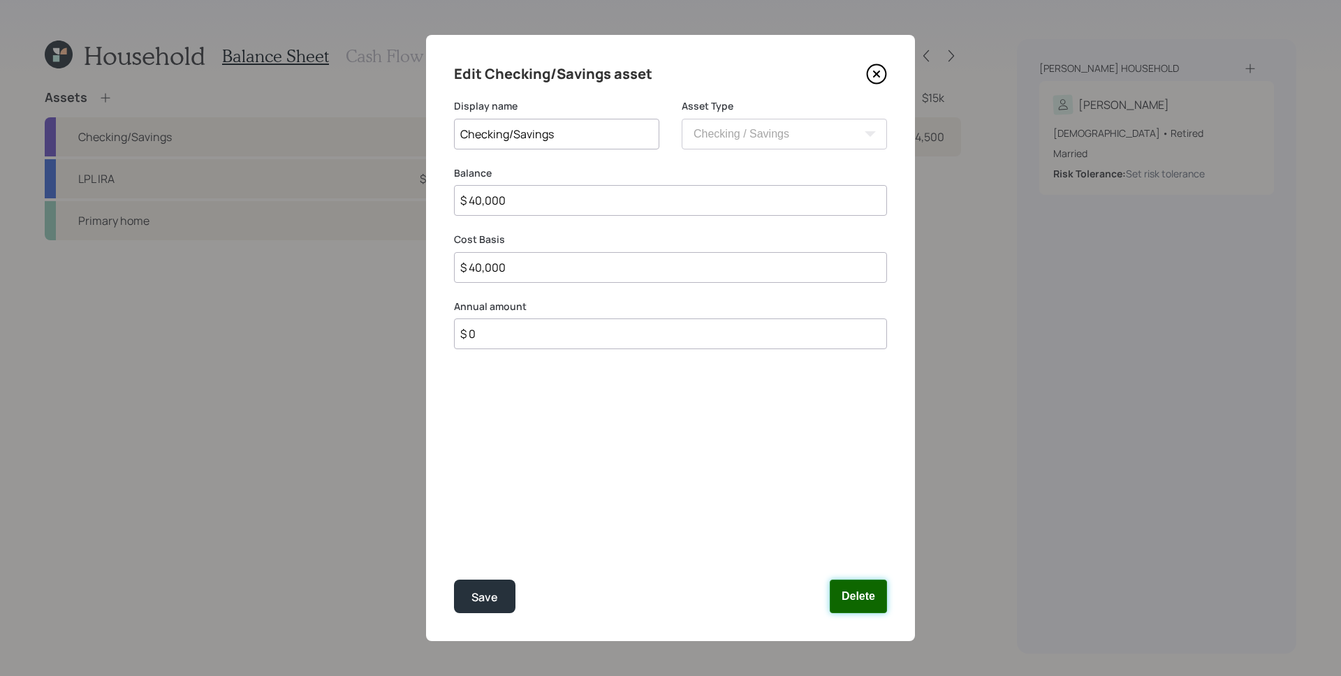
click at [867, 594] on button "Delete" at bounding box center [858, 597] width 57 height 34
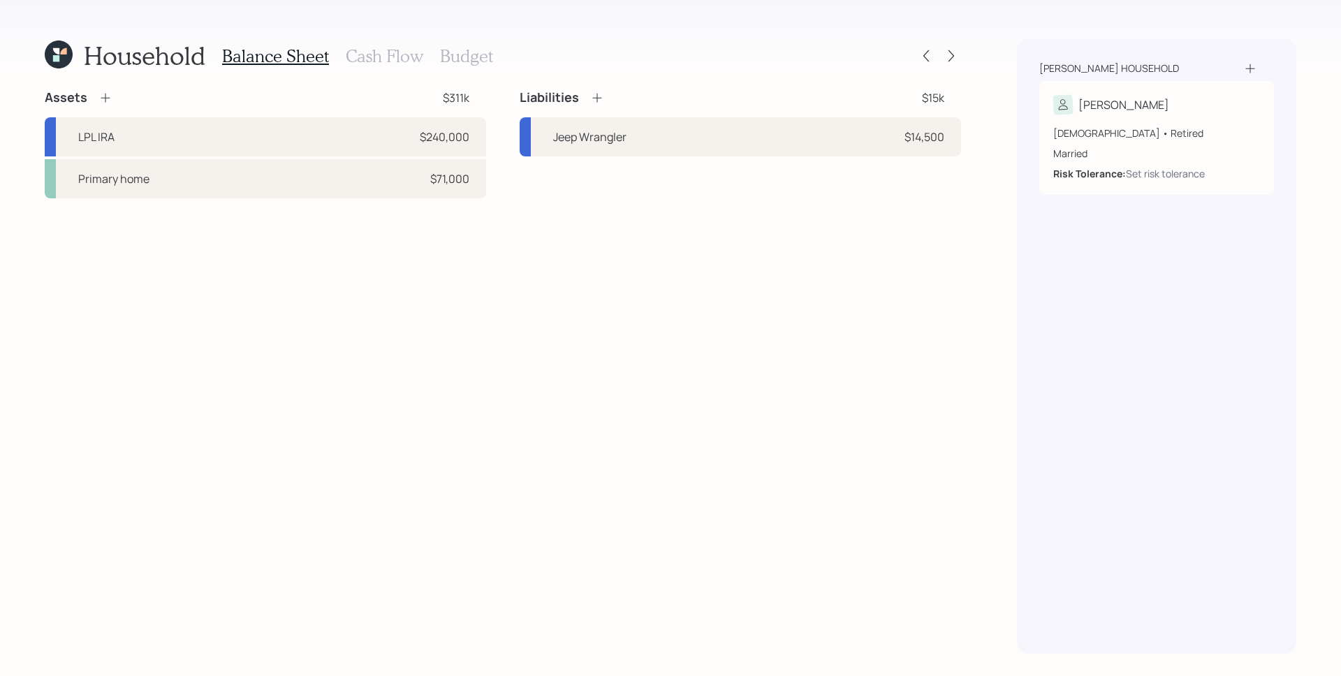
click at [110, 94] on icon at bounding box center [105, 98] width 14 height 14
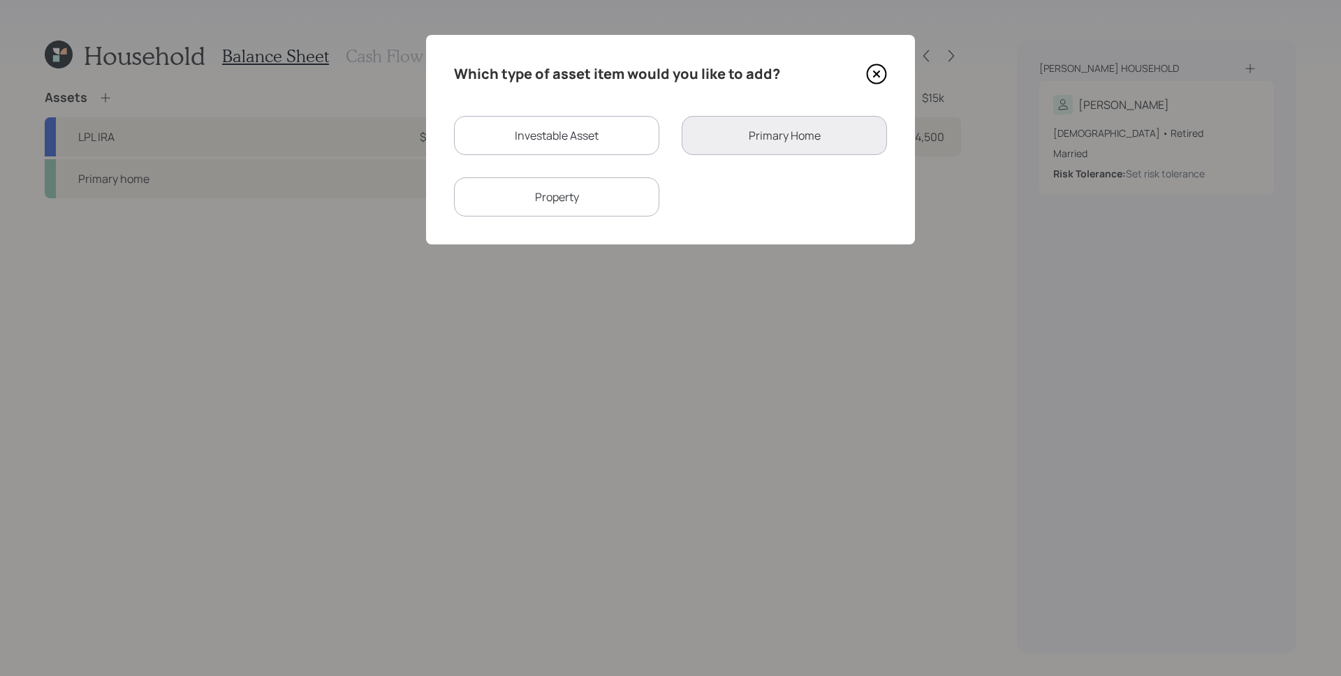
click at [546, 127] on div "Investable Asset" at bounding box center [556, 135] width 205 height 39
select select "taxable"
select select "balanced"
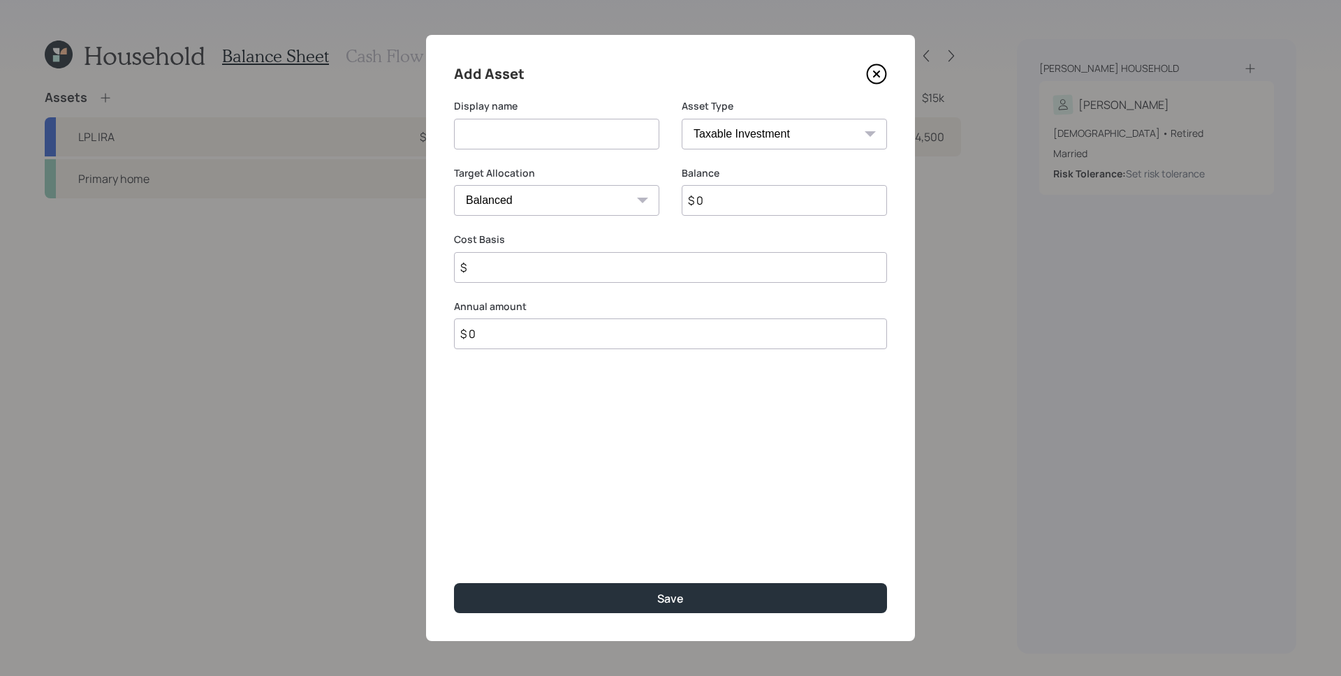
click at [547, 131] on input at bounding box center [556, 134] width 205 height 31
type input "Checking/Savings"
click at [779, 128] on select "SEP [PERSON_NAME] IRA 401(k) [PERSON_NAME] 401(k) 403(b) [PERSON_NAME] 403(b) 4…" at bounding box center [784, 134] width 205 height 31
select select "emergency_fund"
click at [682, 119] on select "SEP [PERSON_NAME] IRA 401(k) [PERSON_NAME] 401(k) 403(b) [PERSON_NAME] 403(b) 4…" at bounding box center [784, 134] width 205 height 31
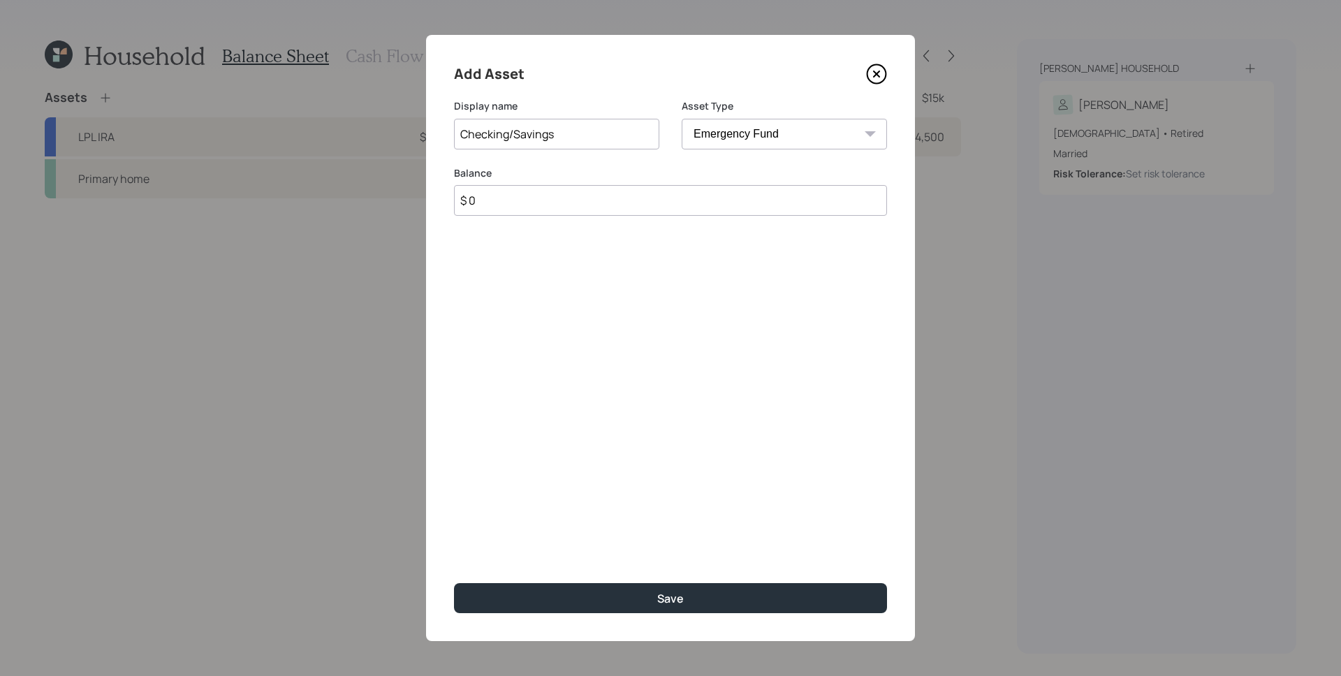
click at [749, 206] on input "$ 0" at bounding box center [670, 200] width 433 height 31
type input "$ 40,000"
click at [454, 583] on button "Save" at bounding box center [670, 598] width 433 height 30
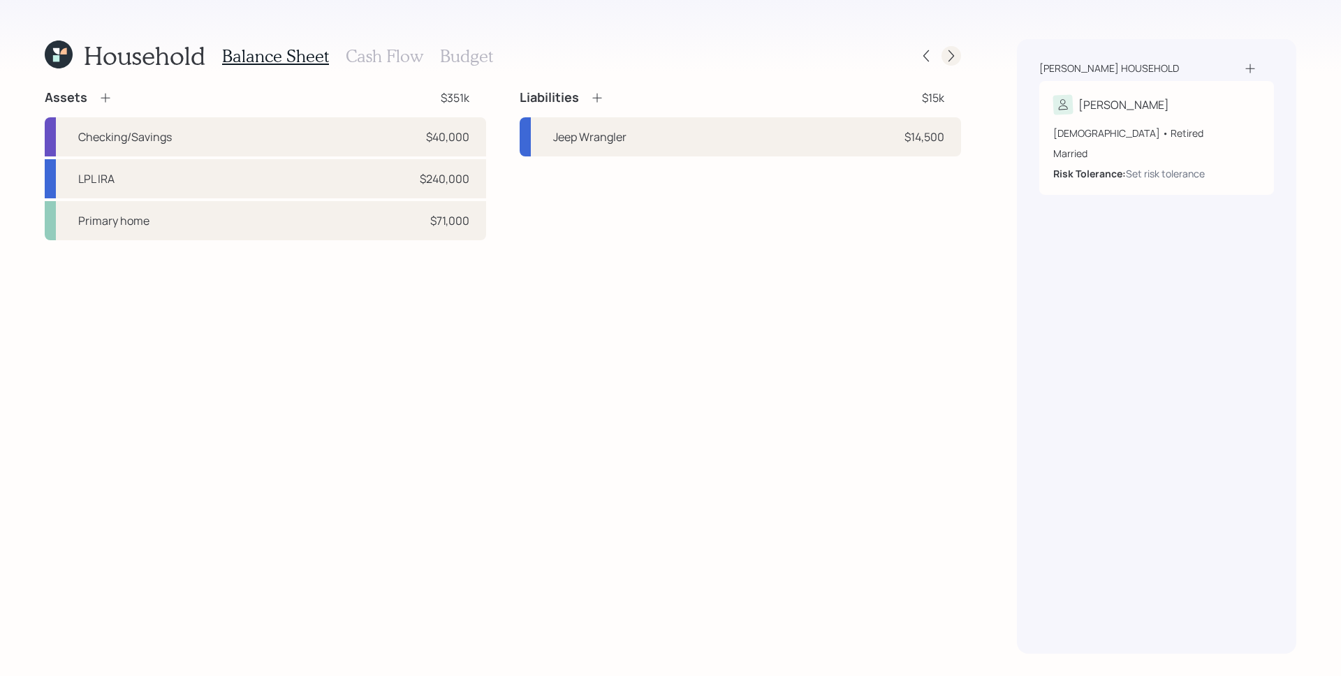
click at [953, 50] on icon at bounding box center [951, 56] width 14 height 14
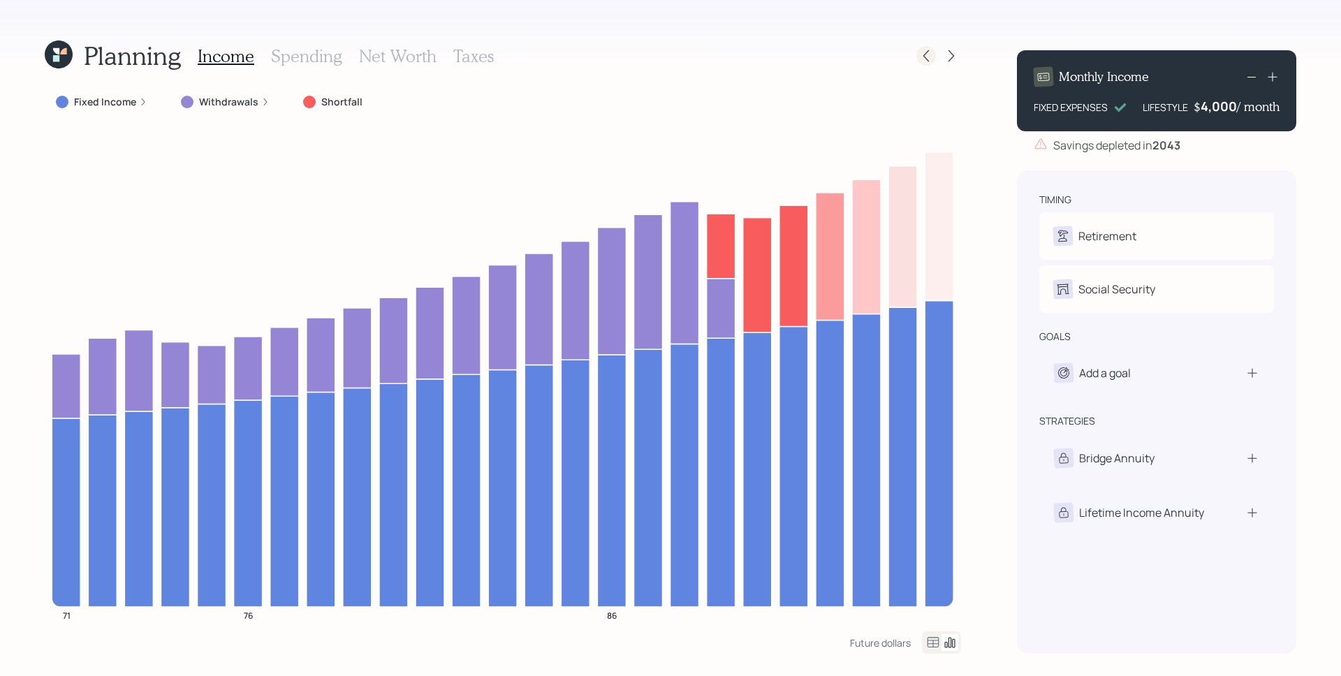
click at [932, 59] on icon at bounding box center [926, 56] width 14 height 14
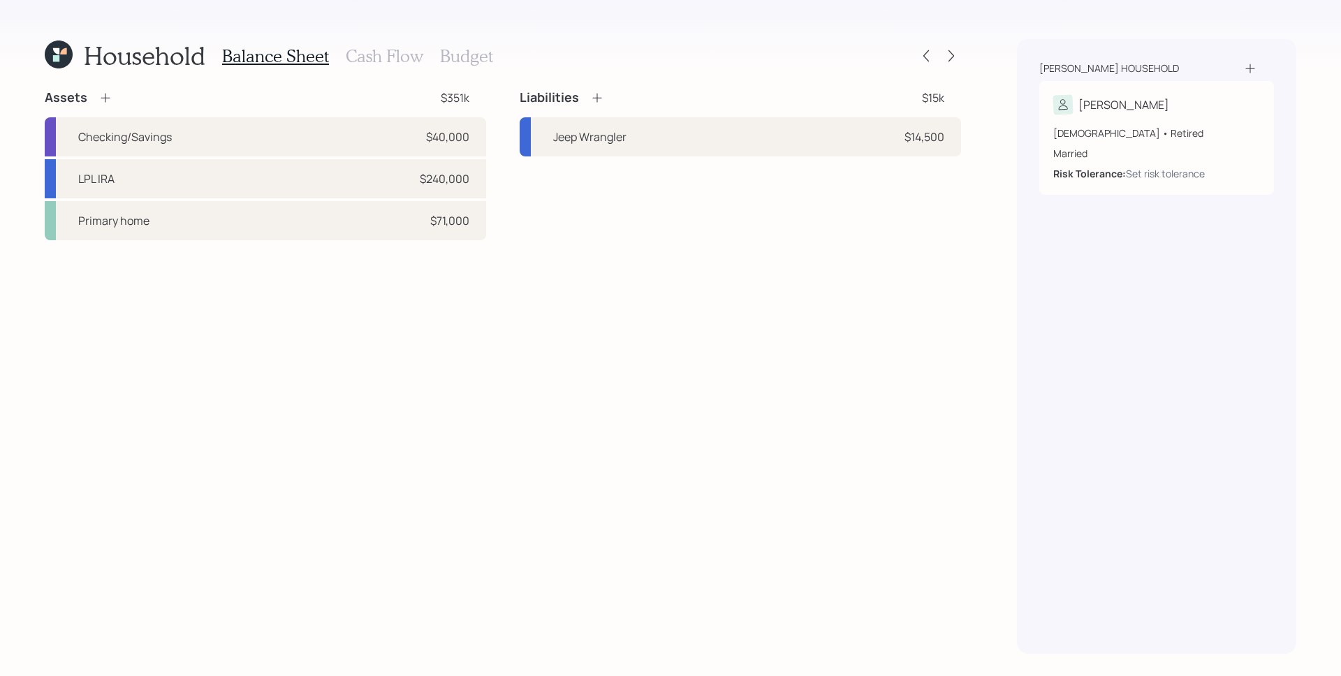
click at [395, 45] on div "Balance Sheet Cash Flow Budget" at bounding box center [357, 56] width 271 height 34
click at [395, 52] on h3 "Cash Flow" at bounding box center [385, 56] width 78 height 20
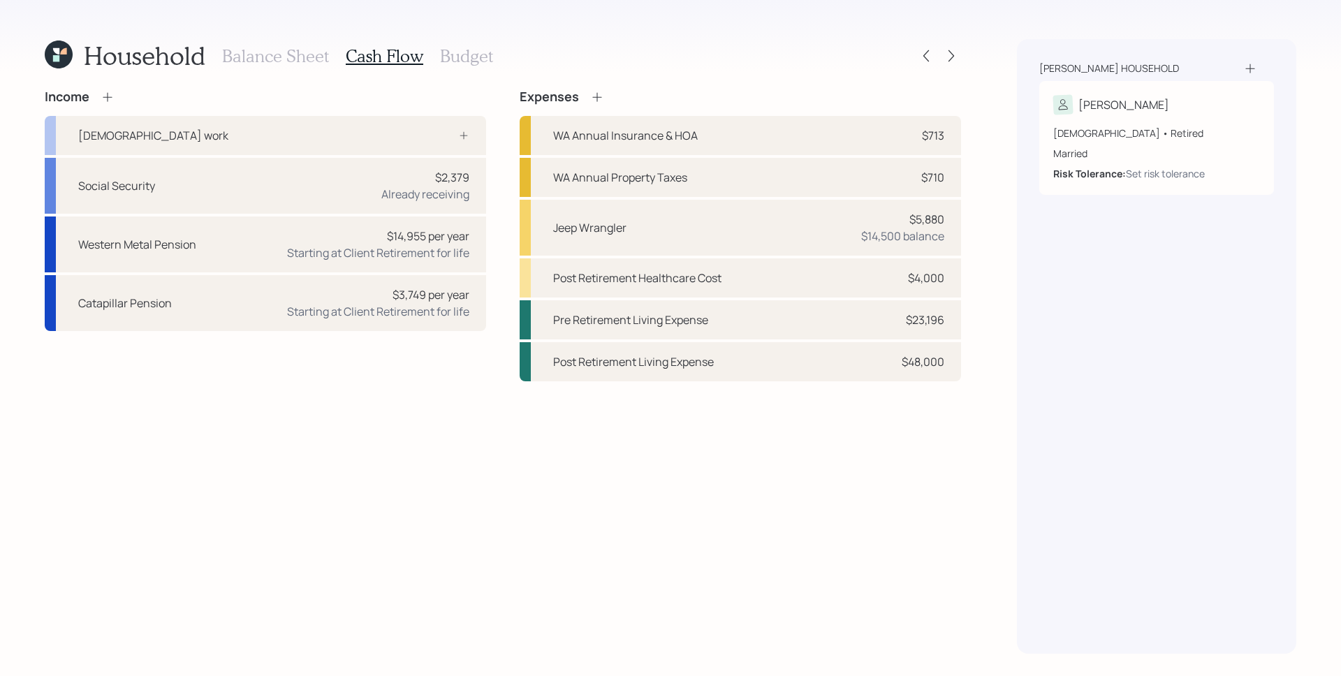
click at [464, 58] on h3 "Budget" at bounding box center [466, 56] width 53 height 20
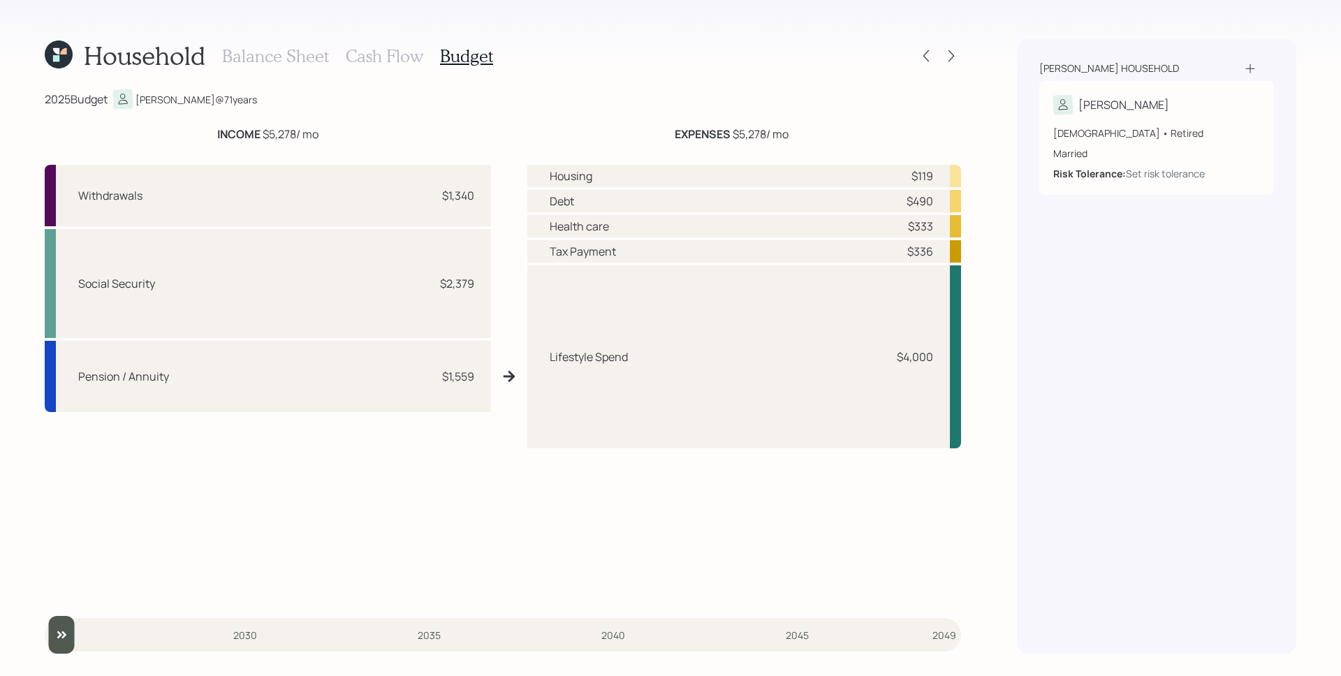
click at [367, 54] on h3 "Cash Flow" at bounding box center [385, 56] width 78 height 20
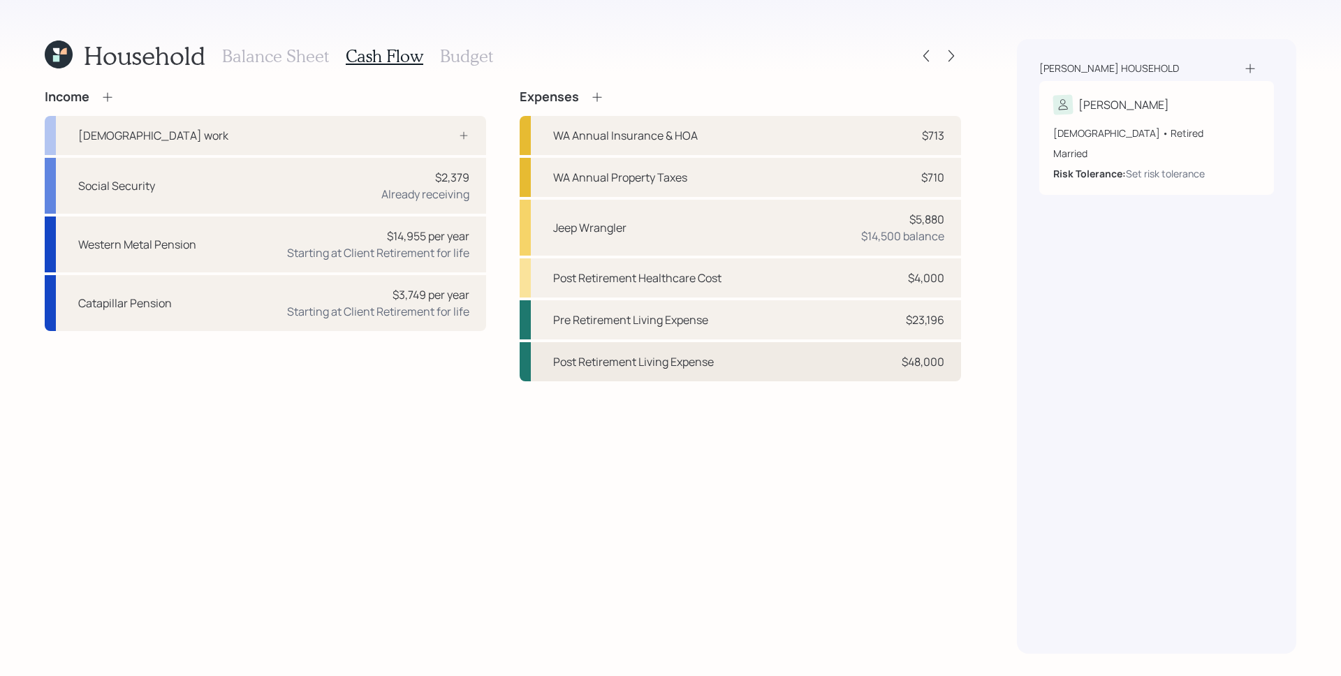
click at [908, 352] on div "Post Retirement Living Expense $48,000" at bounding box center [740, 361] width 441 height 39
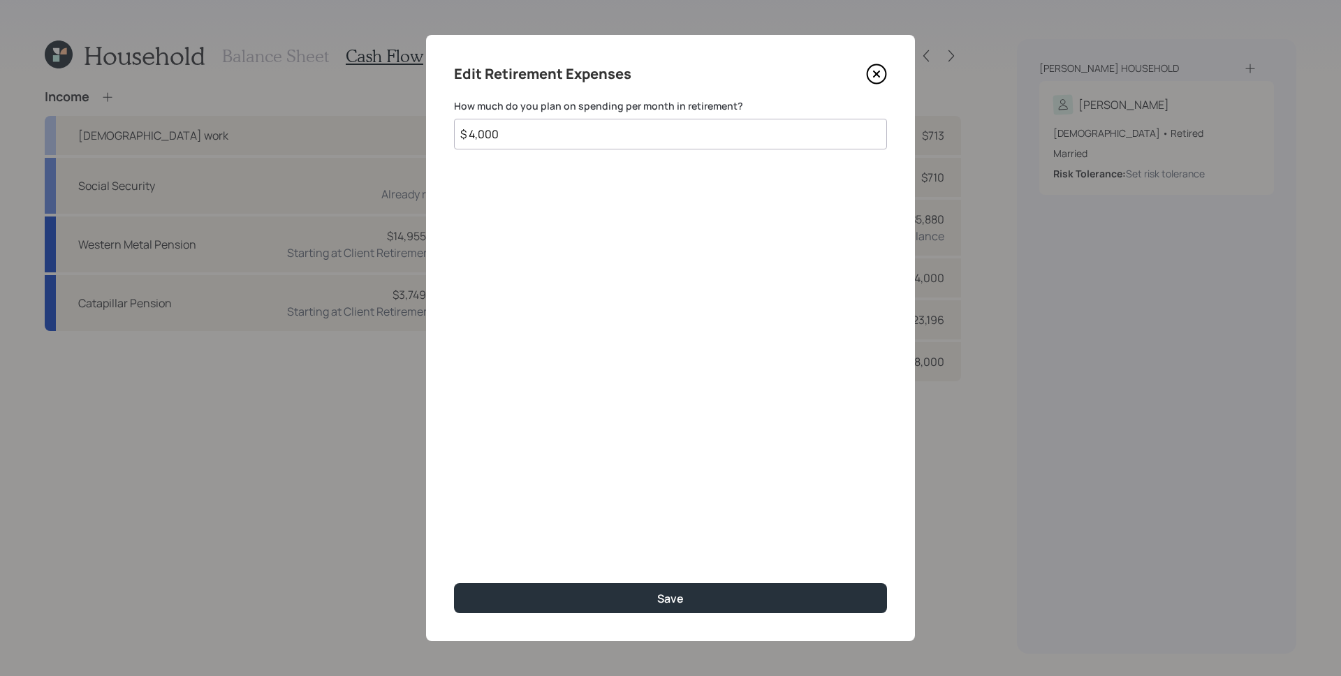
click at [684, 145] on input "$ 4,000" at bounding box center [670, 134] width 433 height 31
drag, startPoint x: 874, startPoint y: 70, endPoint x: 883, endPoint y: 83, distance: 15.7
click at [874, 70] on icon at bounding box center [876, 74] width 21 height 21
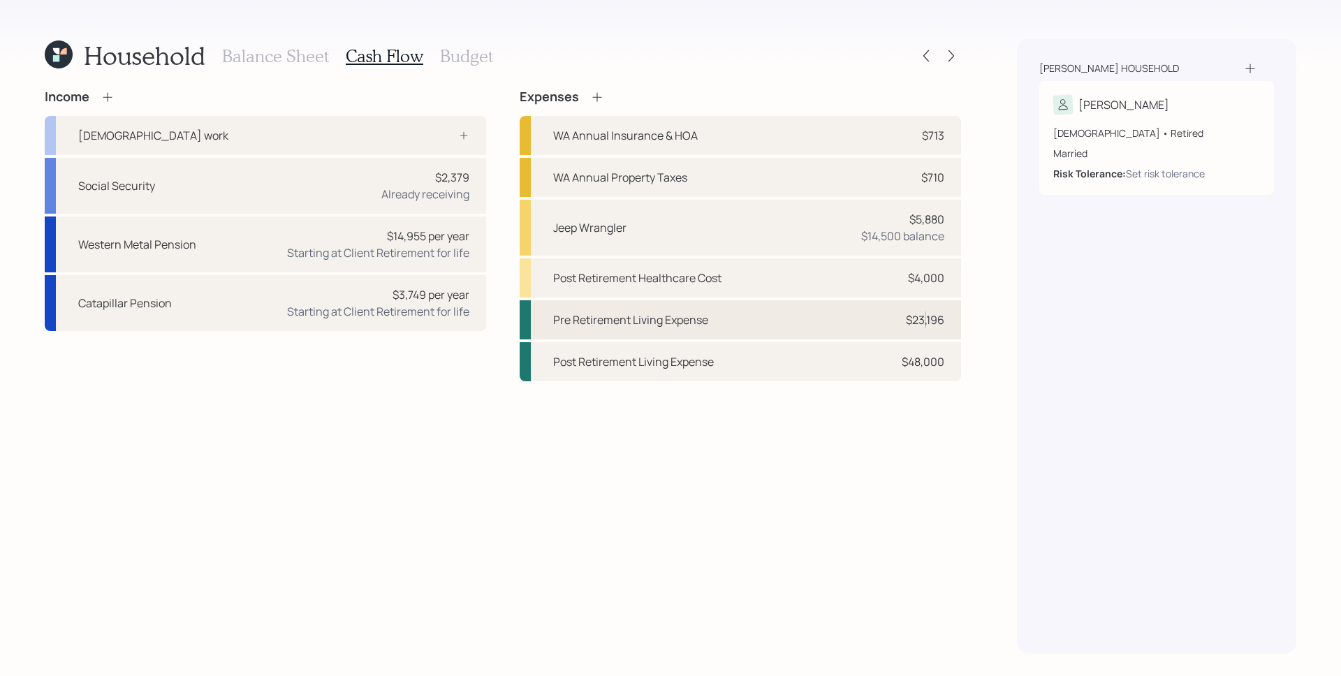
click at [925, 323] on div "$23,196" at bounding box center [925, 320] width 38 height 17
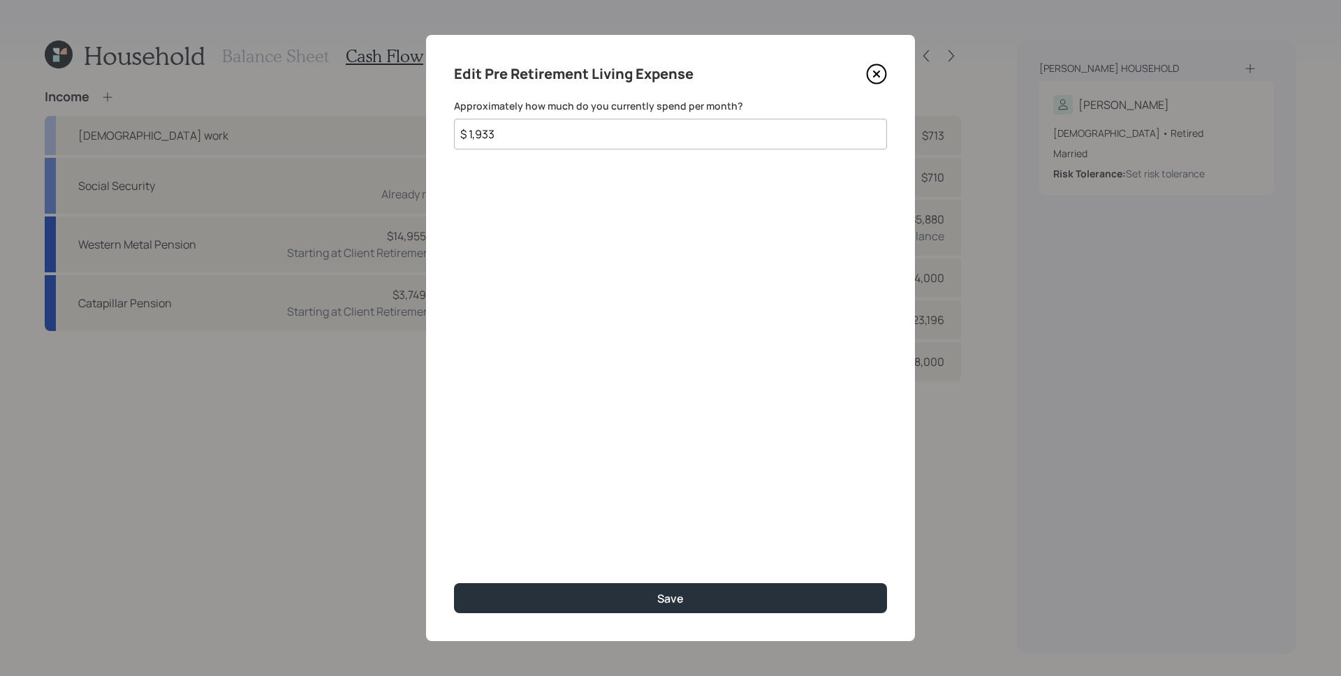
click at [867, 74] on icon at bounding box center [876, 74] width 19 height 19
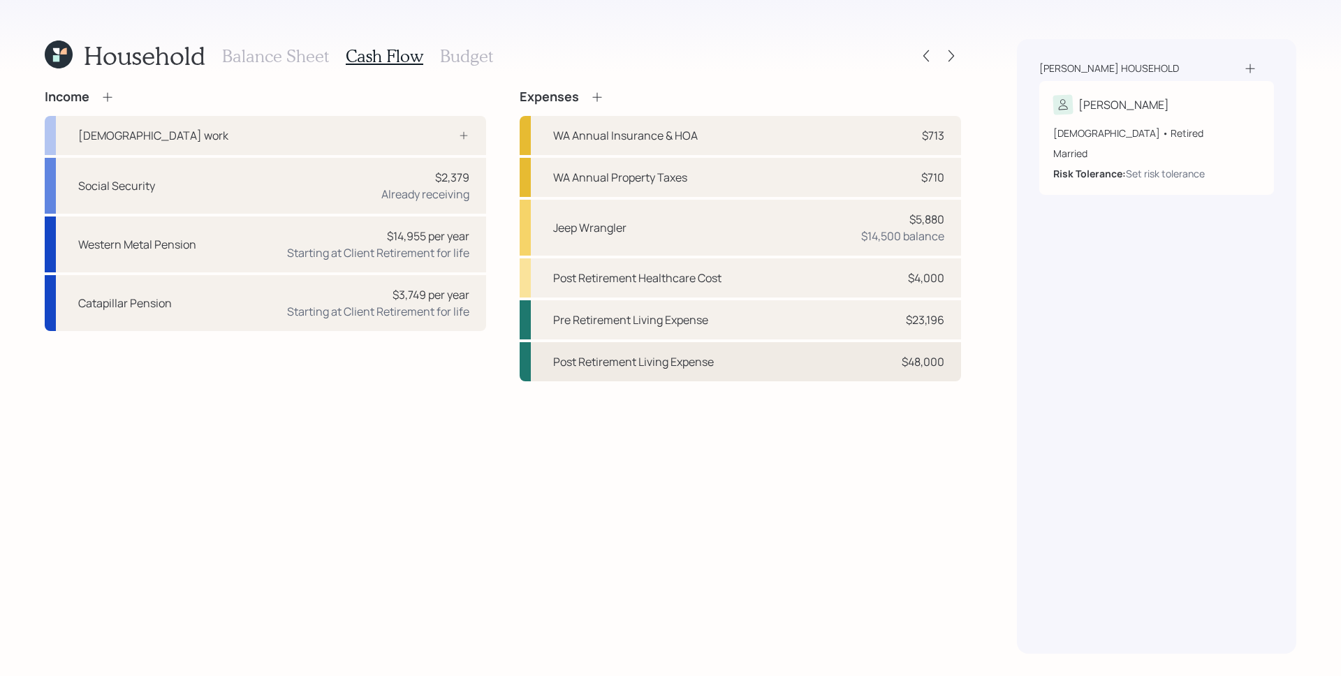
click at [927, 355] on div "$48,000" at bounding box center [923, 361] width 43 height 17
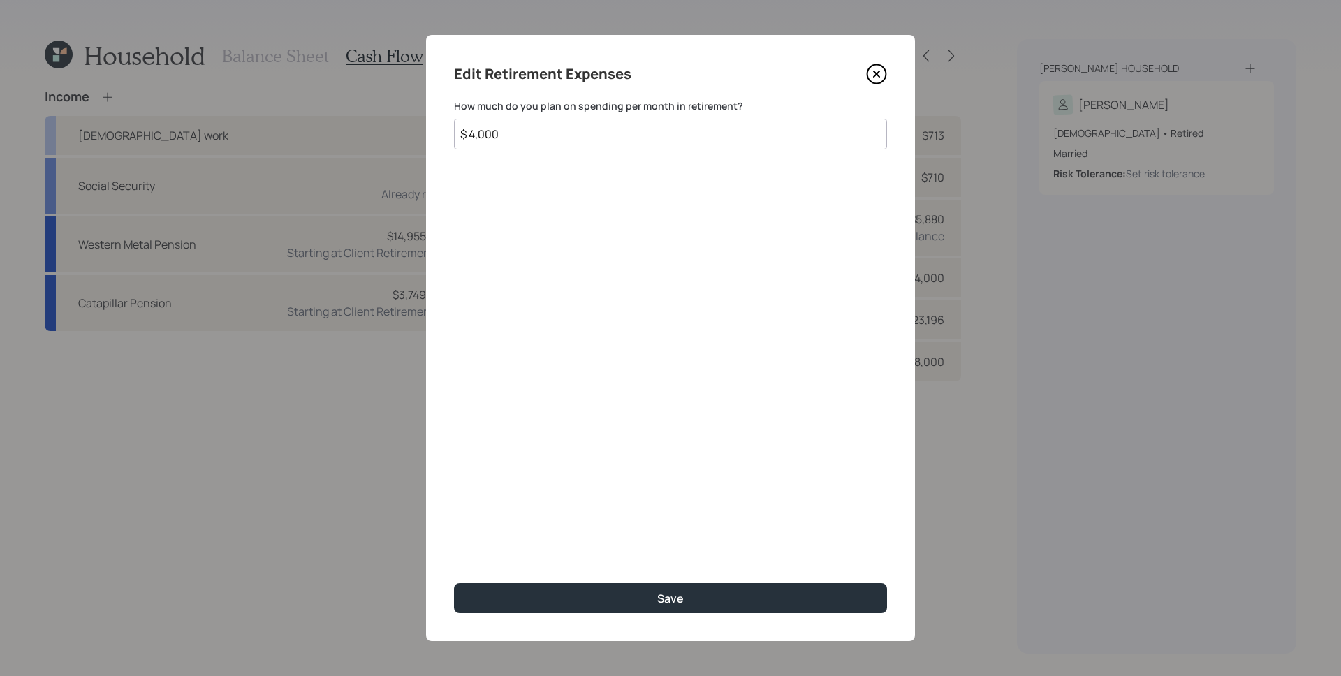
click at [710, 147] on input "$ 4,000" at bounding box center [670, 134] width 433 height 31
type input "$ 1,933"
click at [454, 583] on button "Save" at bounding box center [670, 598] width 433 height 30
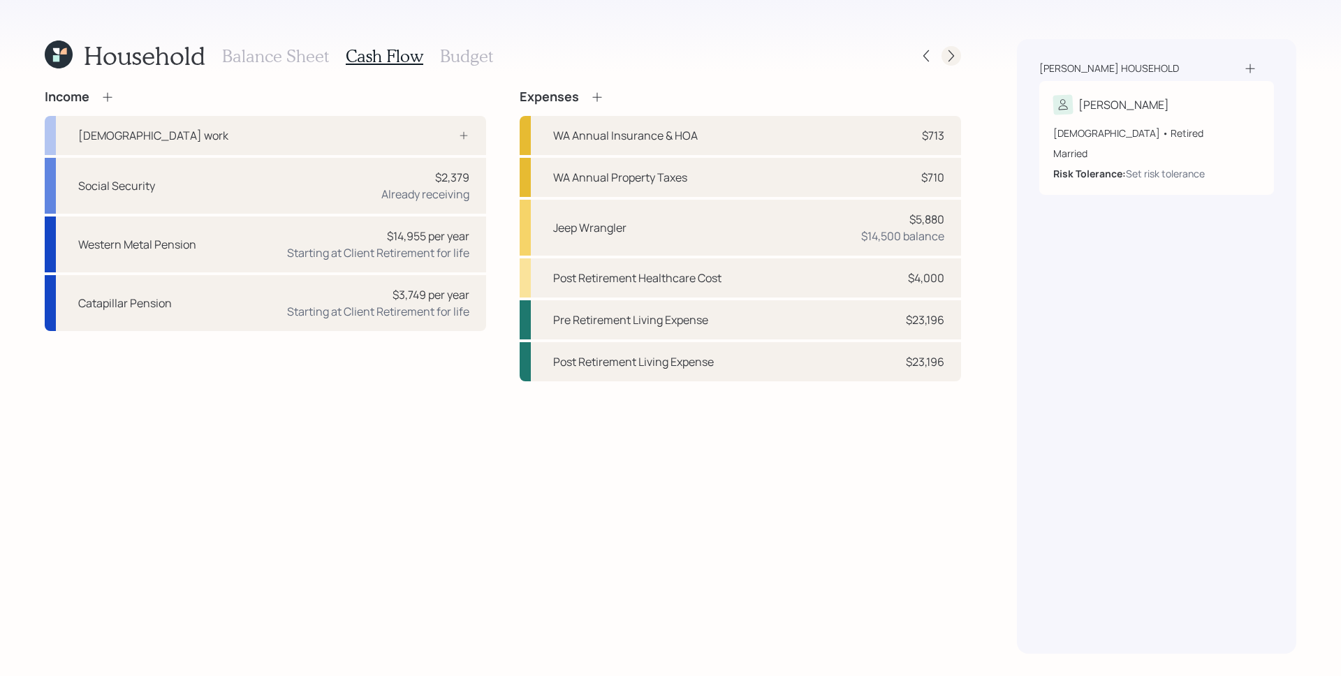
click at [955, 63] on div at bounding box center [952, 56] width 20 height 20
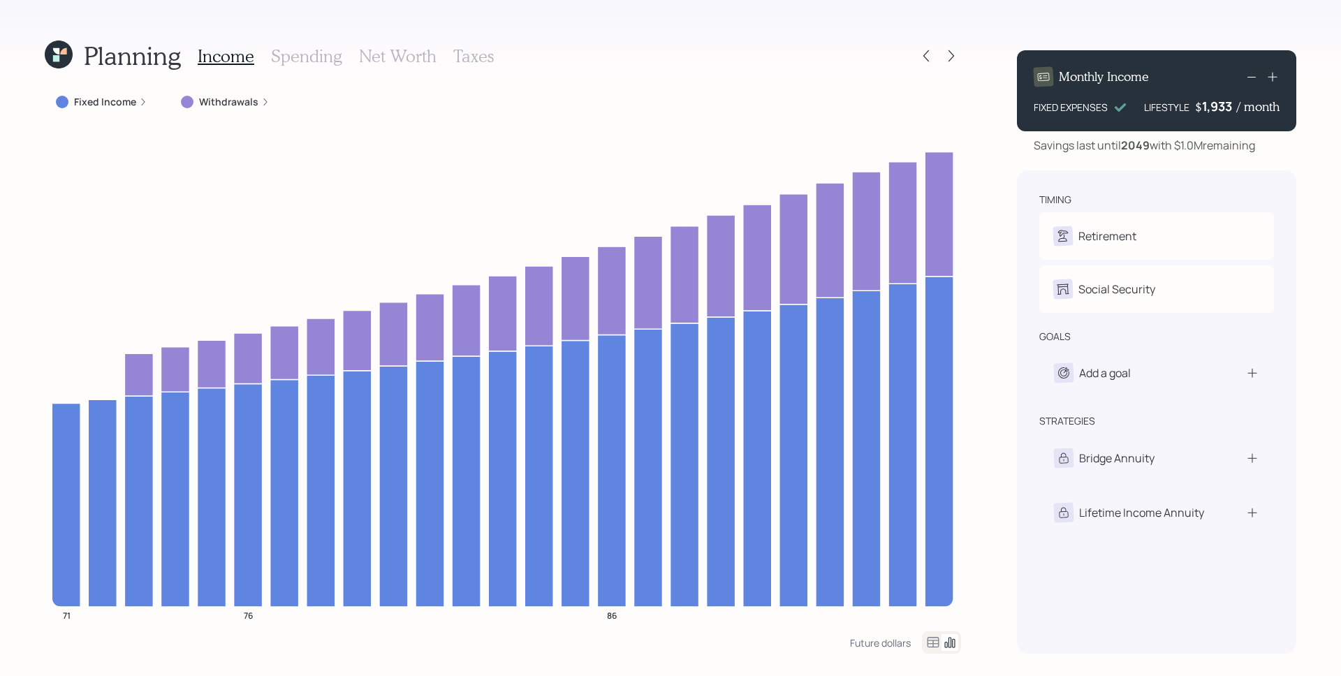
click at [60, 54] on icon at bounding box center [59, 55] width 28 height 28
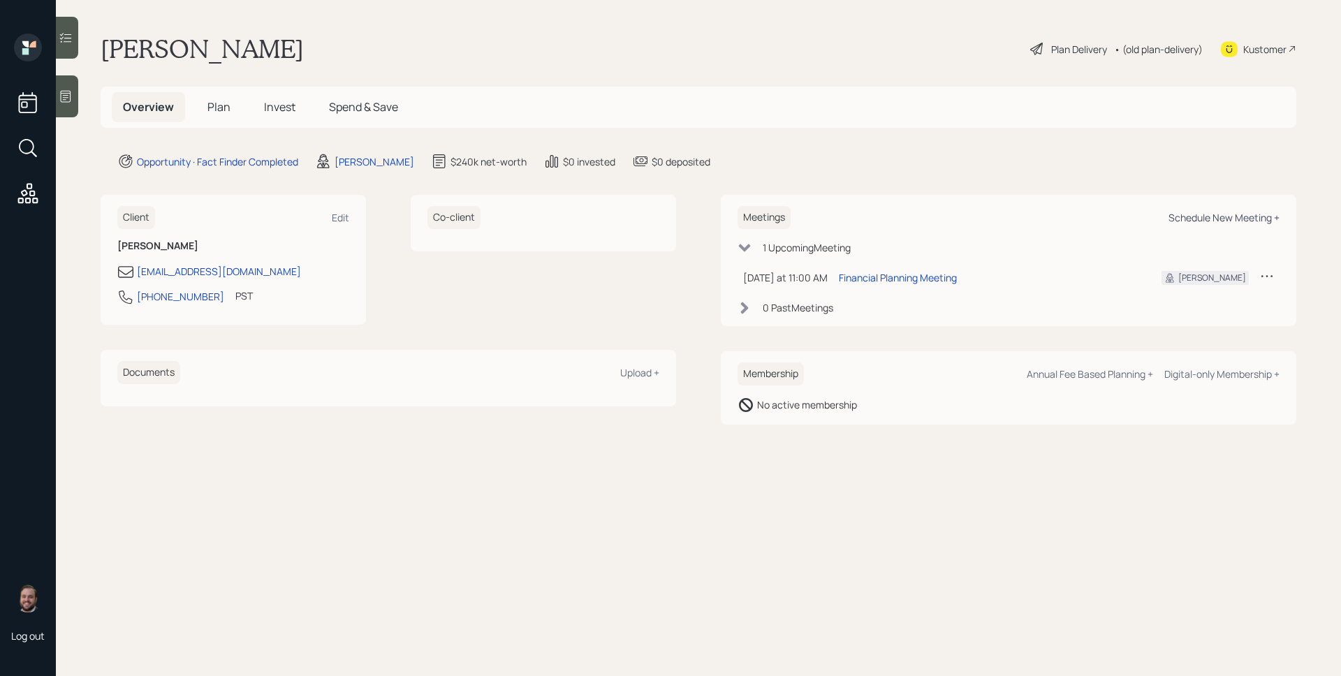
click at [1240, 221] on div "Schedule New Meeting +" at bounding box center [1224, 217] width 111 height 13
select select "d946c976-65aa-4529-ac9d-02c4f1114fc0"
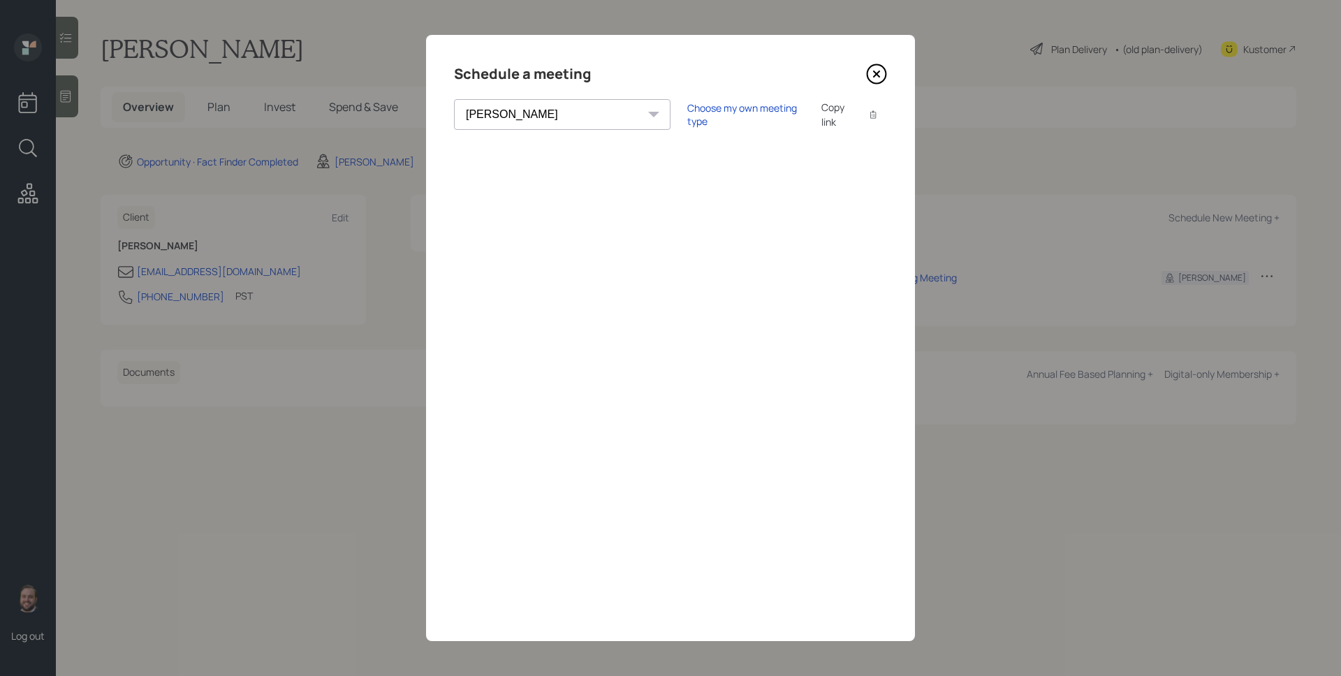
click at [703, 122] on div "Choose my own meeting type Copy link Copy text" at bounding box center [787, 114] width 200 height 29
click at [701, 115] on div "Choose my own meeting type" at bounding box center [745, 114] width 117 height 27
click at [875, 77] on icon at bounding box center [876, 74] width 21 height 21
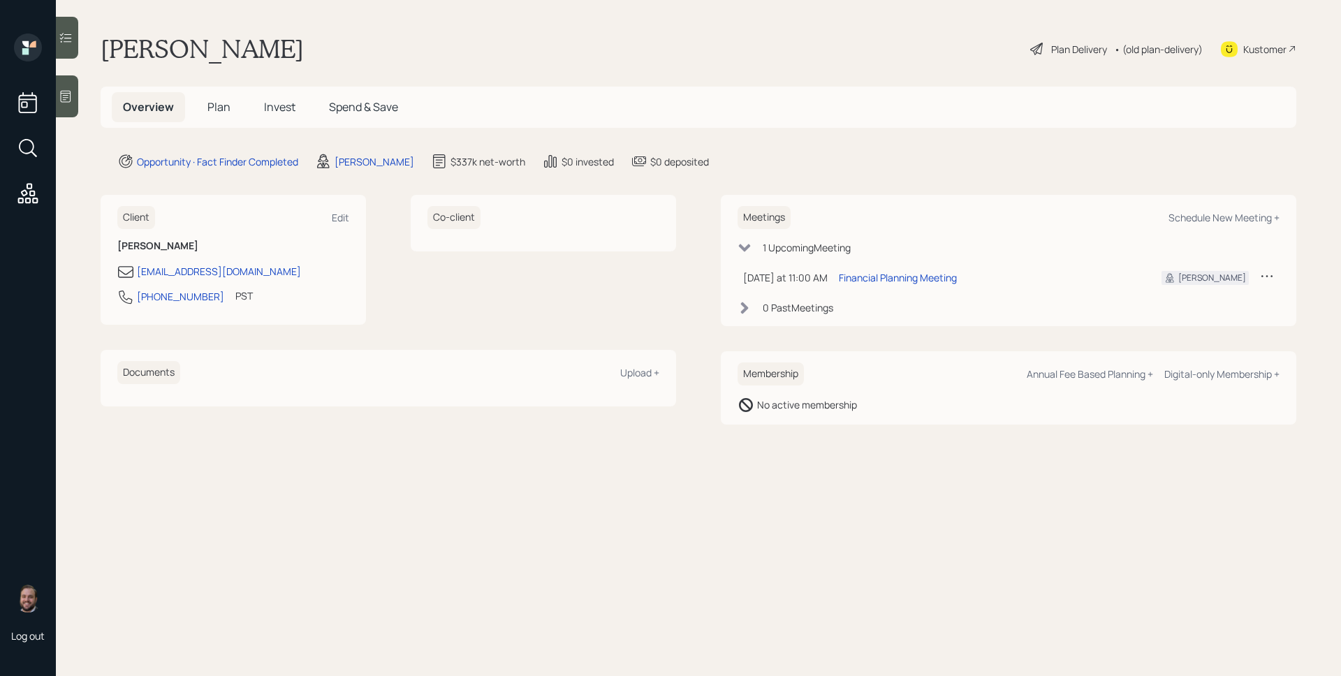
click at [221, 101] on span "Plan" at bounding box center [218, 106] width 23 height 15
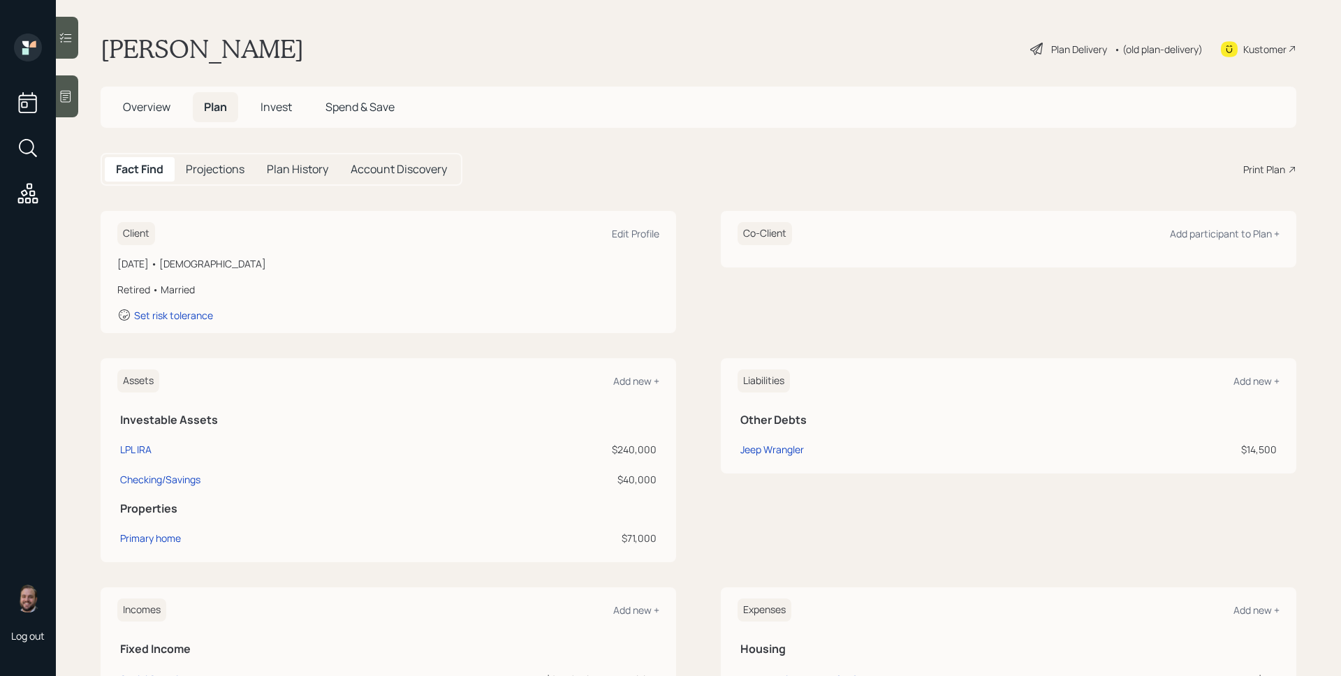
click at [1245, 169] on div "Print Plan" at bounding box center [1264, 169] width 42 height 15
